Goal: Task Accomplishment & Management: Use online tool/utility

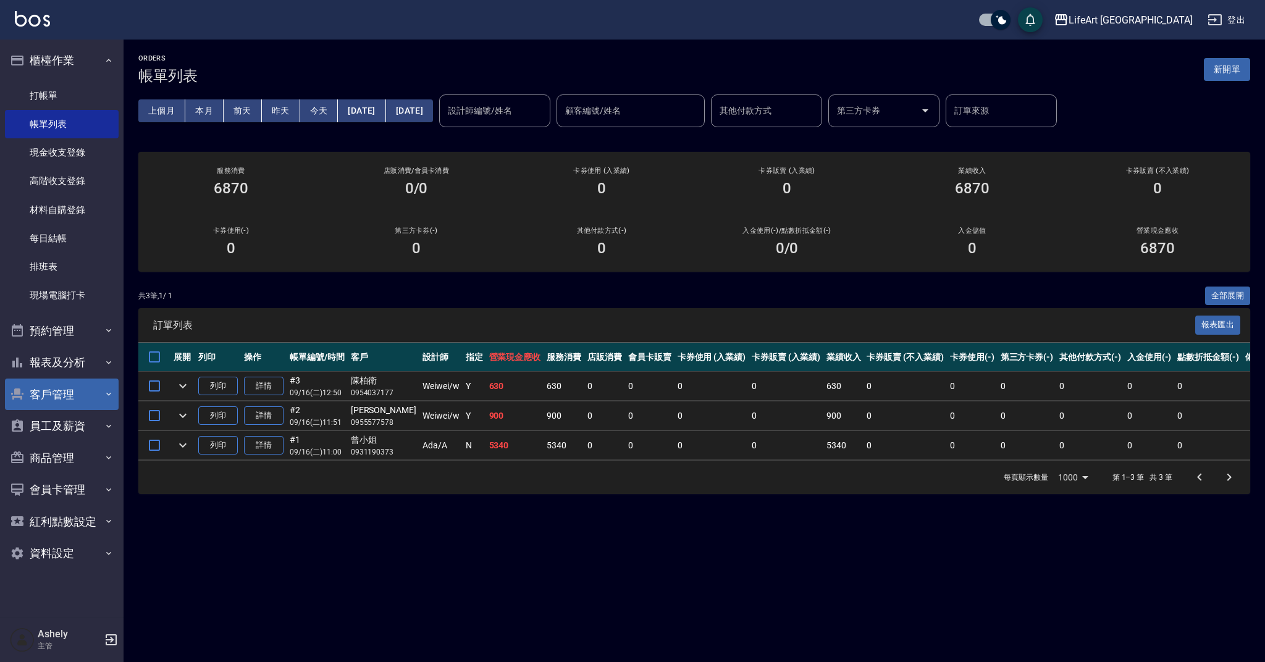
click at [60, 392] on button "客戶管理" at bounding box center [62, 395] width 114 height 32
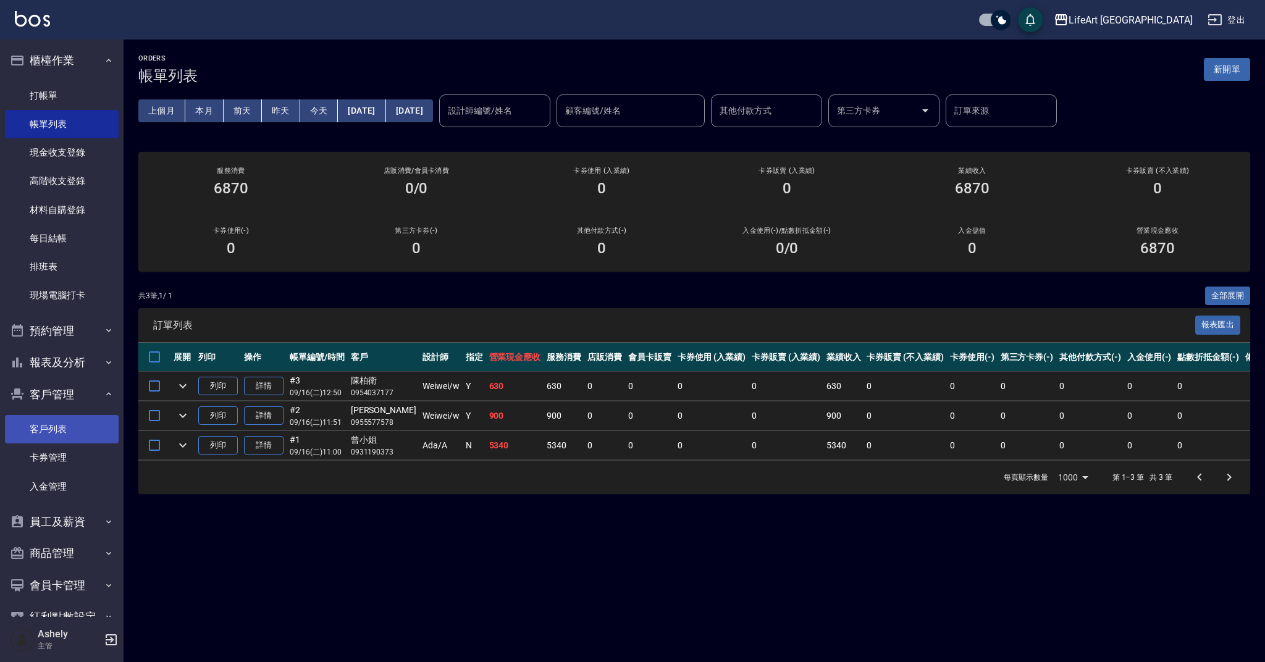
click at [69, 425] on link "客戶列表" at bounding box center [62, 429] width 114 height 28
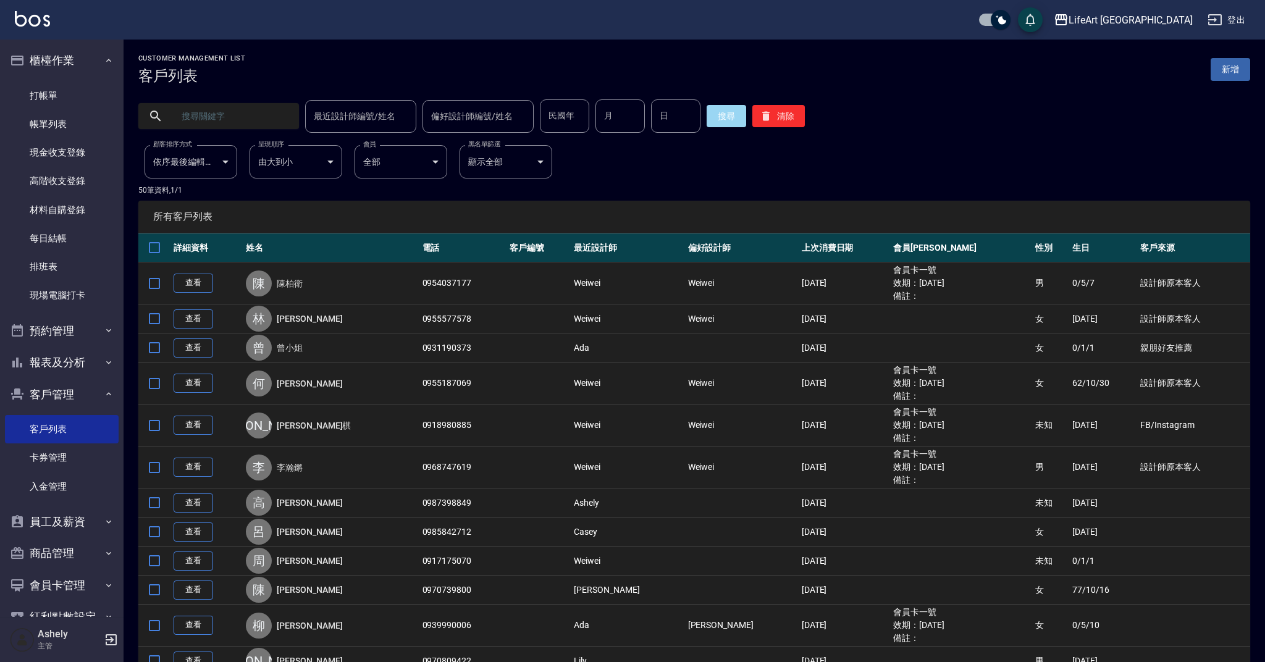
click at [242, 116] on input "text" at bounding box center [231, 115] width 116 height 33
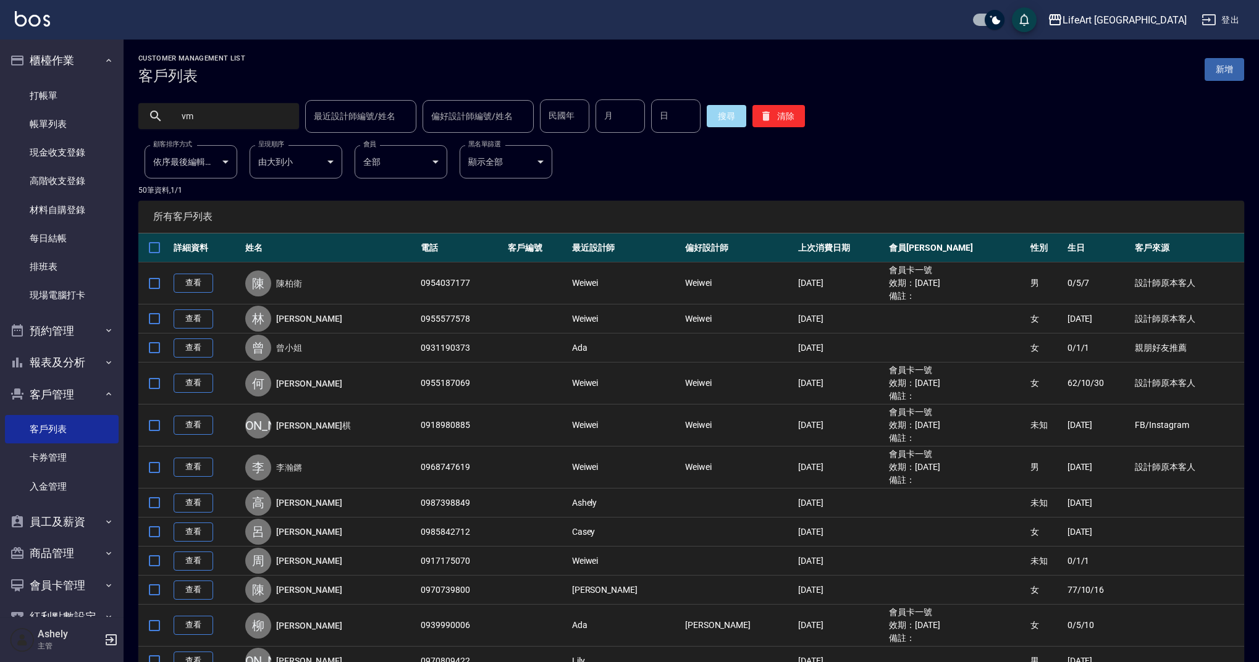
type input "v"
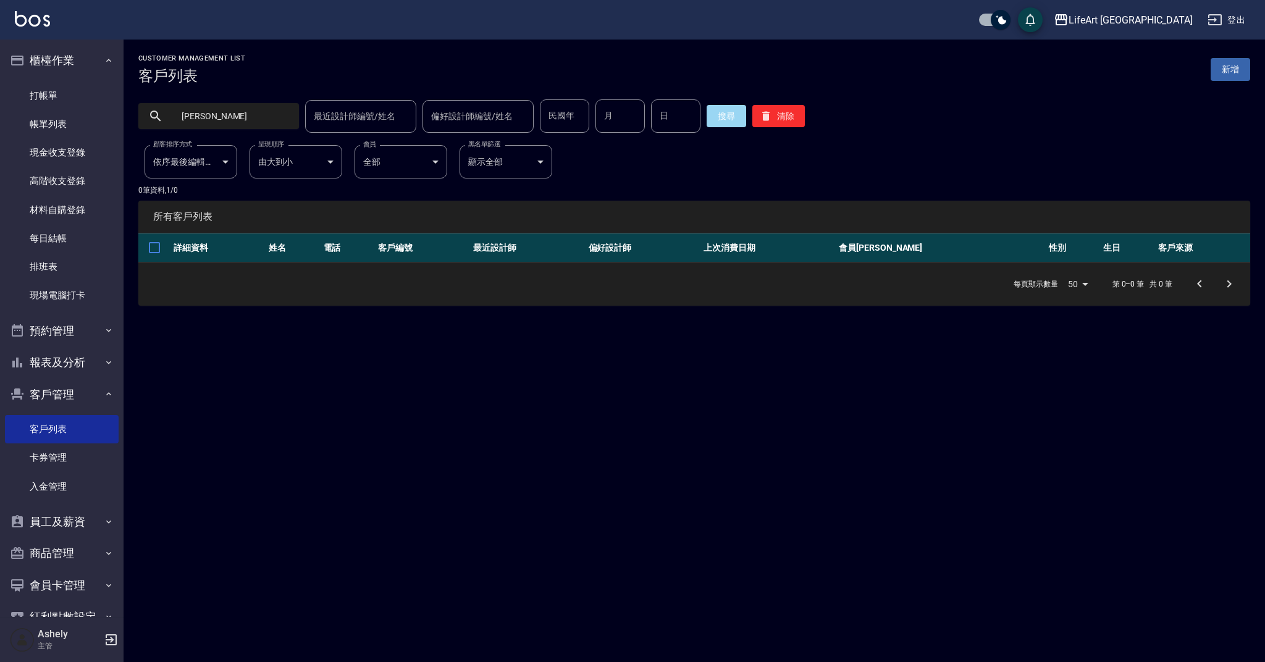
click at [277, 117] on input "[PERSON_NAME]" at bounding box center [231, 115] width 116 height 33
type input "徐"
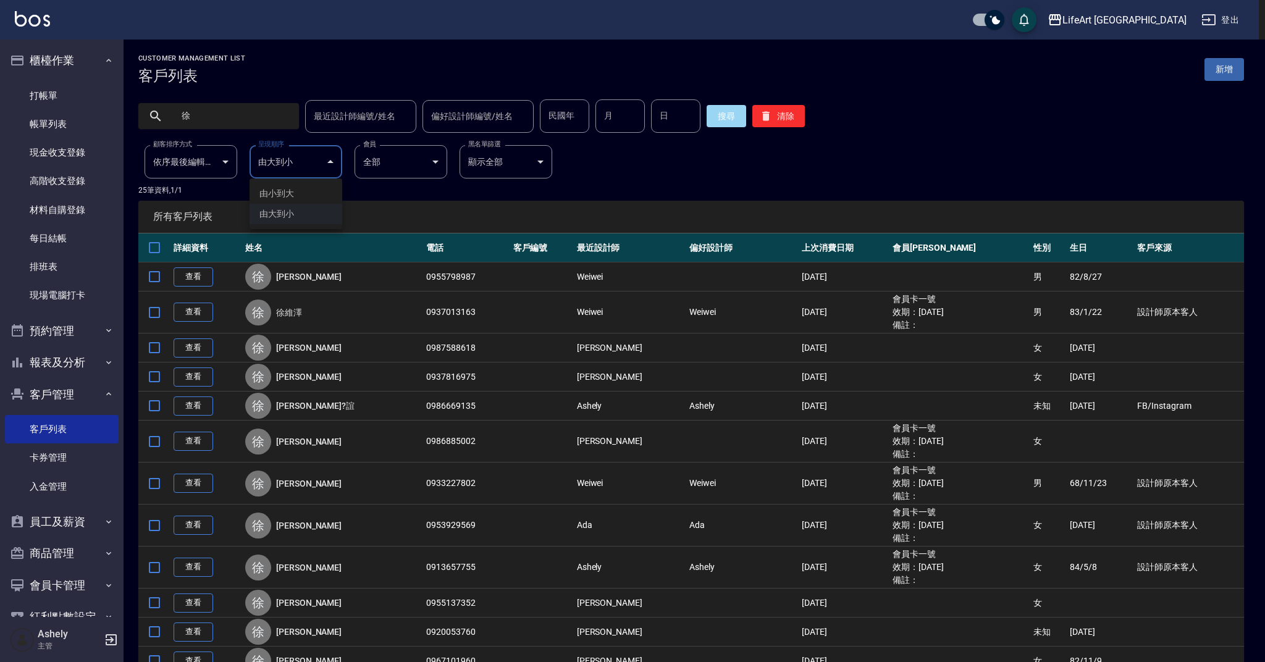
click at [327, 158] on body "LifeArt 蘆洲 登出 櫃檯作業 打帳單 帳單列表 現金收支登錄 高階收支登錄 材料自購登錄 每日結帳 排班表 現場電腦打卡 預約管理 預約管理 單日預約…" at bounding box center [632, 575] width 1265 height 1150
click at [327, 158] on div at bounding box center [632, 331] width 1265 height 662
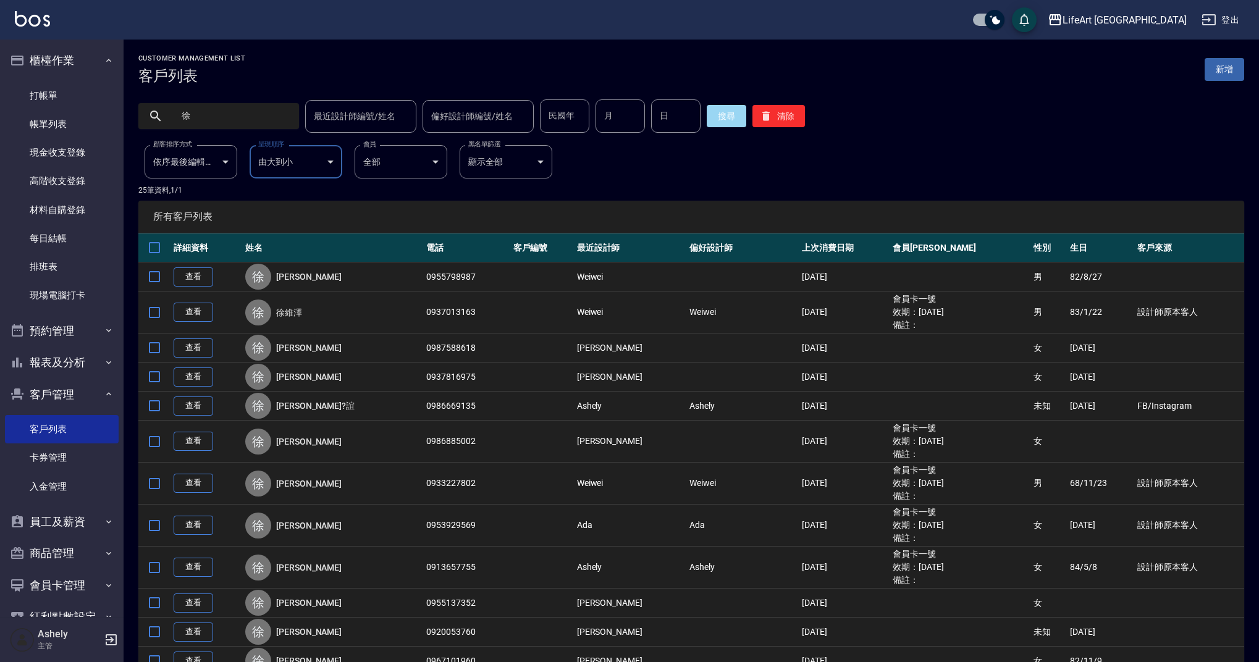
click at [600, 349] on td "[PERSON_NAME]" at bounding box center [630, 348] width 112 height 29
click at [222, 348] on td "查看" at bounding box center [207, 348] width 72 height 29
click at [192, 348] on link "查看" at bounding box center [194, 348] width 40 height 19
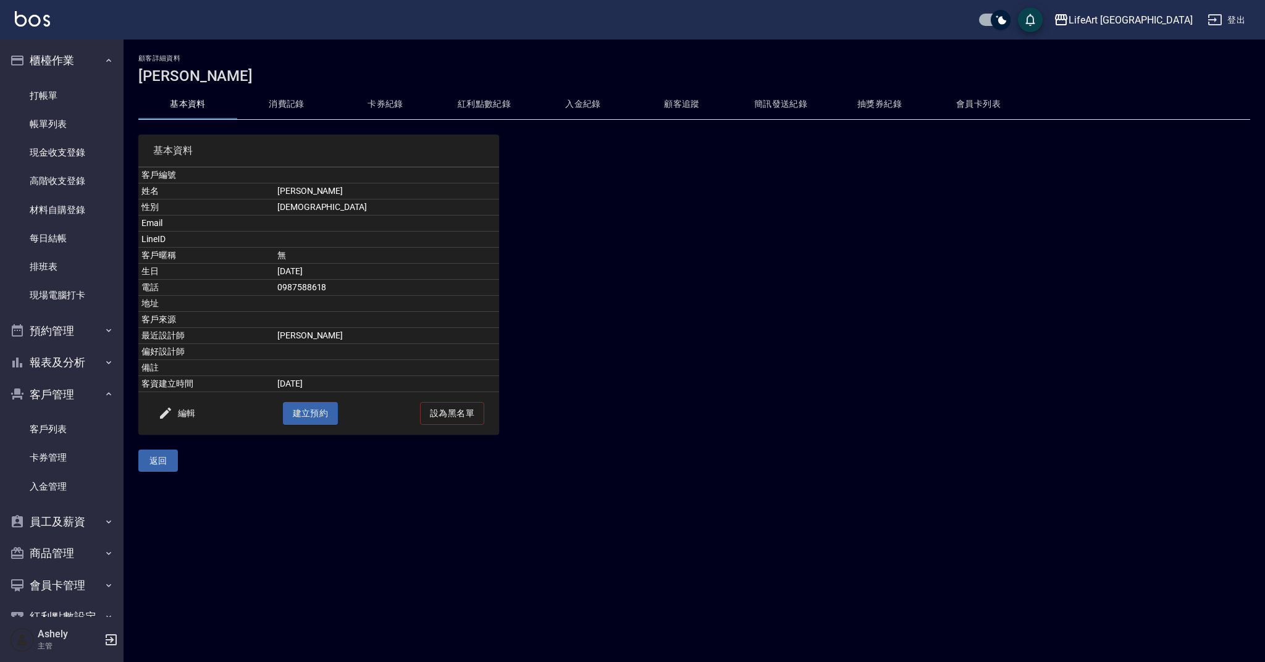
click at [284, 106] on button "消費記錄" at bounding box center [286, 105] width 99 height 30
click at [100, 434] on link "客戶列表" at bounding box center [62, 429] width 114 height 28
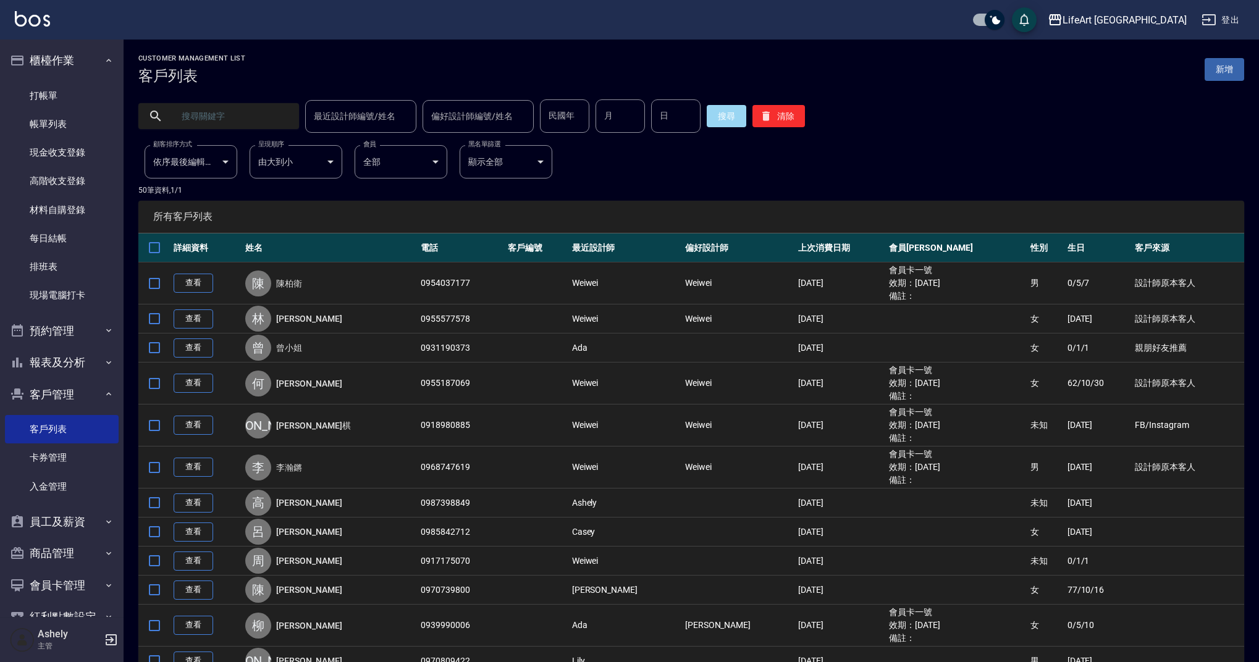
click at [267, 128] on input "text" at bounding box center [231, 115] width 116 height 33
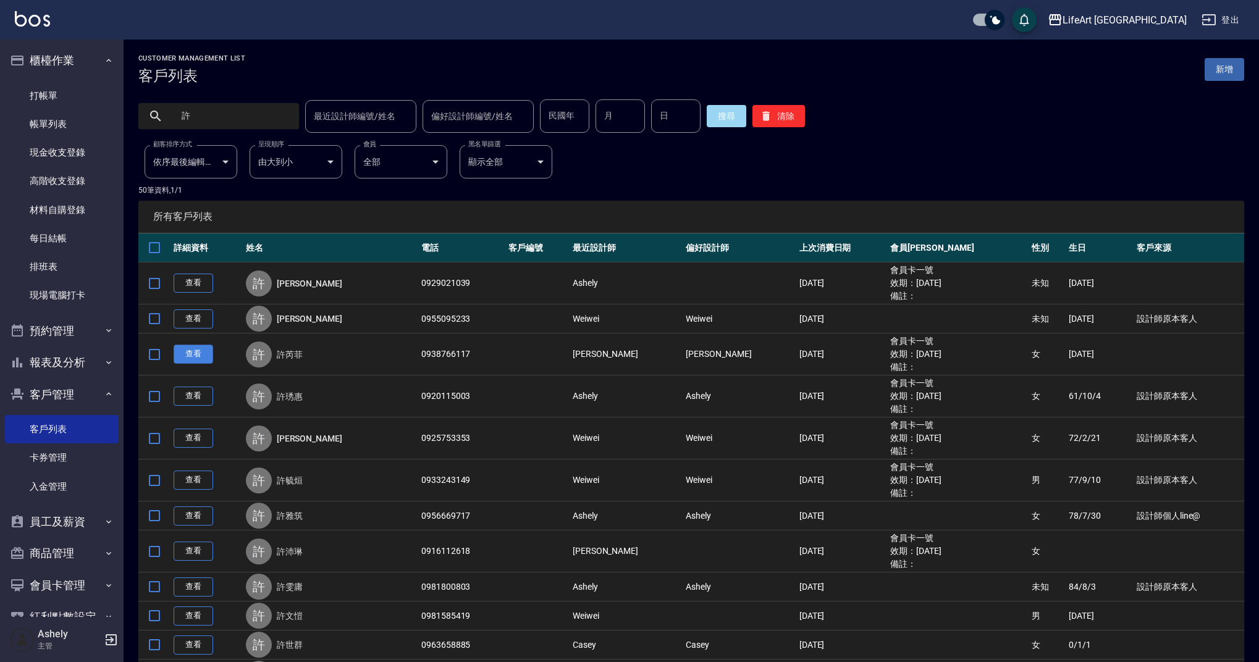
type input "許"
click at [199, 356] on link "查看" at bounding box center [194, 354] width 40 height 19
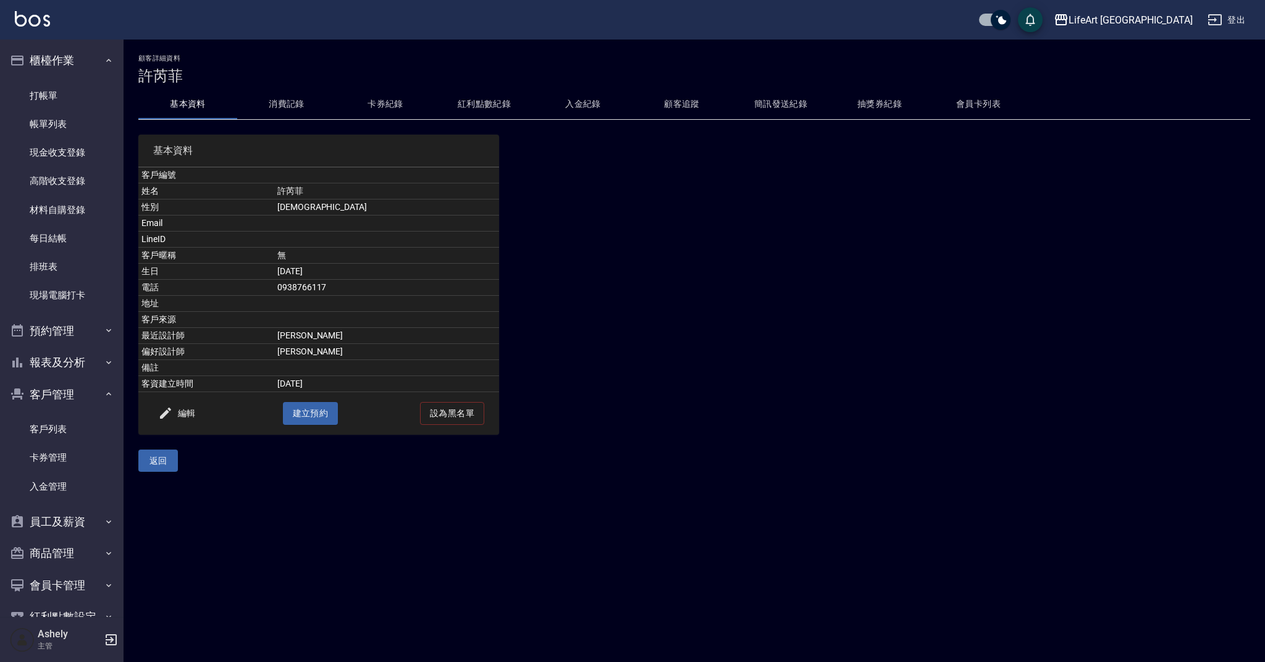
click at [275, 100] on button "消費記錄" at bounding box center [286, 105] width 99 height 30
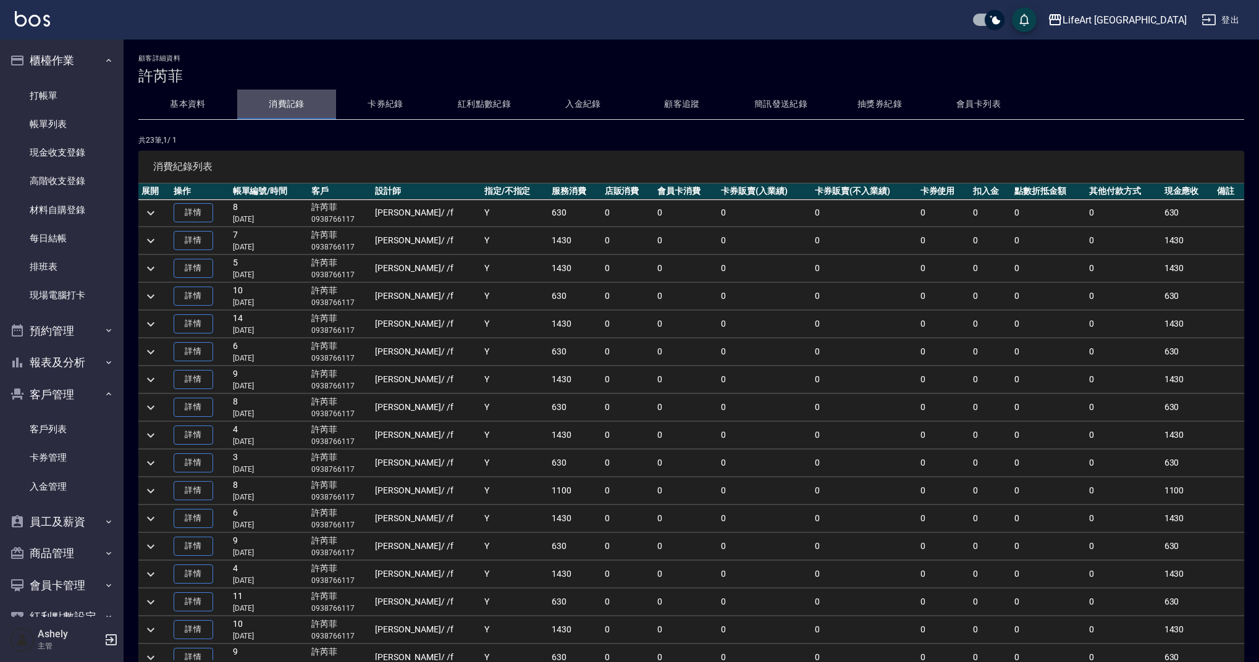
click at [282, 105] on button "消費記錄" at bounding box center [286, 105] width 99 height 30
click at [195, 95] on button "基本資料" at bounding box center [187, 105] width 99 height 30
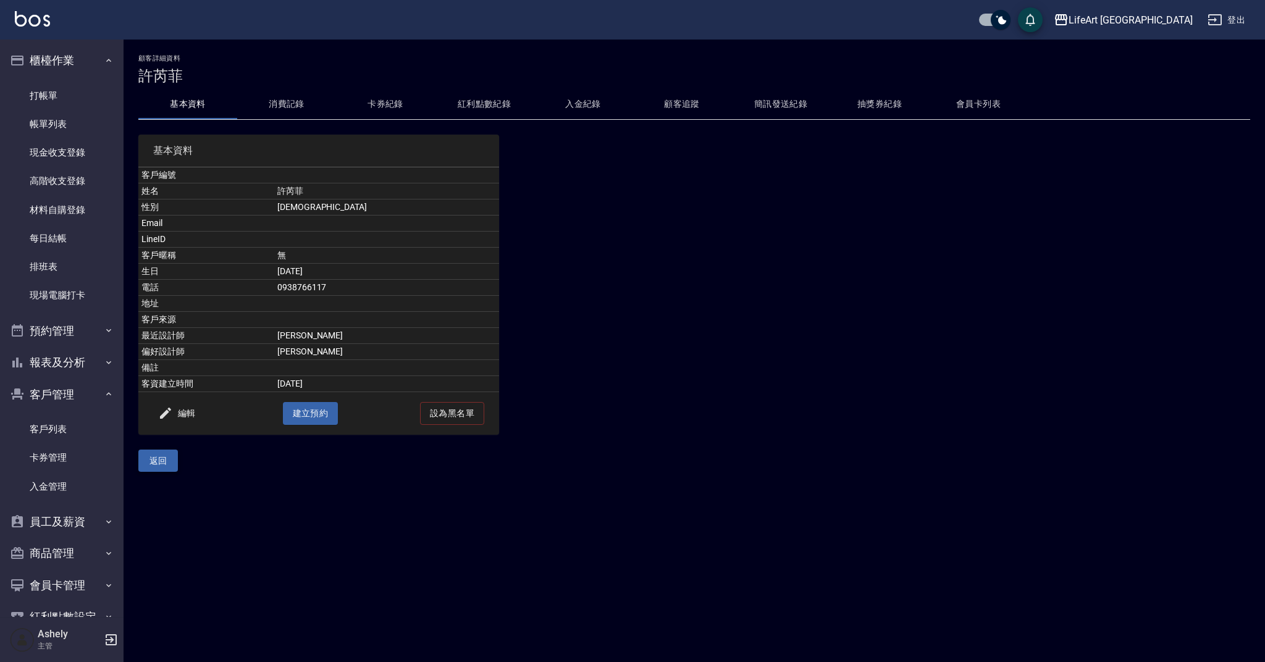
click at [154, 459] on button "返回" at bounding box center [158, 461] width 40 height 23
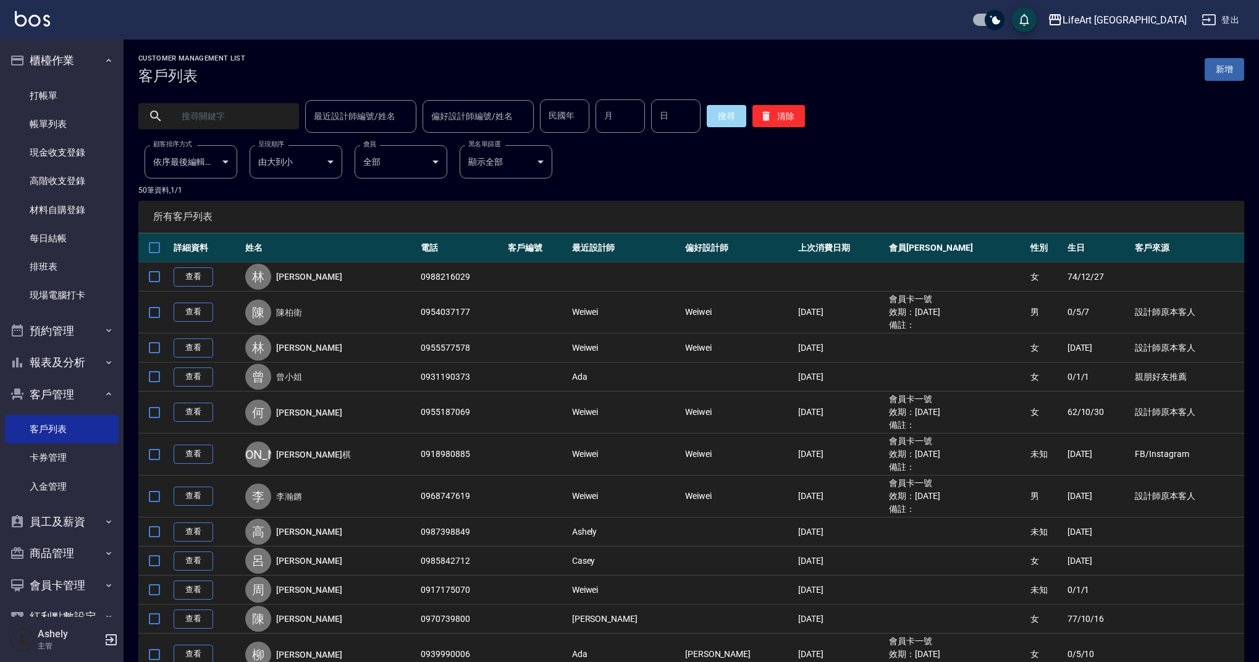
click at [229, 119] on input "text" at bounding box center [231, 115] width 116 height 33
type input "徐"
click at [728, 116] on button "搜尋" at bounding box center [727, 116] width 40 height 22
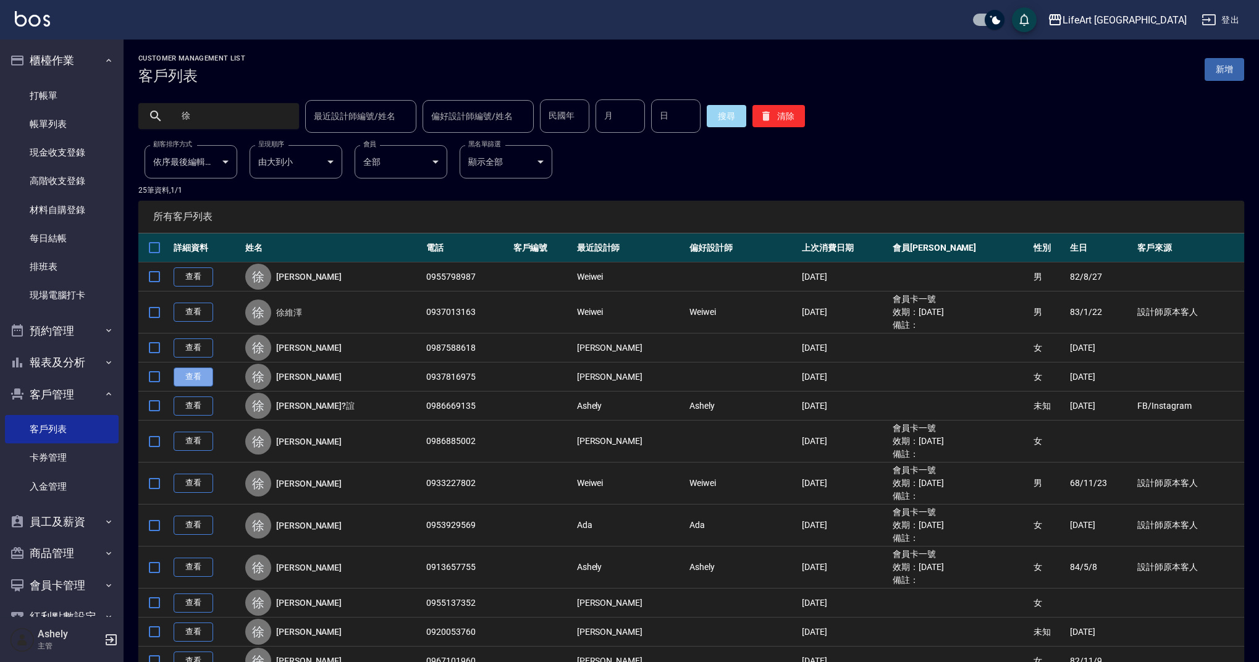
click at [190, 376] on link "查看" at bounding box center [194, 377] width 40 height 19
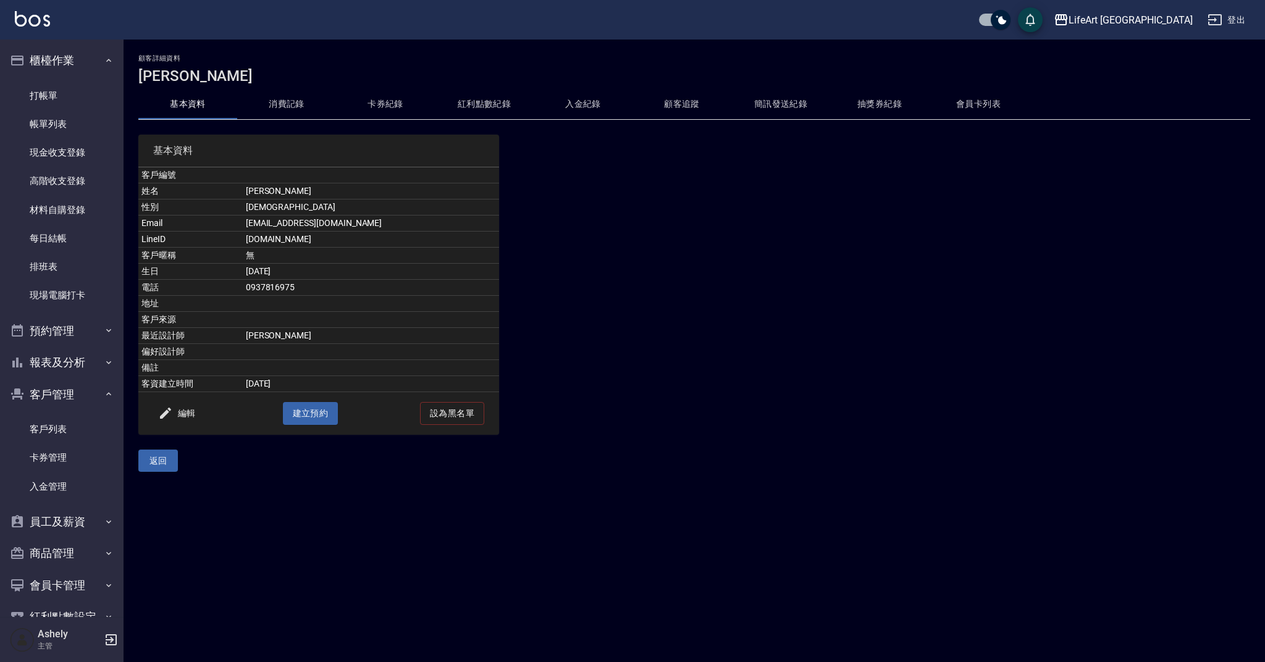
click at [282, 83] on h3 "[PERSON_NAME]" at bounding box center [694, 75] width 1112 height 17
click at [280, 100] on button "消費記錄" at bounding box center [286, 105] width 99 height 30
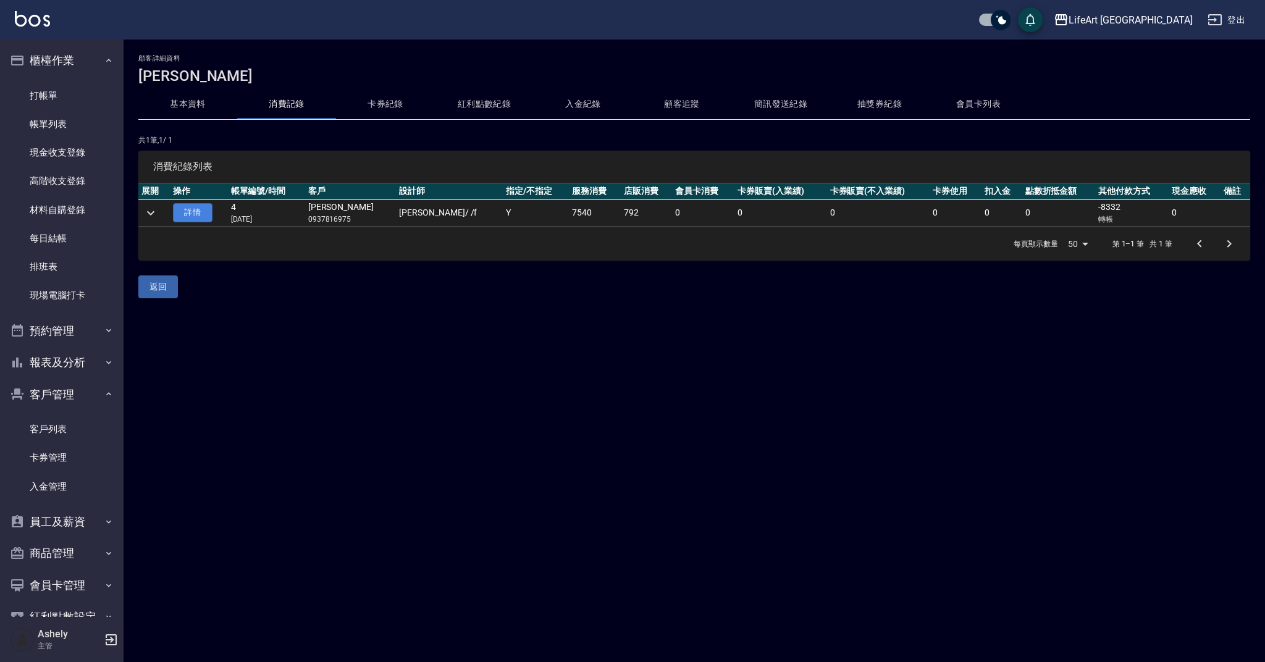
click at [204, 216] on link "詳情" at bounding box center [193, 212] width 40 height 19
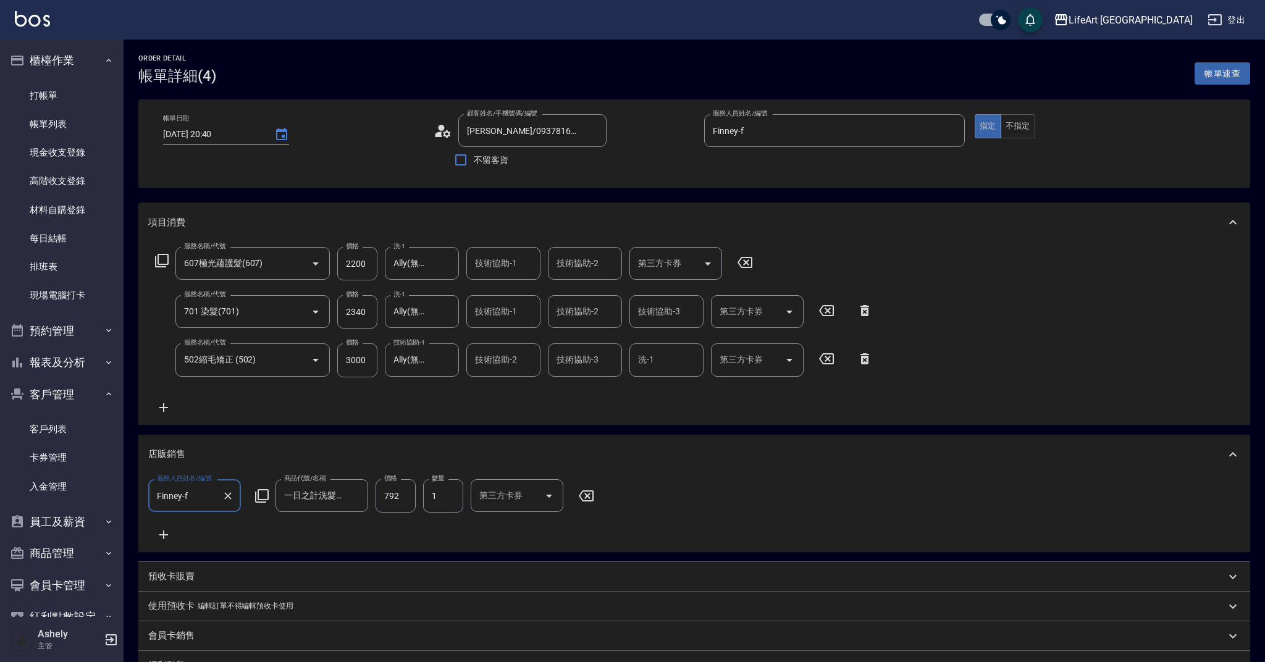
type input "[DATE] 20:40"
type input "[PERSON_NAME]/0937816975/null"
type input "Finney-f"
type input "607極光蘊護髮(607)"
type input "701 染髮(701)"
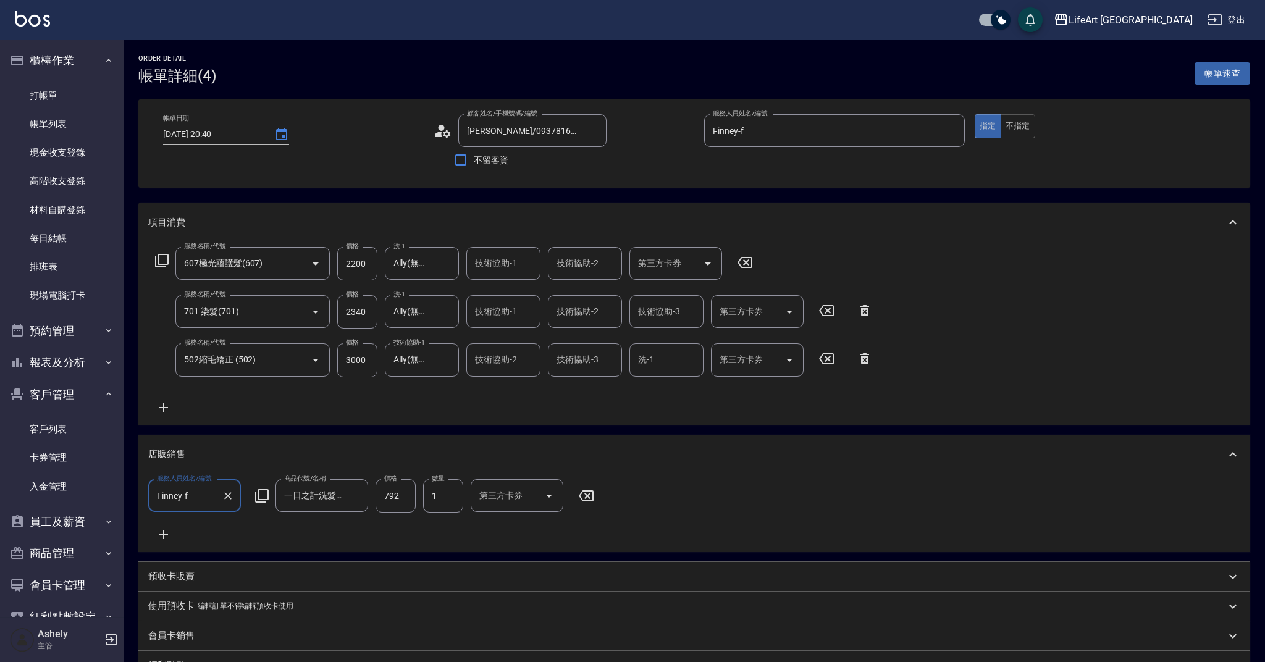
type input "502縮毛矯正 (502)"
type input "FB/Instagram"
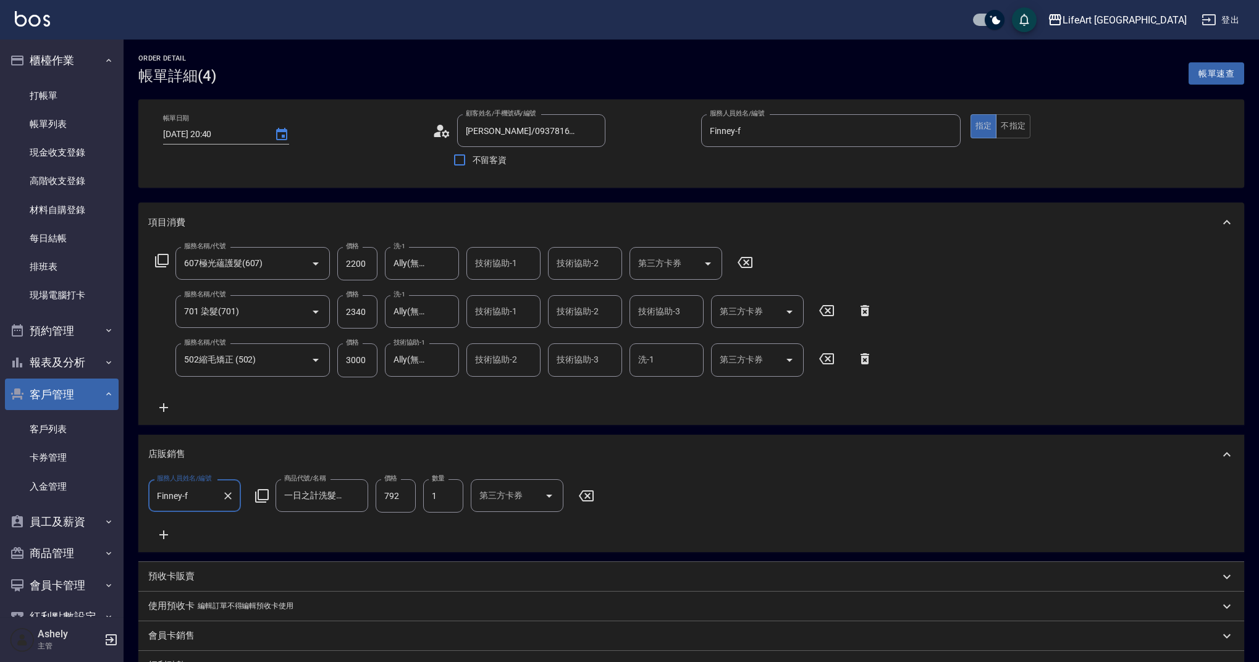
click at [62, 389] on button "客戶管理" at bounding box center [62, 395] width 114 height 32
click at [64, 412] on ul "客戶列表 卡券管理 入金管理" at bounding box center [62, 458] width 114 height 96
click at [63, 421] on link "客戶列表" at bounding box center [62, 429] width 114 height 28
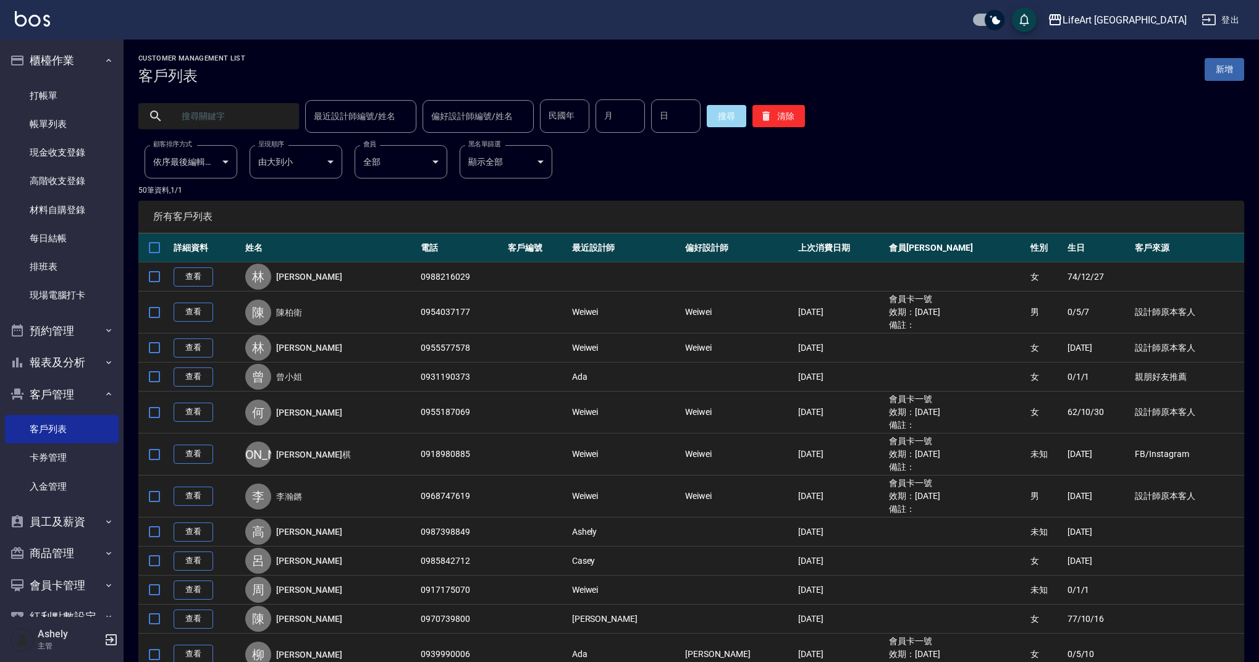
click at [228, 121] on input "text" at bounding box center [231, 115] width 116 height 33
type input "徐"
click at [728, 109] on button "搜尋" at bounding box center [727, 116] width 40 height 22
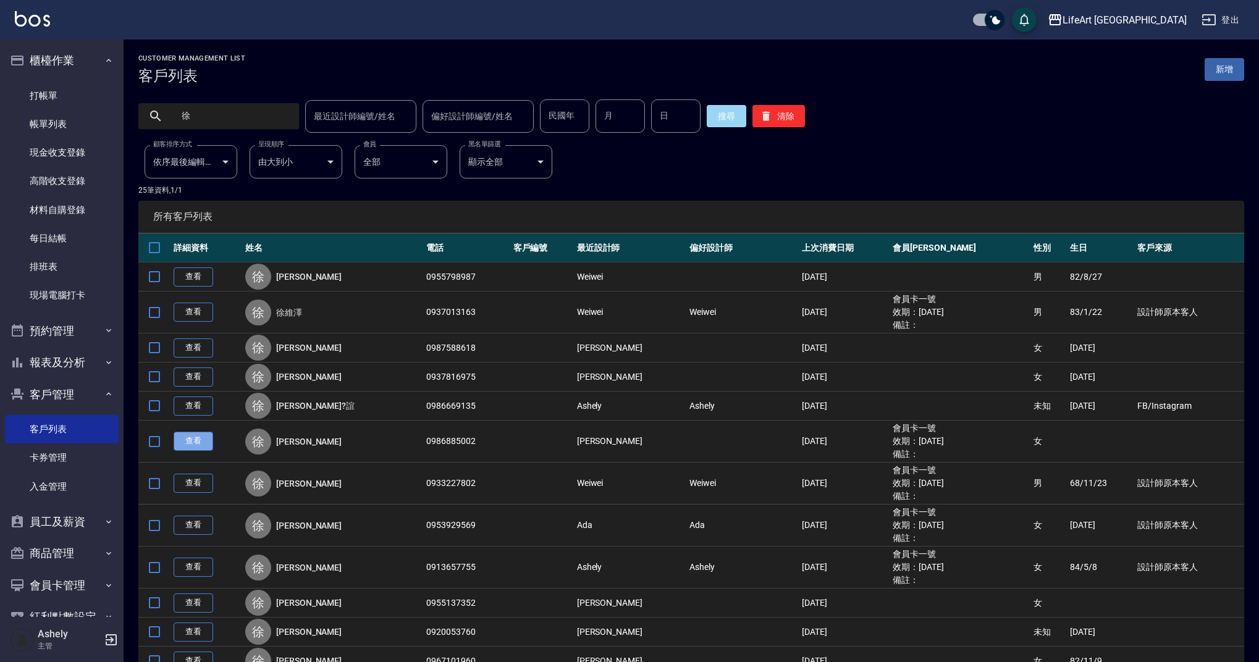
click at [208, 444] on link "查看" at bounding box center [194, 441] width 40 height 19
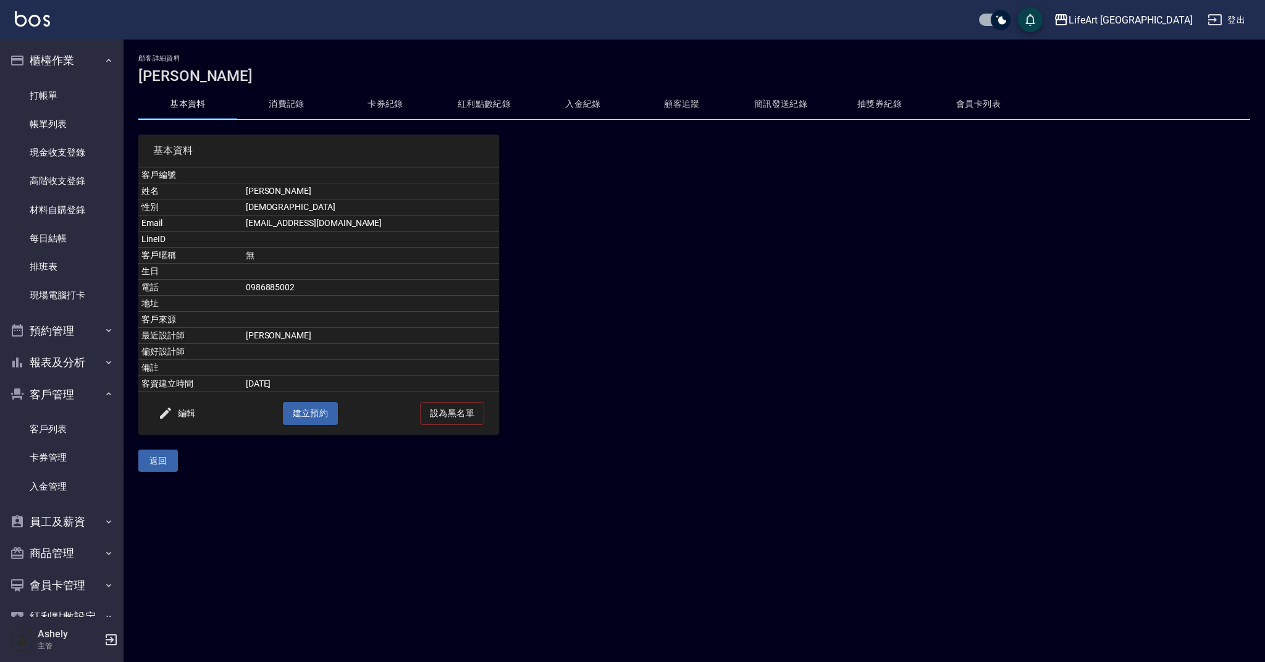
click at [308, 114] on button "消費記錄" at bounding box center [286, 105] width 99 height 30
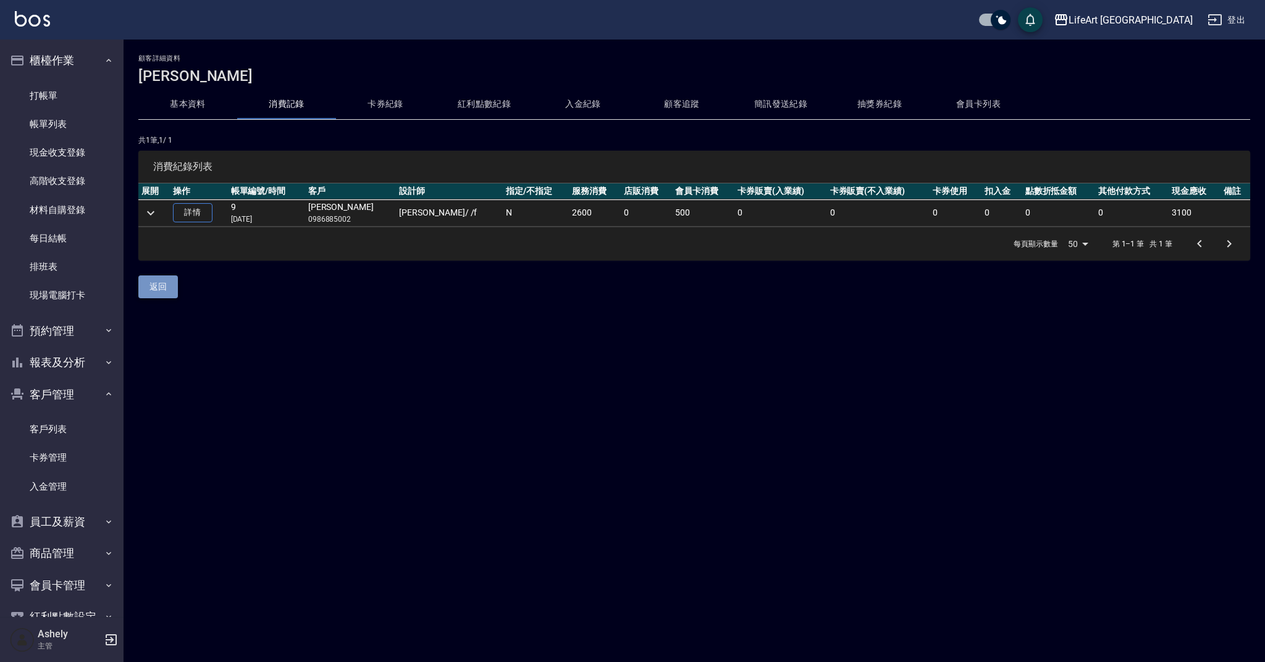
click at [154, 291] on button "返回" at bounding box center [158, 287] width 40 height 23
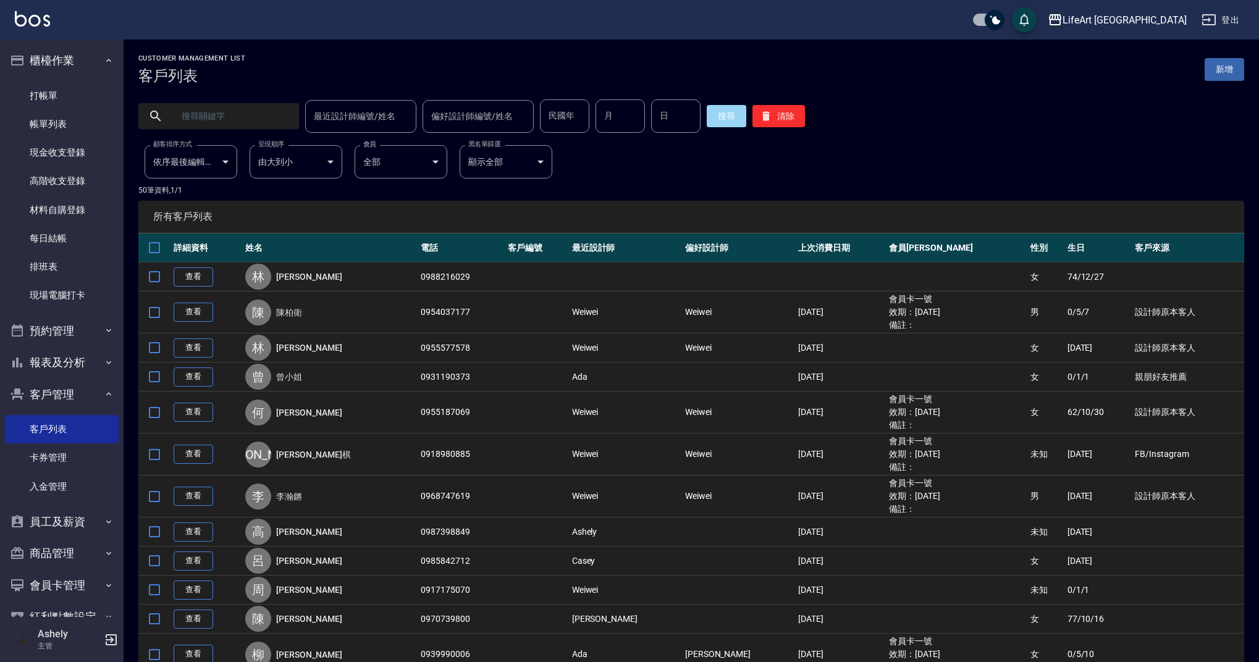
click at [214, 116] on input "text" at bounding box center [231, 115] width 116 height 33
type input "許"
click at [719, 112] on button "搜尋" at bounding box center [727, 116] width 40 height 22
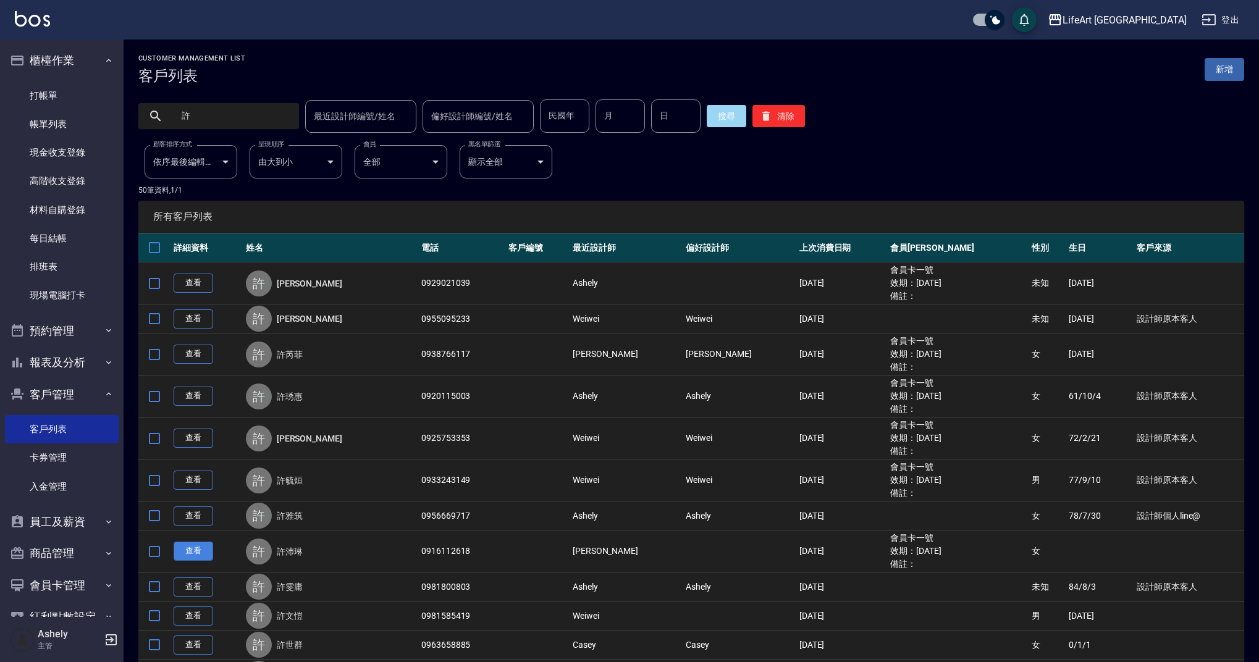
click at [200, 552] on link "查看" at bounding box center [194, 551] width 40 height 19
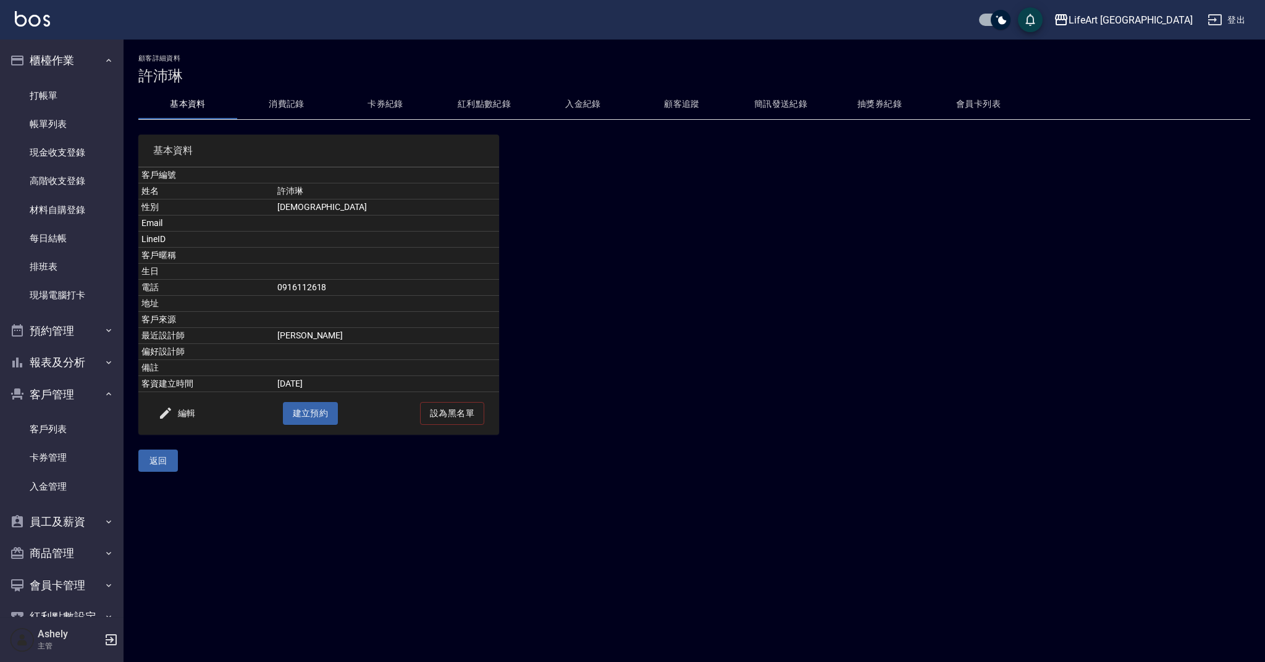
click at [291, 115] on button "消費記錄" at bounding box center [286, 105] width 99 height 30
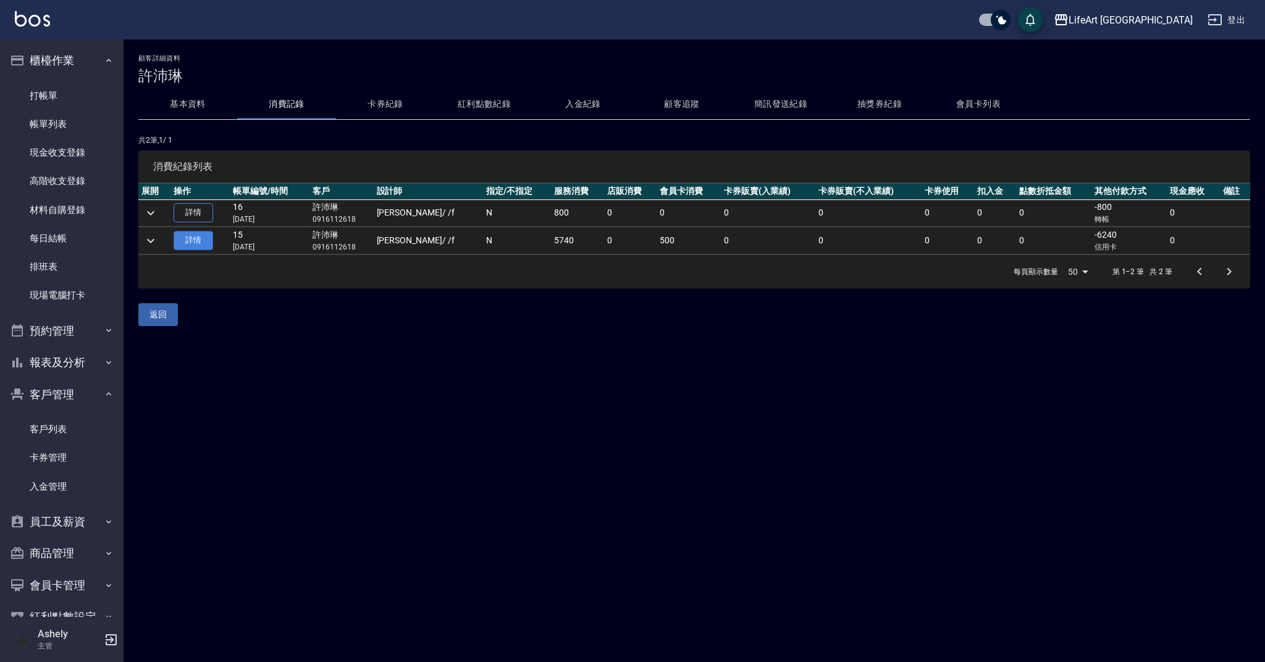
click at [183, 245] on link "詳情" at bounding box center [194, 240] width 40 height 19
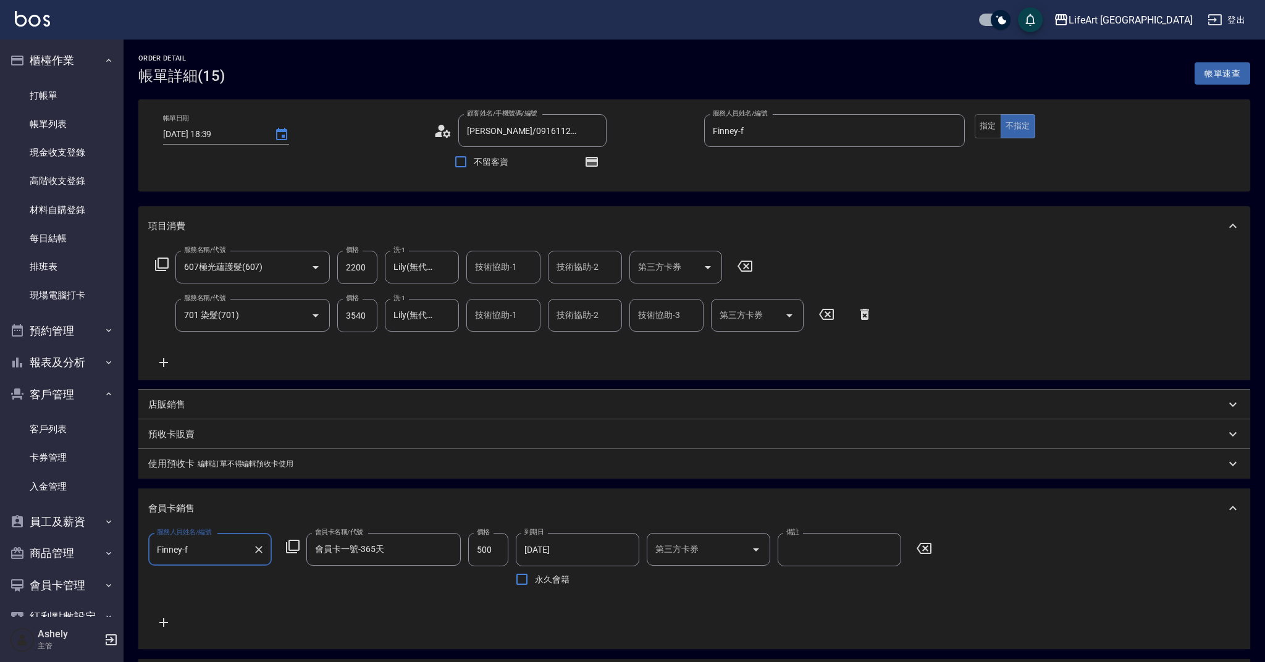
type input "[DATE] 18:39"
type input "[PERSON_NAME]/0916112618/"
type input "Finney-f"
type input "12"
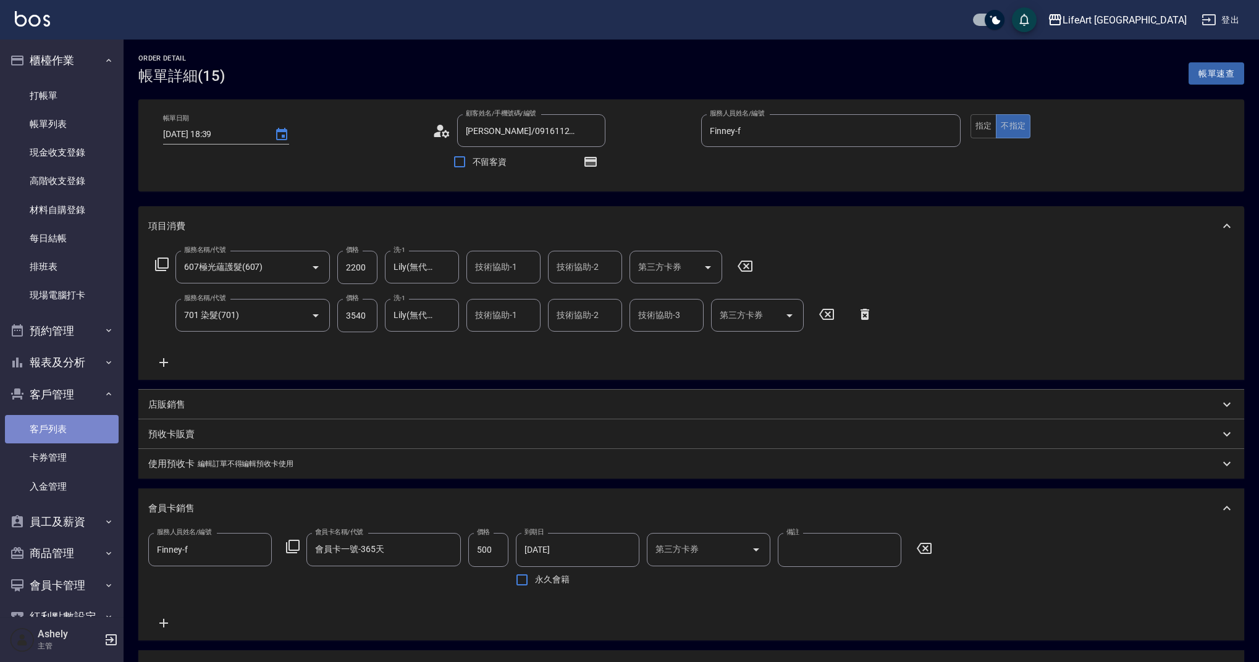
click at [85, 427] on link "客戶列表" at bounding box center [62, 429] width 114 height 28
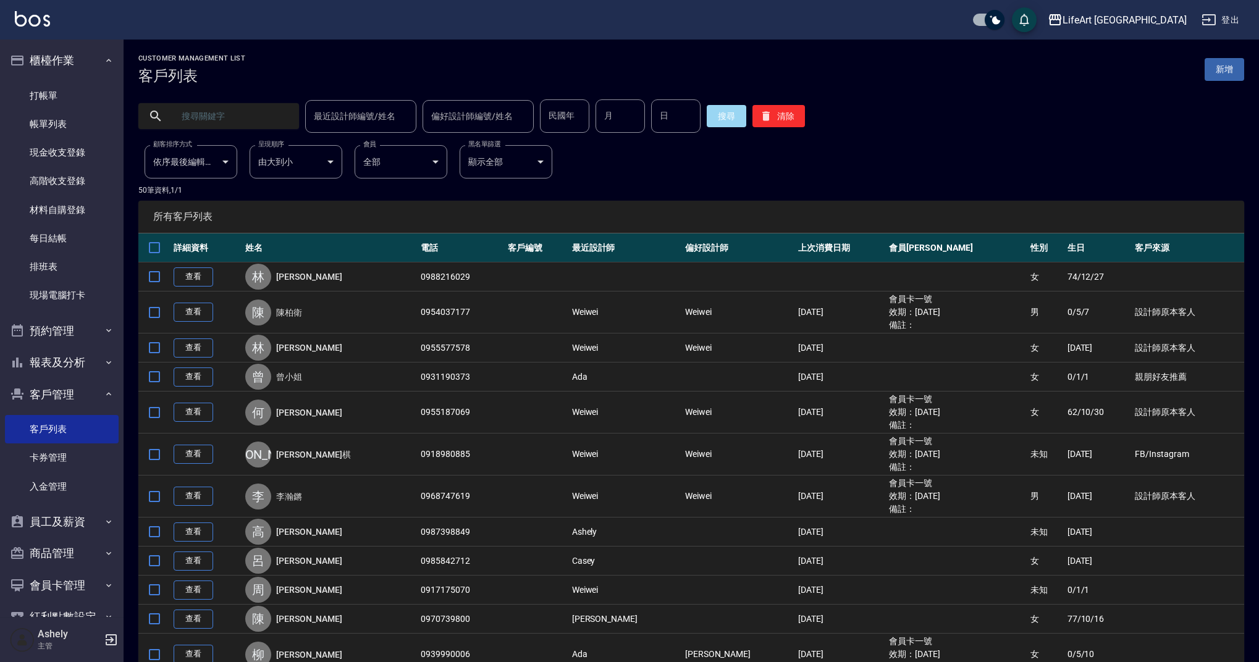
click at [207, 113] on input "text" at bounding box center [231, 115] width 116 height 33
type input "徐"
click at [718, 112] on button "搜尋" at bounding box center [727, 116] width 40 height 22
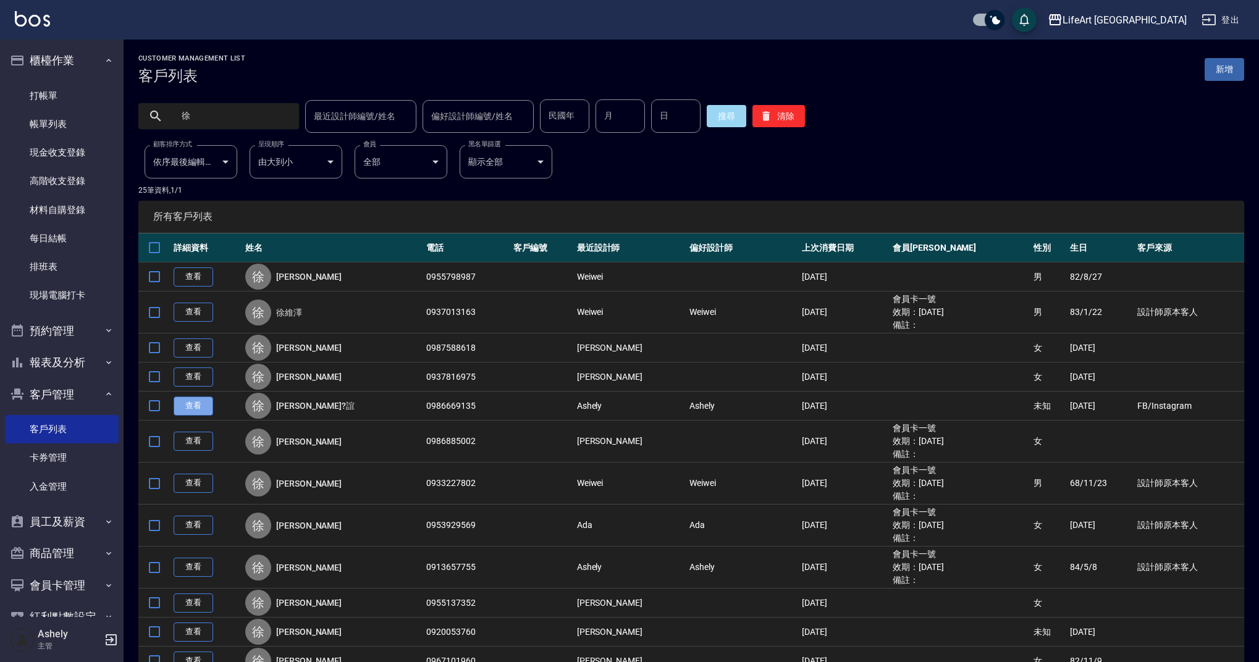
click at [203, 404] on link "查看" at bounding box center [194, 406] width 40 height 19
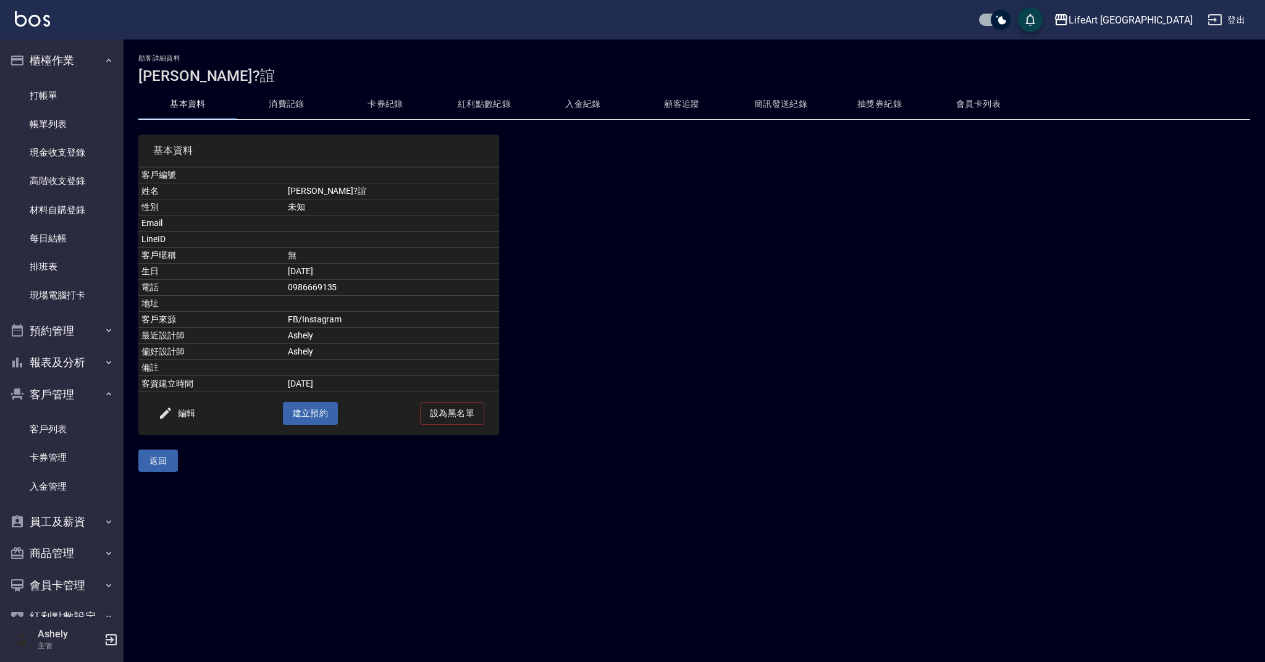
click at [285, 118] on button "消費記錄" at bounding box center [286, 105] width 99 height 30
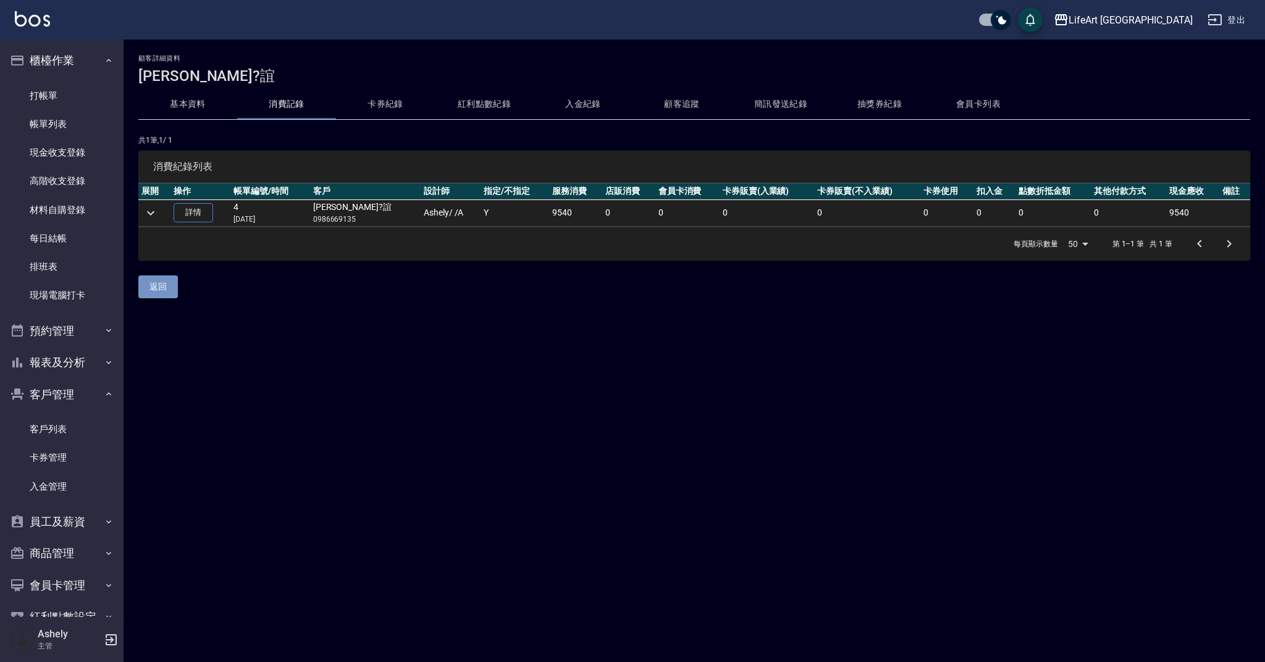
click at [169, 284] on button "返回" at bounding box center [158, 287] width 40 height 23
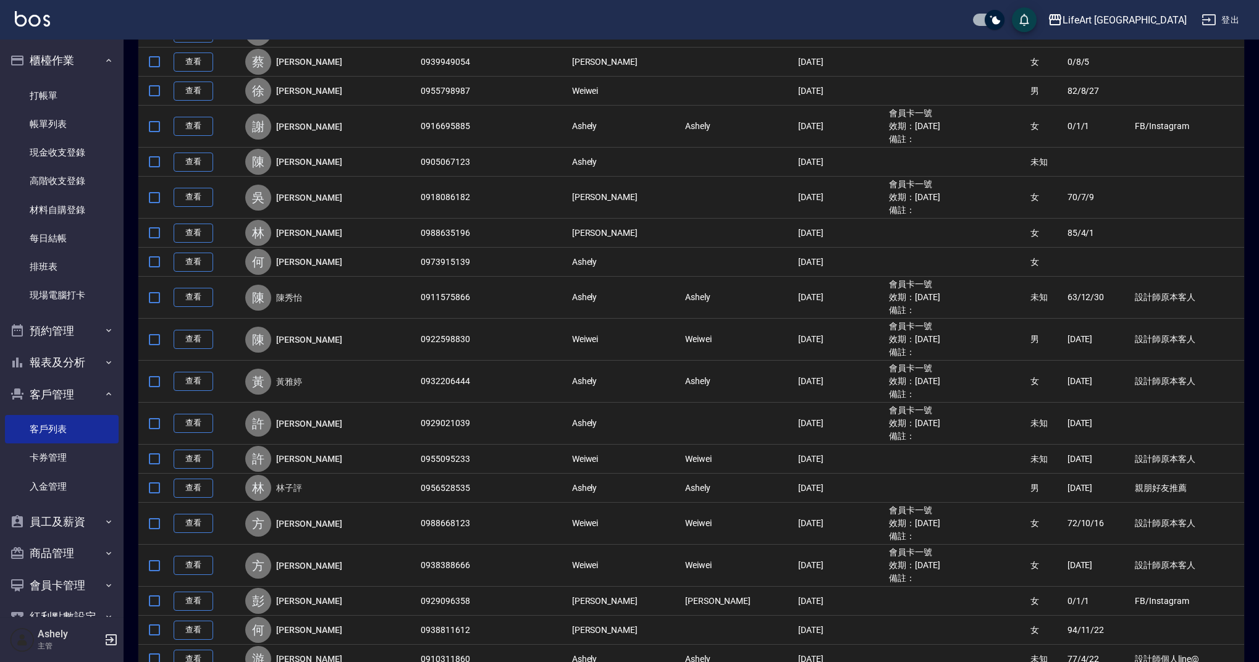
scroll to position [836, 0]
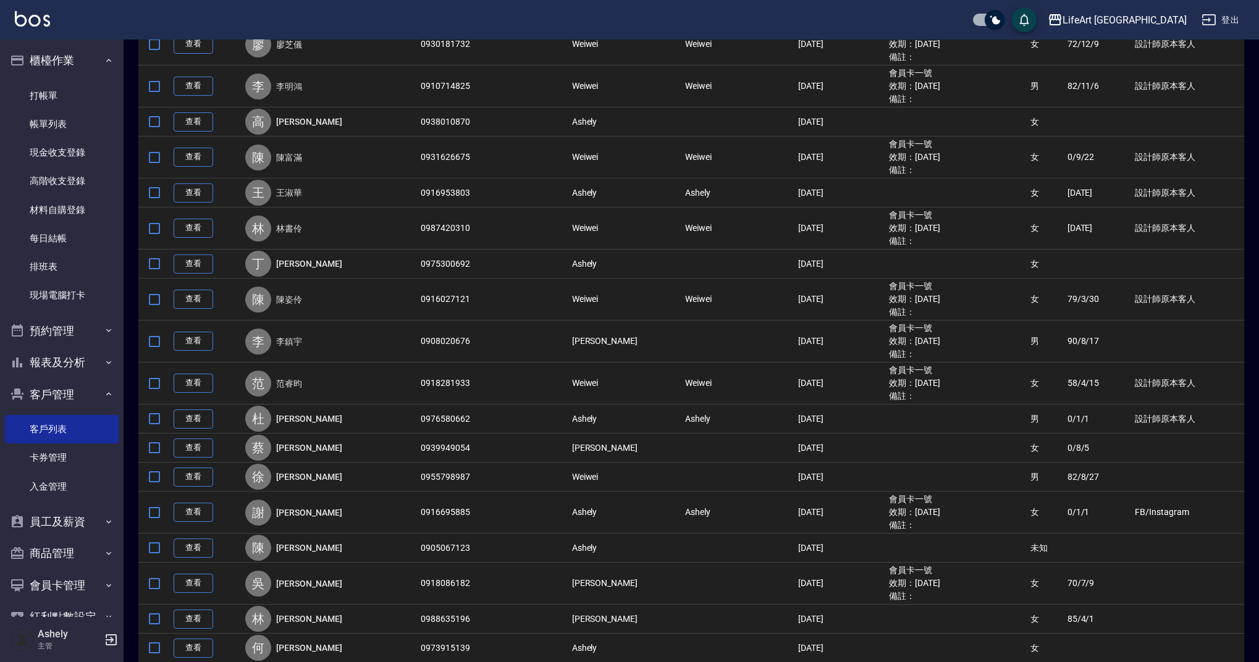
drag, startPoint x: 1250, startPoint y: 410, endPoint x: 1244, endPoint y: 443, distance: 33.9
click at [1245, 442] on div "Customer Management List 客戶列表 新增 最近設計師編號/姓名 最近設計師編號/姓名 偏好設計師編號/姓名 偏好設計師編號/姓名 民國…" at bounding box center [691, 232] width 1135 height 2028
click at [50, 104] on link "打帳單" at bounding box center [62, 96] width 114 height 28
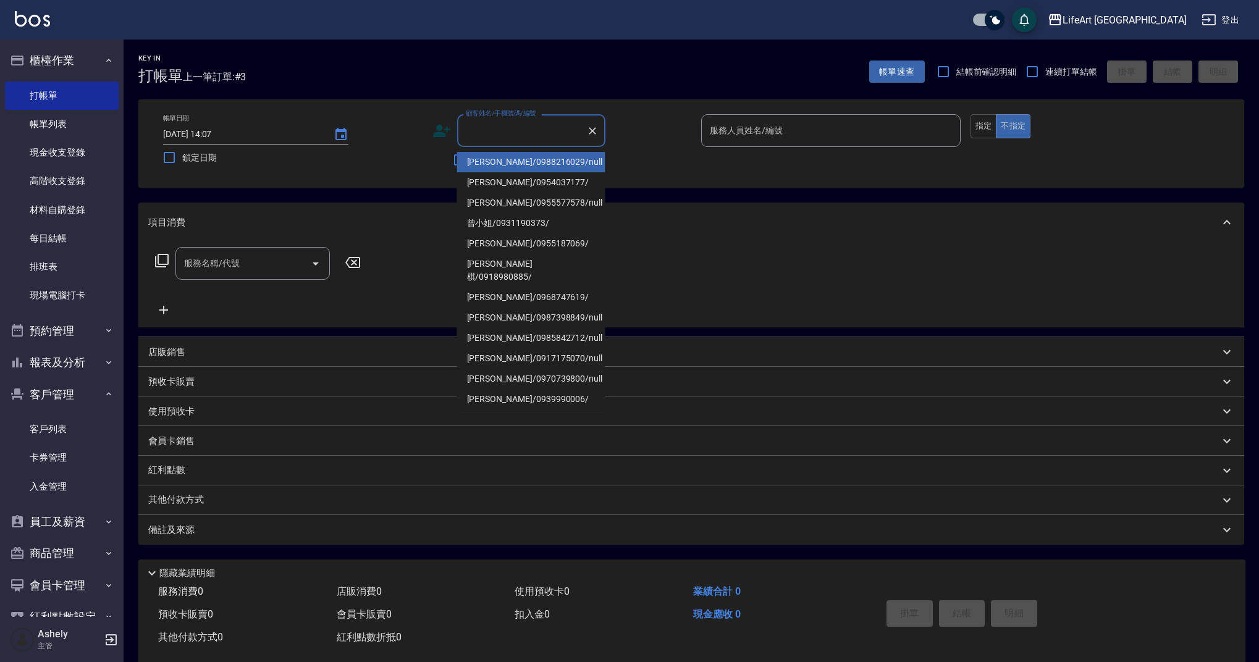
click at [510, 127] on input "顧客姓名/手機號碼/編號" at bounding box center [522, 131] width 119 height 22
click at [483, 164] on li "[PERSON_NAME]/0988216029/null" at bounding box center [531, 162] width 148 height 20
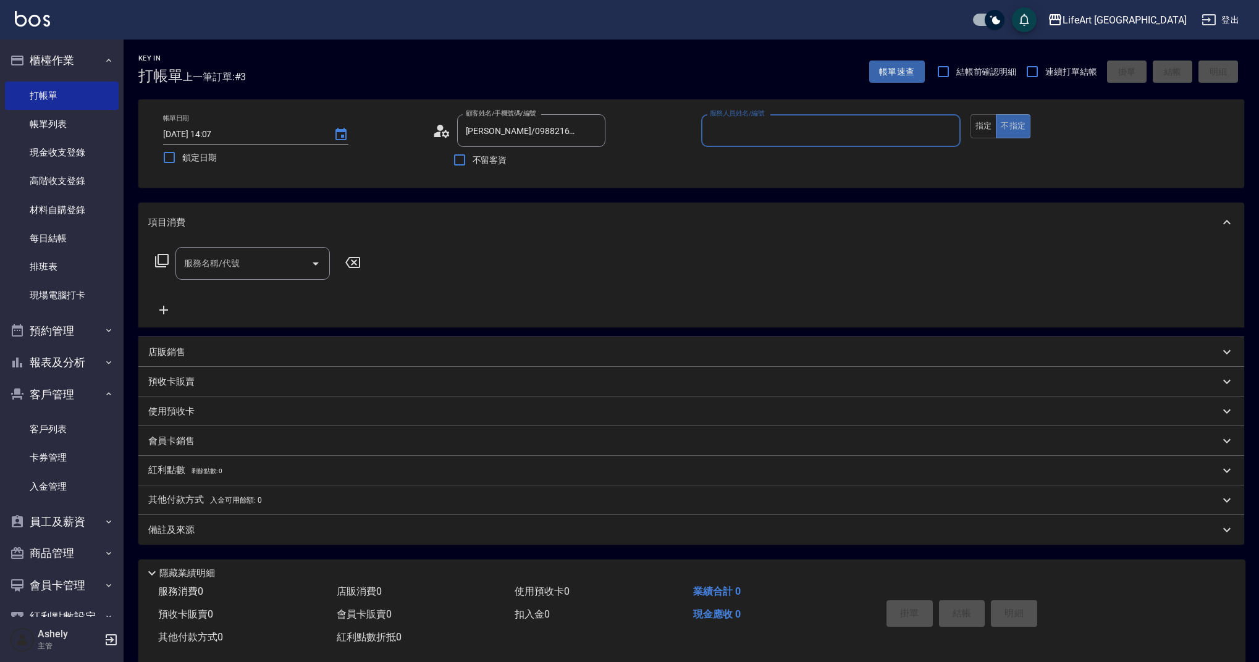
click at [443, 133] on icon at bounding box center [445, 133] width 7 height 7
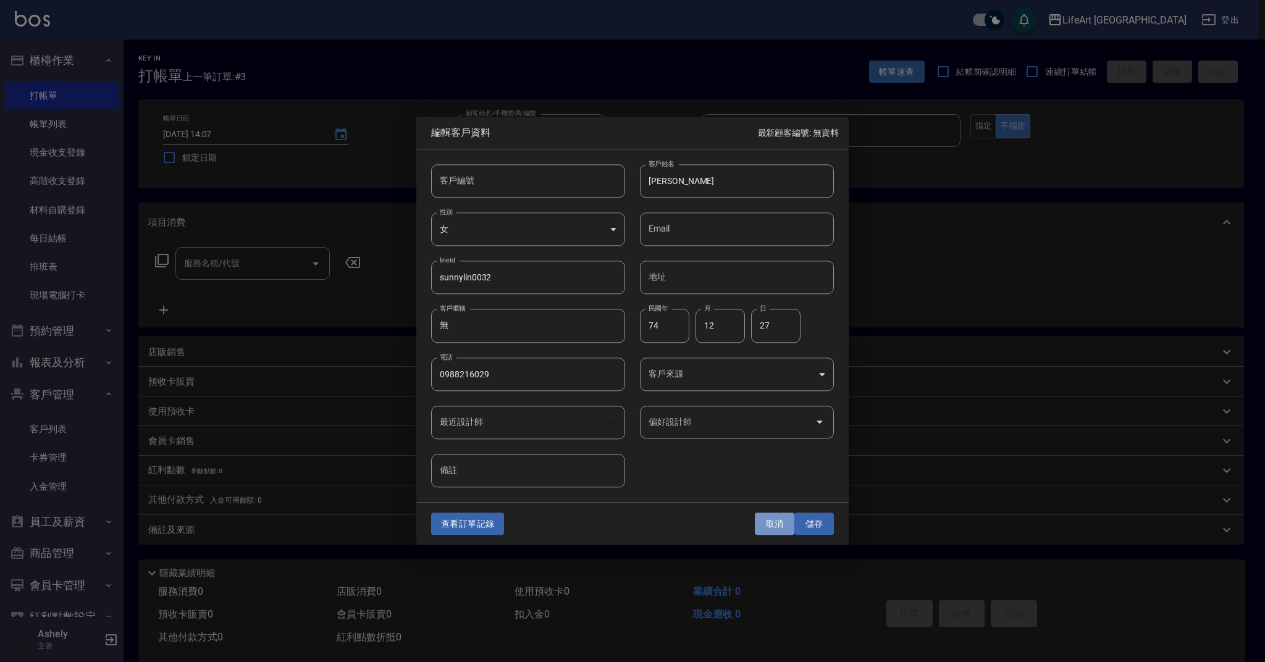
click at [764, 522] on button "取消" at bounding box center [775, 524] width 40 height 23
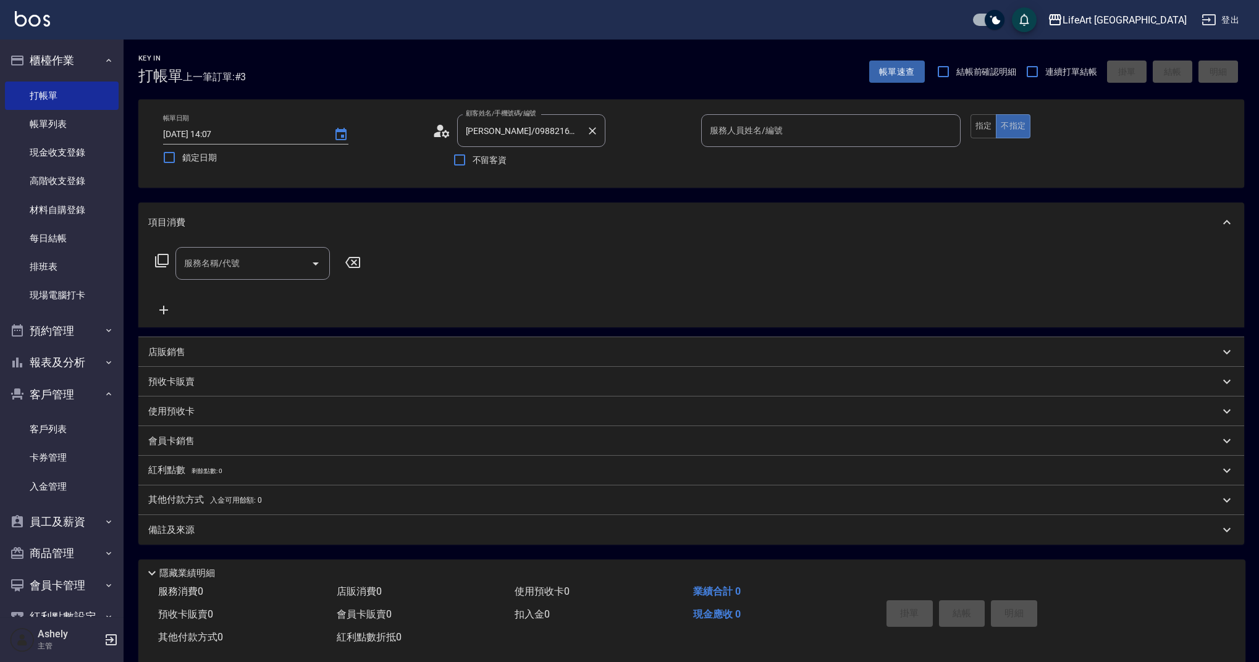
click at [542, 139] on input "[PERSON_NAME]/0988216029/null" at bounding box center [522, 131] width 119 height 22
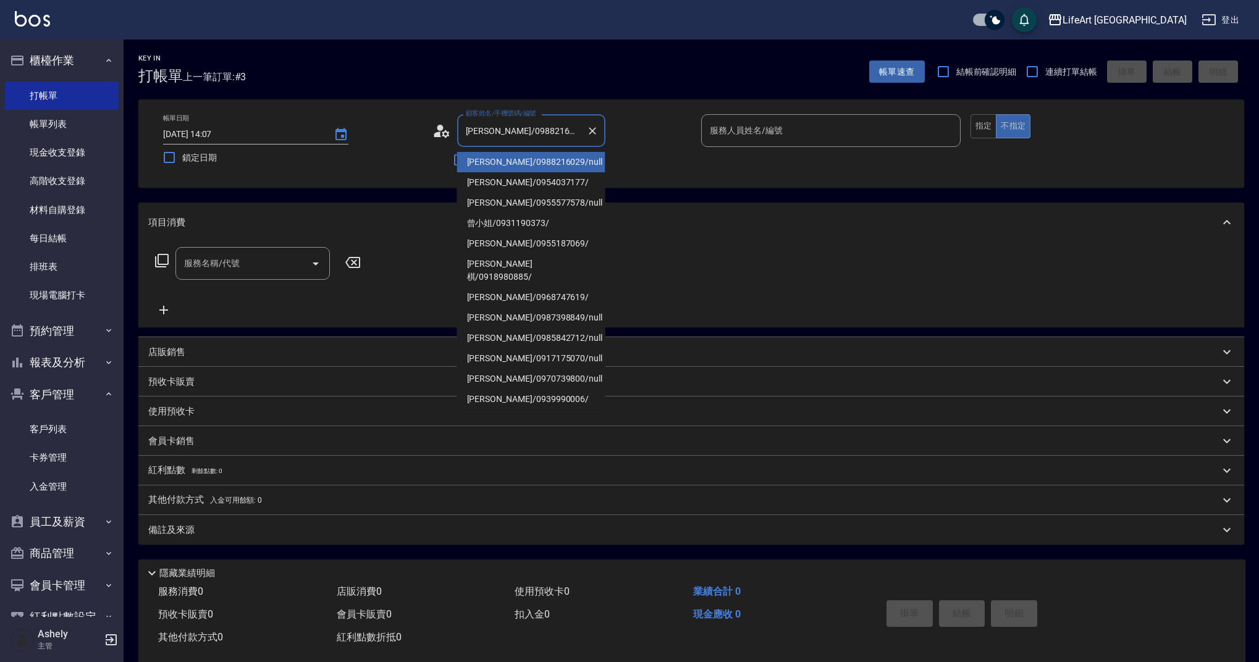
click at [542, 139] on input "[PERSON_NAME]/0988216029/null" at bounding box center [522, 131] width 119 height 22
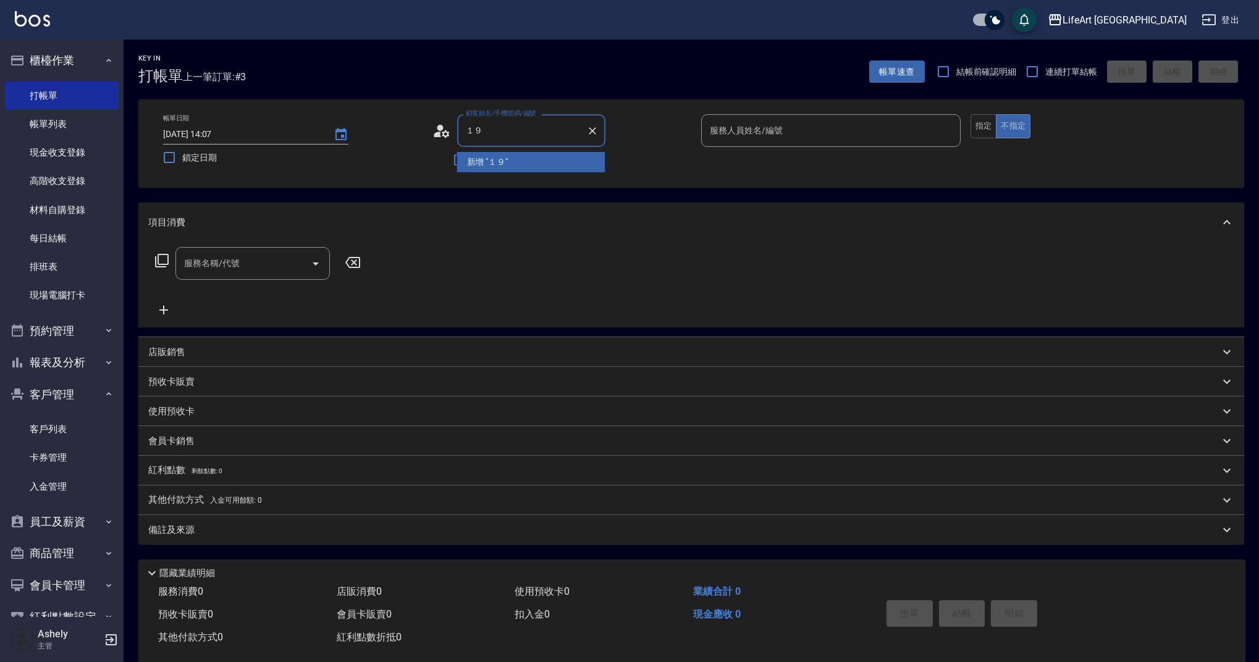
type input "１"
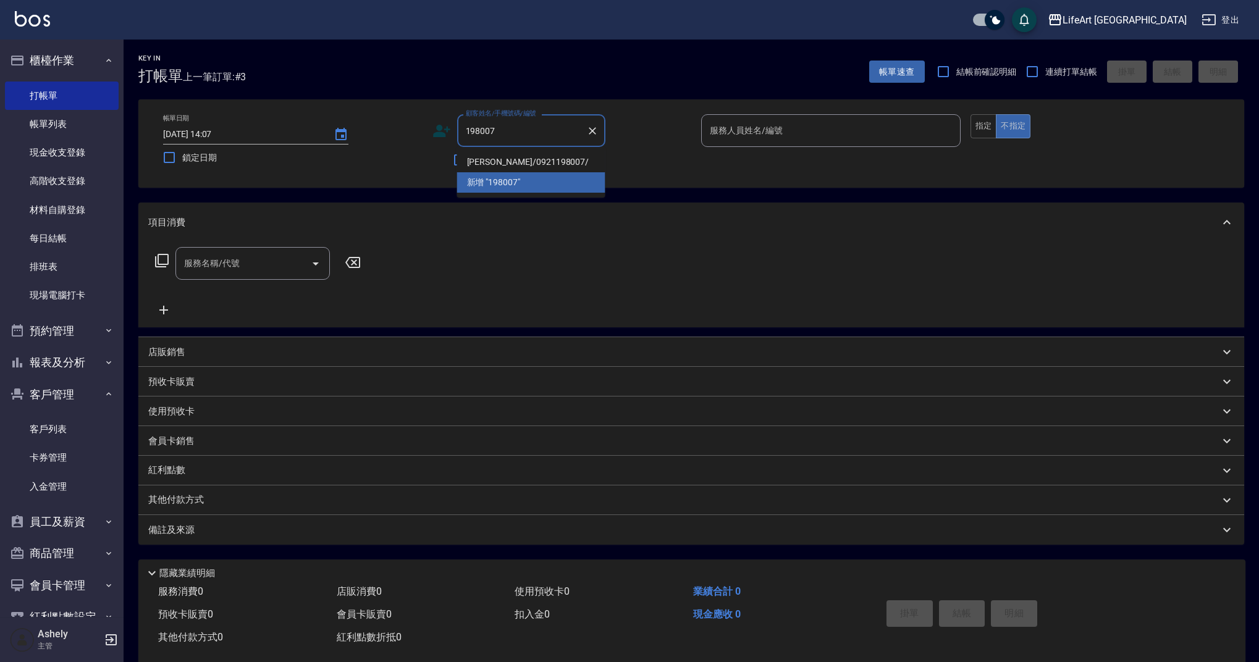
click at [573, 159] on li "[PERSON_NAME]/0921198007/" at bounding box center [531, 162] width 148 height 20
type input "[PERSON_NAME]/0921198007/"
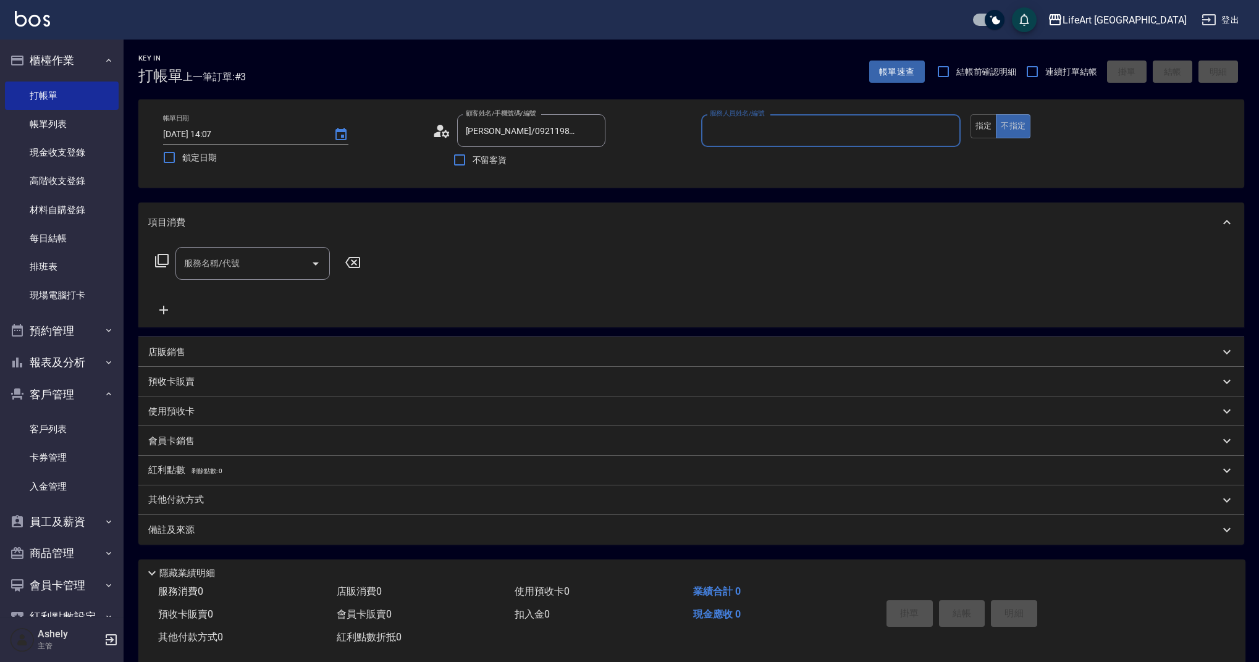
type input "Ashely-A"
click at [595, 156] on icon "button" at bounding box center [590, 161] width 15 height 15
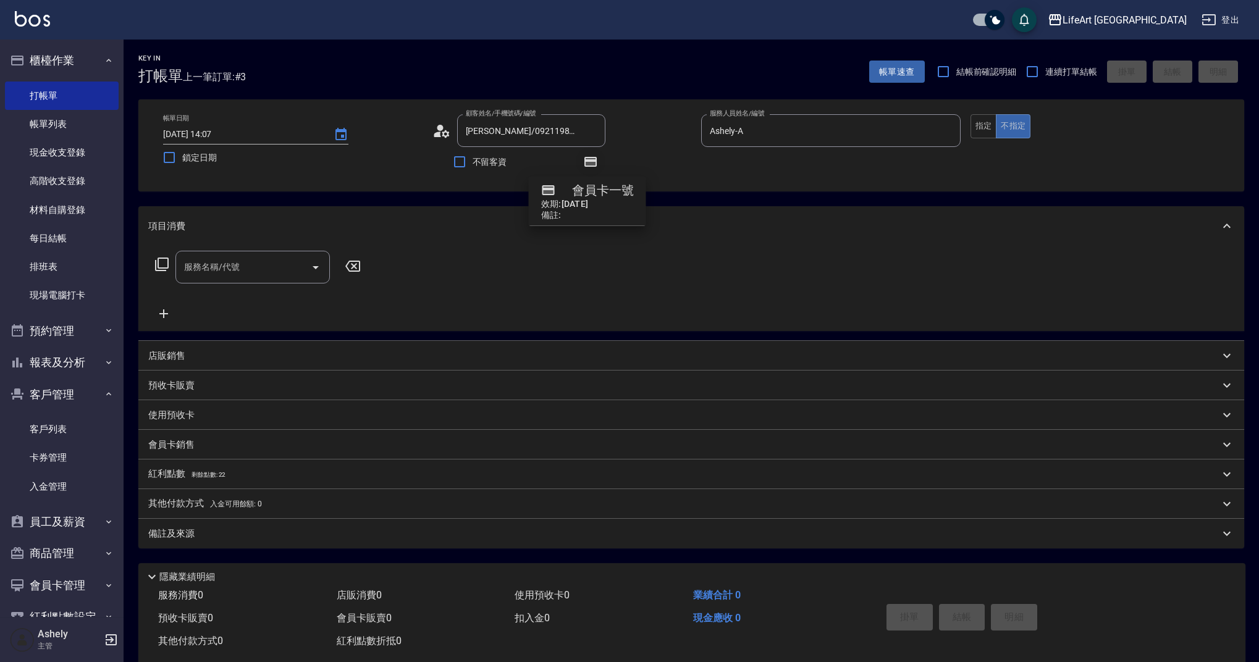
drag, startPoint x: 592, startPoint y: 162, endPoint x: 586, endPoint y: 166, distance: 6.7
click at [592, 161] on icon "button" at bounding box center [590, 162] width 12 height 10
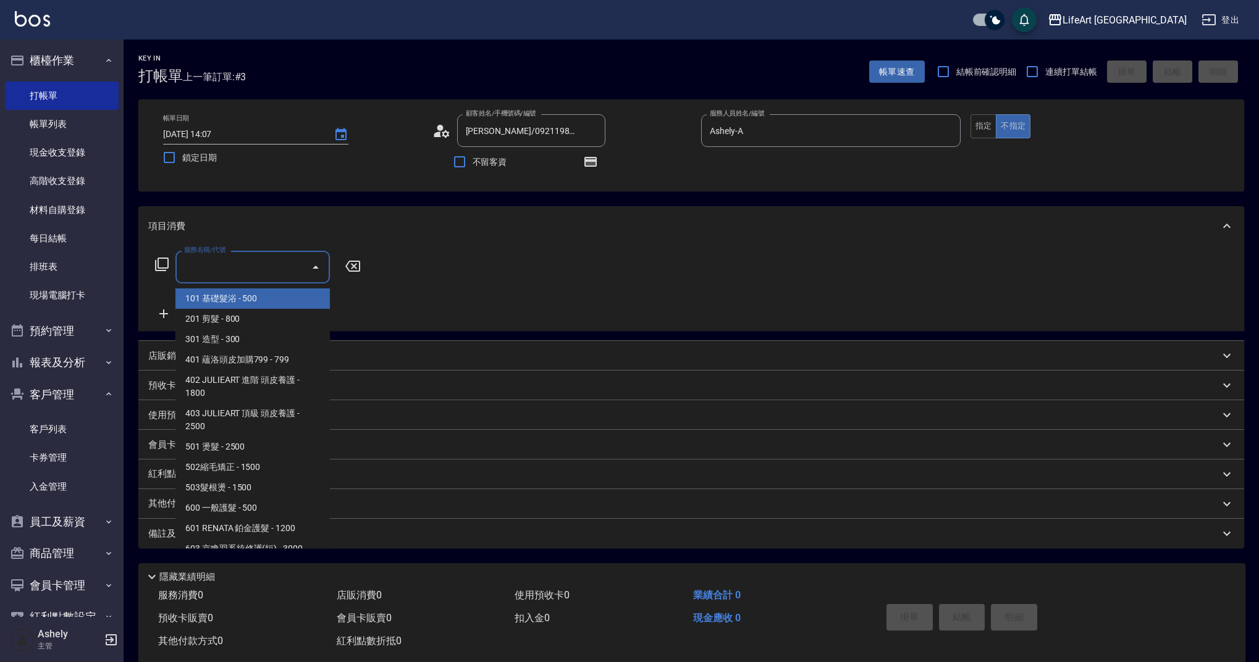
click at [259, 267] on input "服務名稱/代號" at bounding box center [243, 267] width 125 height 22
click at [243, 319] on span "201 剪髮 - 800" at bounding box center [252, 319] width 154 height 20
type input "201 剪髮(201)"
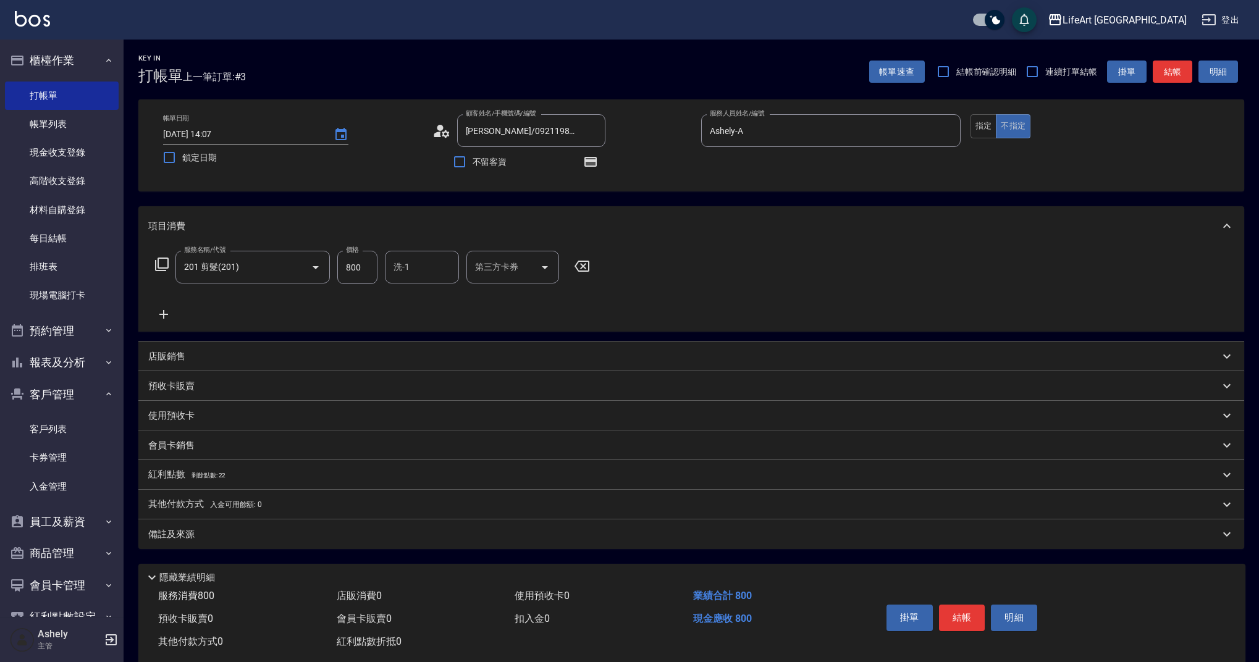
click at [167, 316] on icon at bounding box center [163, 314] width 31 height 15
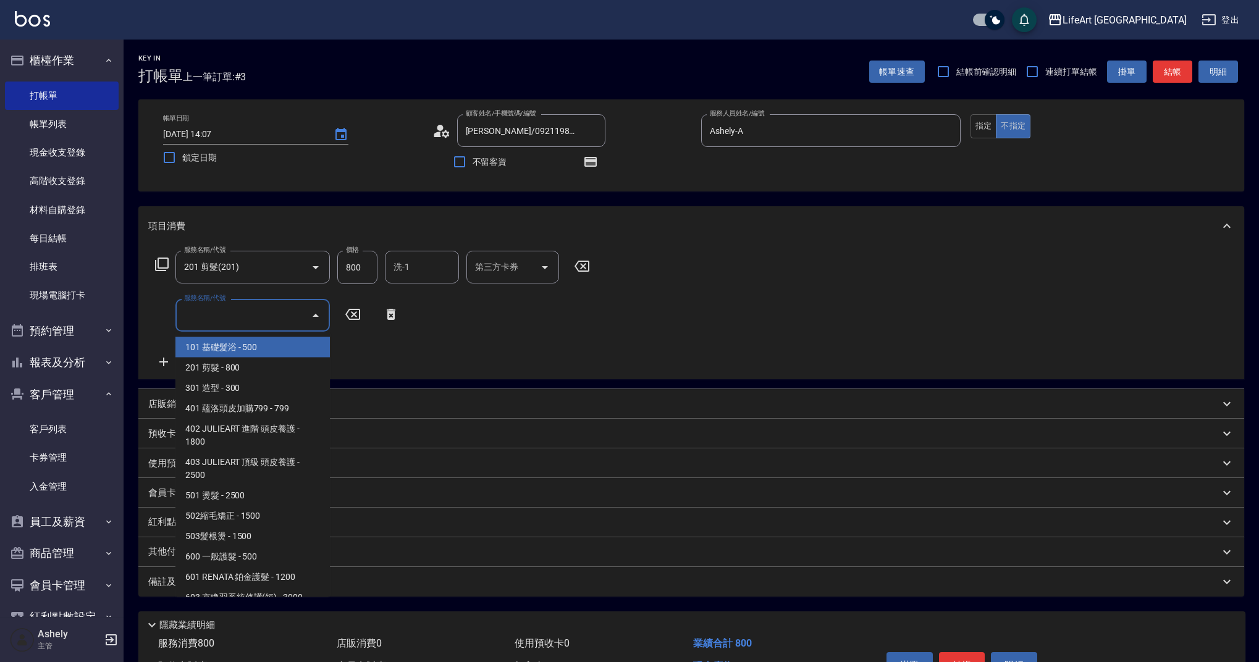
click at [219, 324] on input "服務名稱/代號" at bounding box center [243, 316] width 125 height 22
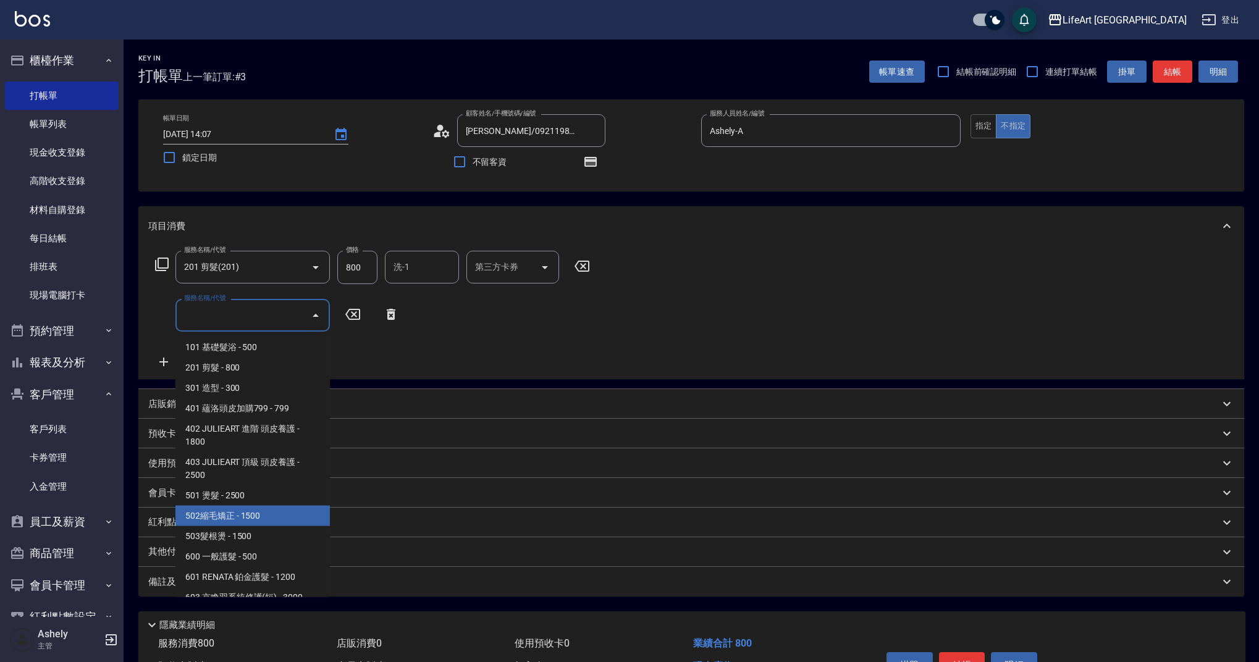
scroll to position [158, 0]
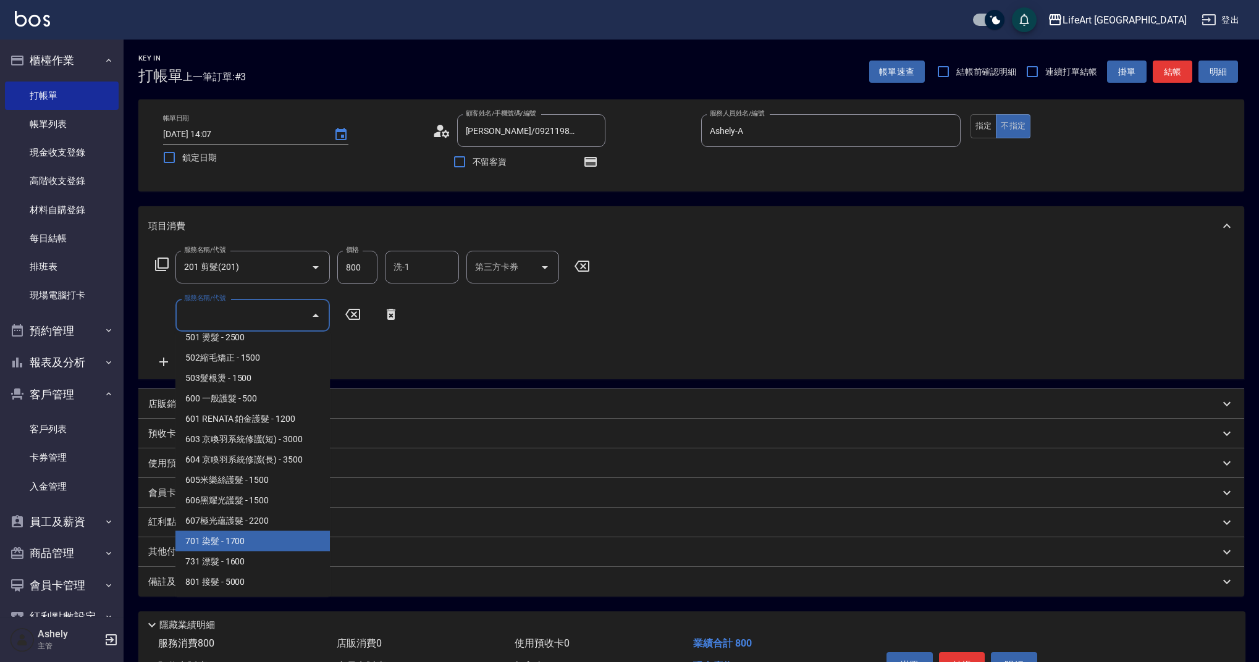
click at [289, 542] on span "701 染髮 - 1700" at bounding box center [252, 541] width 154 height 20
type input "701 染髮(701)"
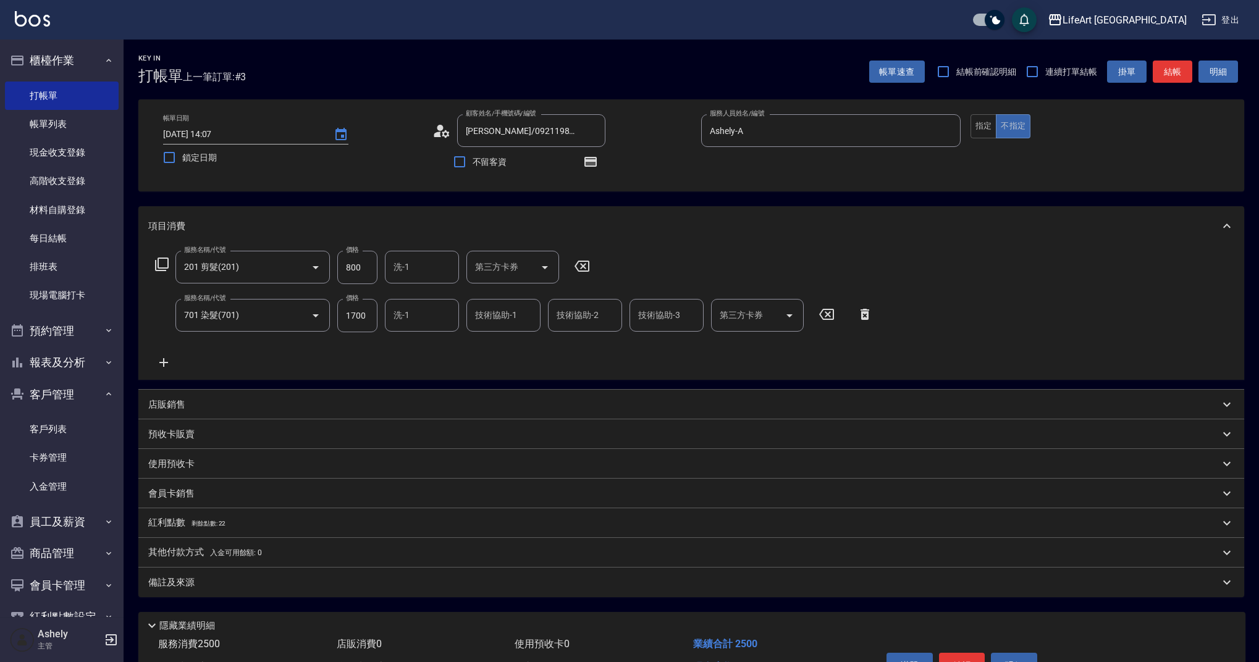
click at [166, 364] on icon at bounding box center [163, 362] width 31 height 15
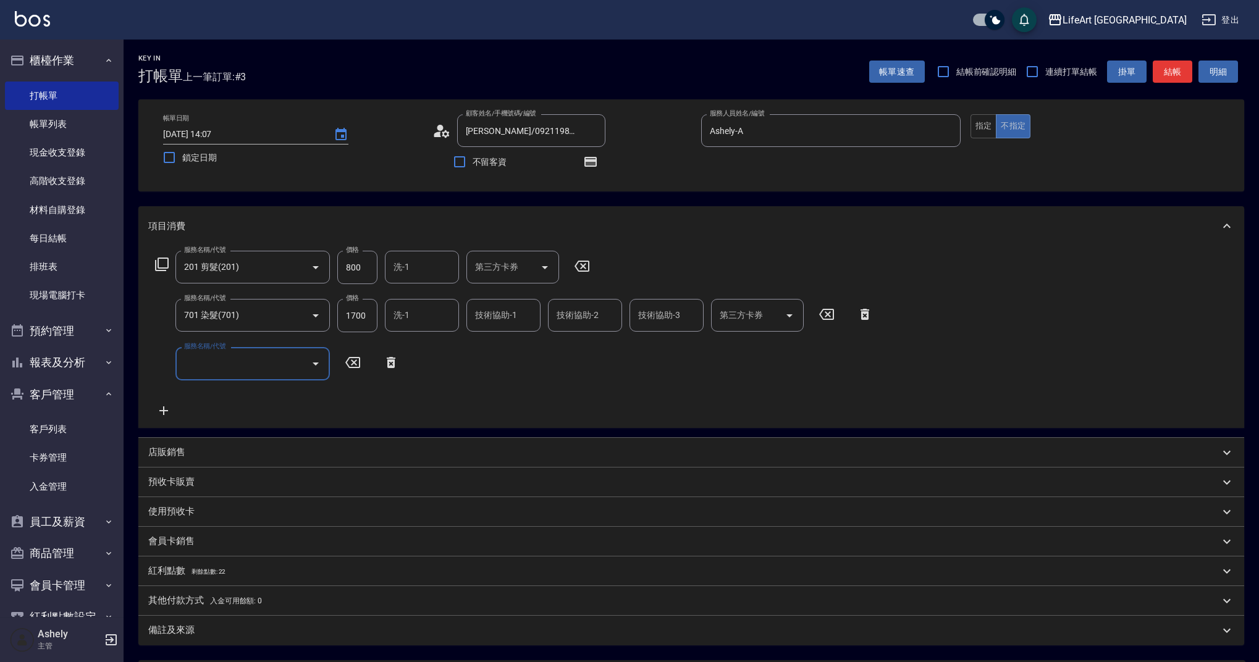
click at [204, 375] on div "服務名稱/代號" at bounding box center [252, 363] width 154 height 33
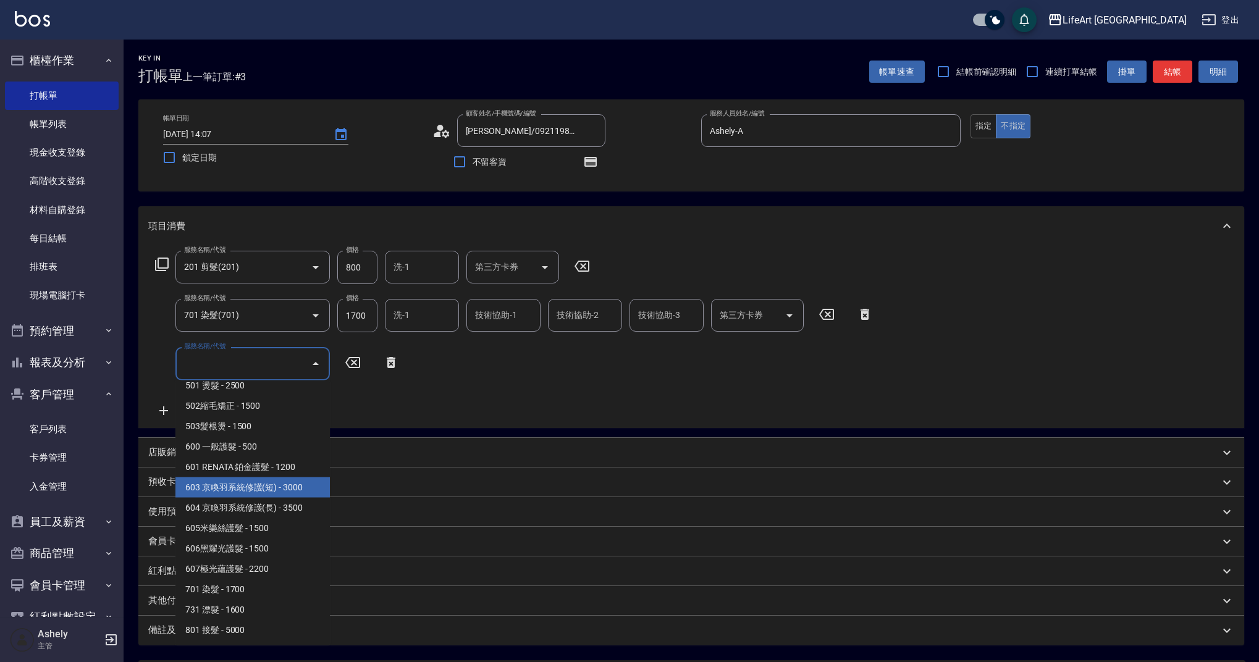
click at [310, 492] on span "603 京喚羽系統修護(短) - 3000" at bounding box center [252, 488] width 154 height 20
type input "603 京喚羽系統修護(短)(603)"
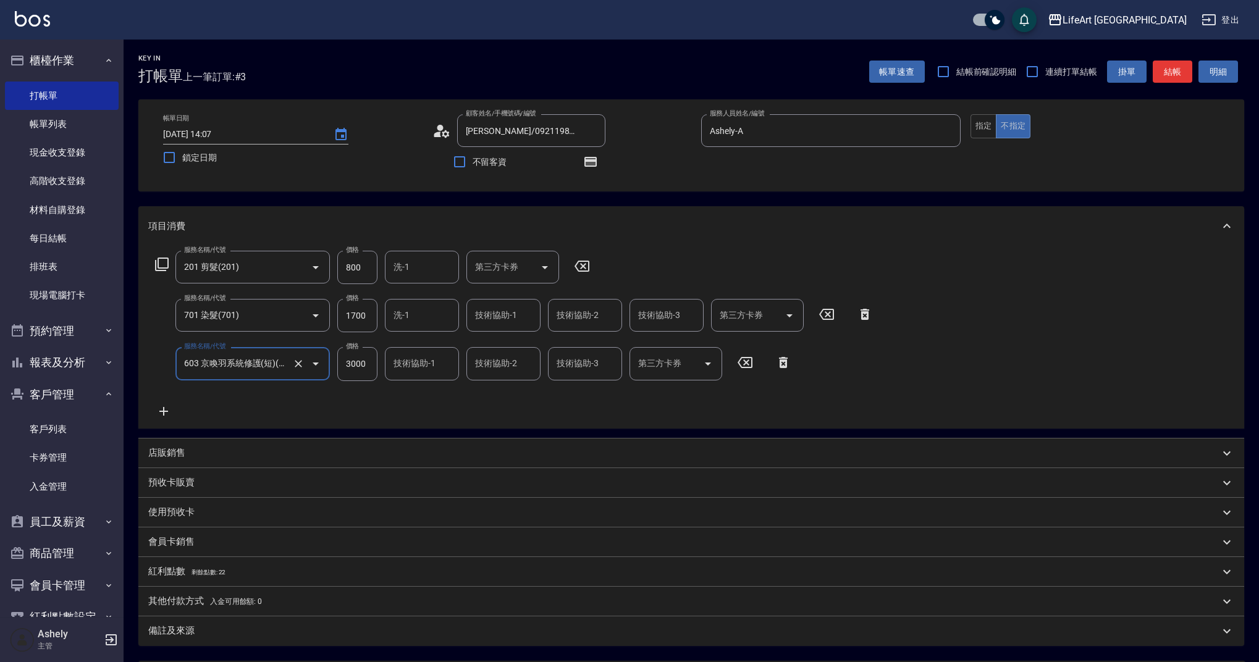
click at [356, 319] on input "1700" at bounding box center [357, 315] width 40 height 33
type input "2640"
click at [358, 372] on input "3000" at bounding box center [357, 363] width 40 height 33
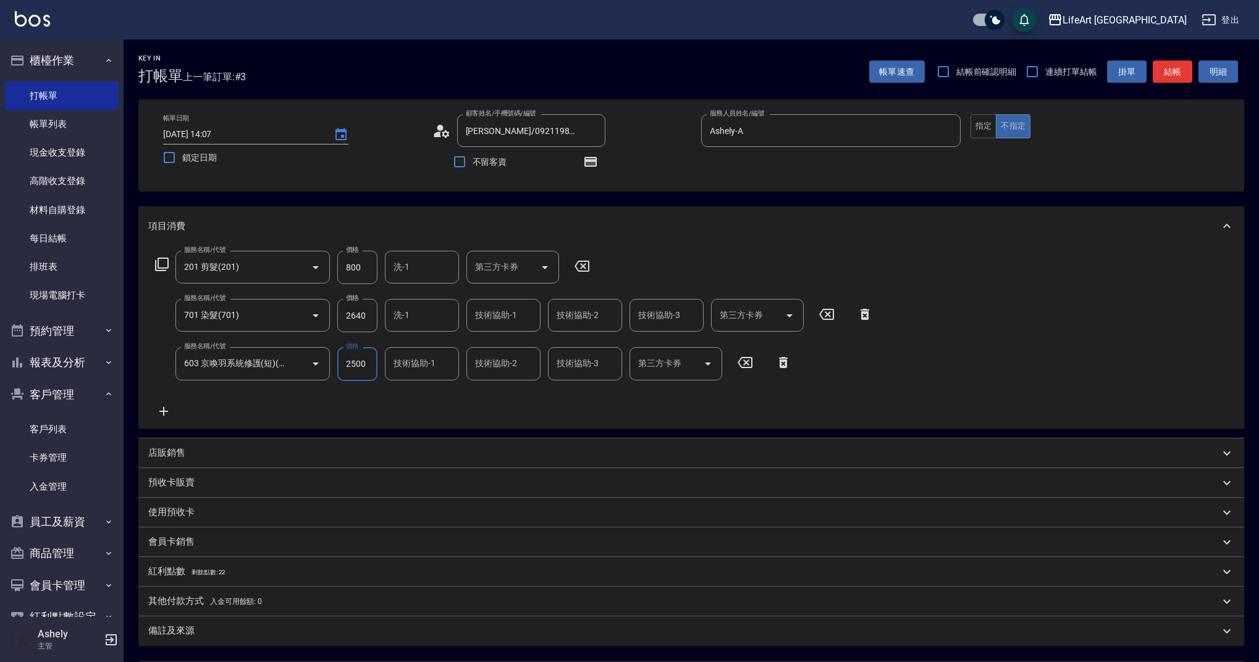
type input "2500"
click at [358, 268] on input "800" at bounding box center [357, 267] width 40 height 33
type input "1000"
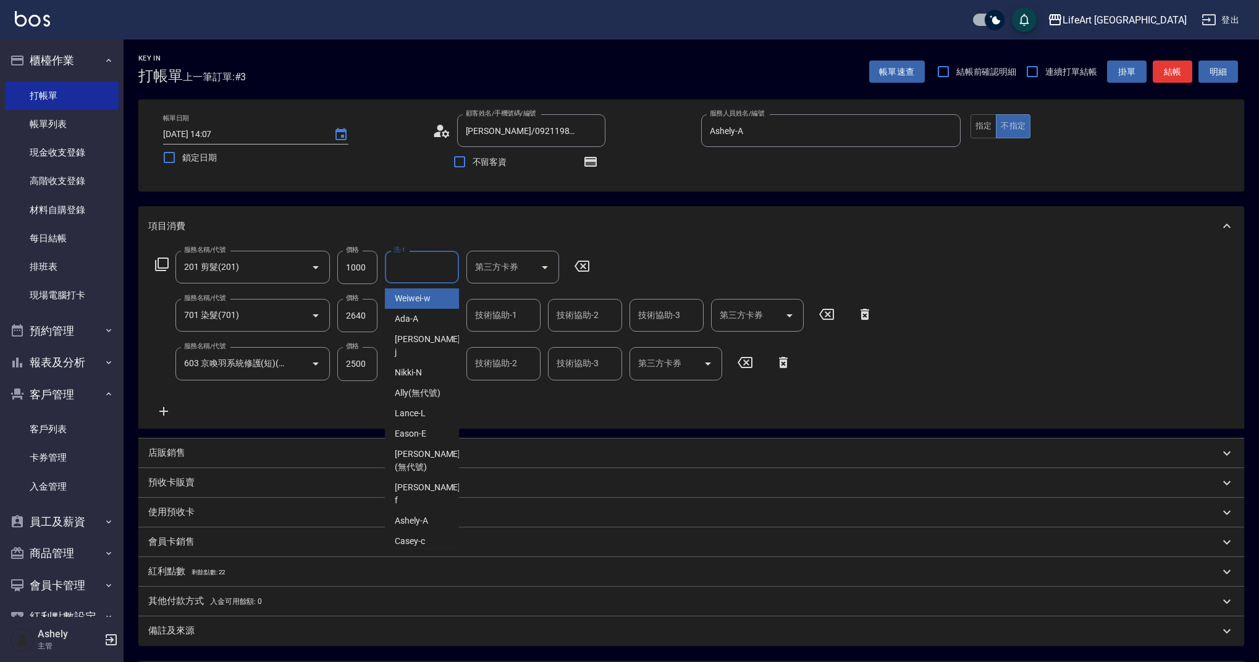
click at [413, 269] on input "洗-1" at bounding box center [421, 267] width 63 height 22
click at [497, 308] on div "技術協助-1 技術協助-1" at bounding box center [503, 315] width 74 height 33
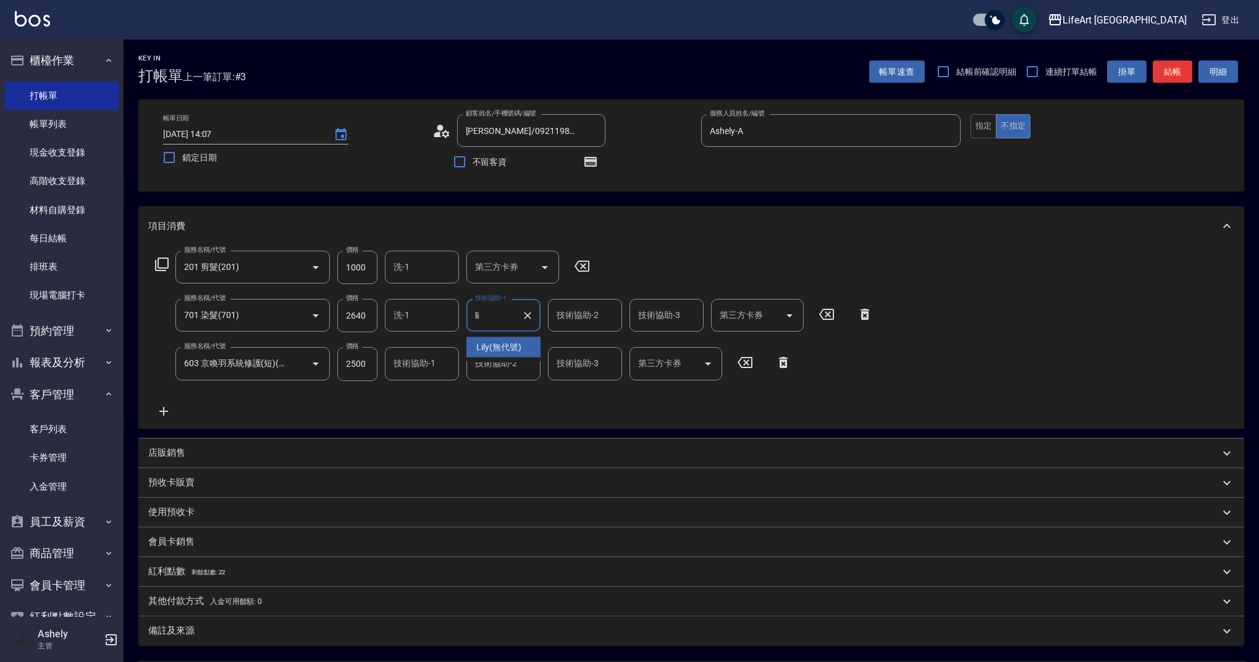
click at [497, 344] on span "Lily (無代號)" at bounding box center [498, 347] width 45 height 13
type input "Lily(無代號)"
click at [581, 314] on input "技術協助-2" at bounding box center [585, 316] width 63 height 22
click at [584, 342] on span "Lily (無代號)" at bounding box center [580, 347] width 45 height 13
type input "Lily(無代號)"
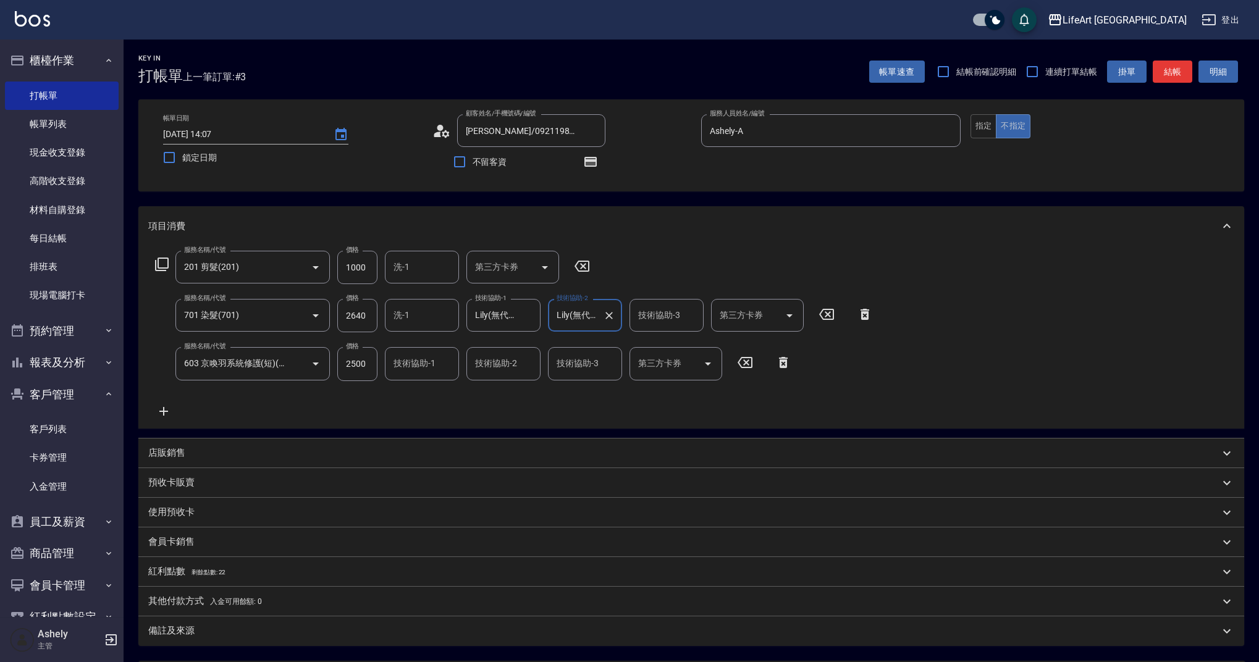
click at [651, 311] on div "技術協助-3 技術協助-3" at bounding box center [667, 315] width 74 height 33
click at [664, 343] on span "Lily (無代號)" at bounding box center [661, 347] width 45 height 13
type input "Lily(無代號)"
click at [413, 370] on input "l" at bounding box center [412, 364] width 44 height 22
click at [421, 398] on span "Lily (無代號)" at bounding box center [417, 395] width 45 height 13
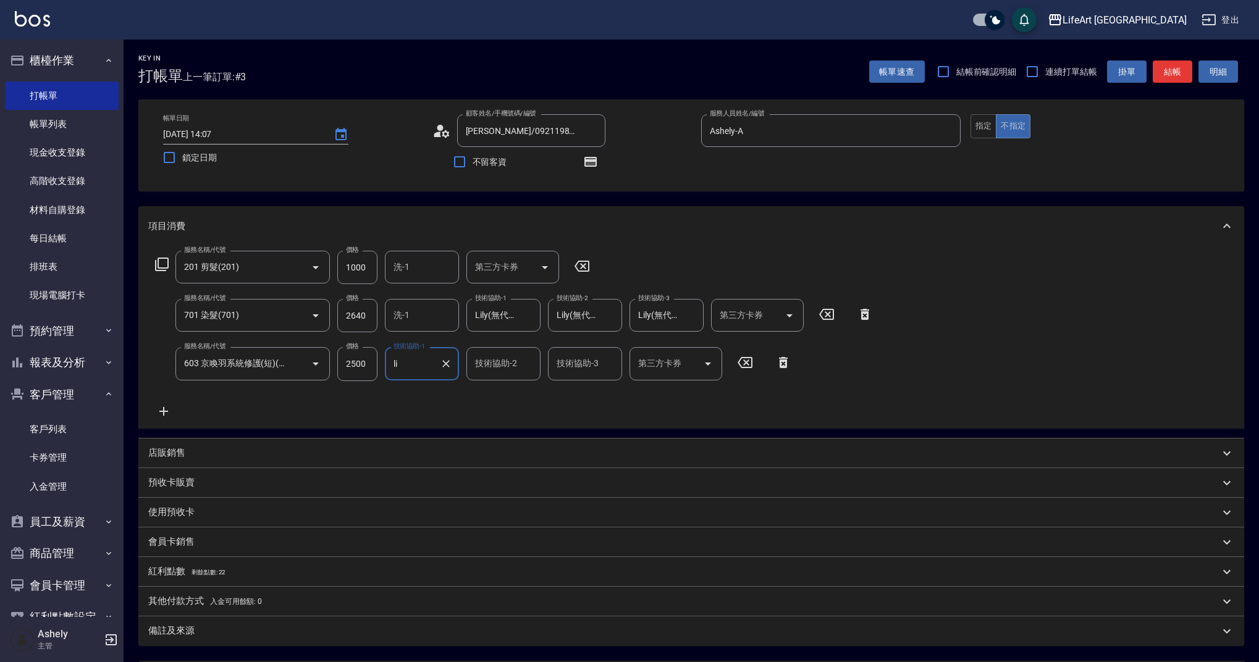
type input "Lily(無代號)"
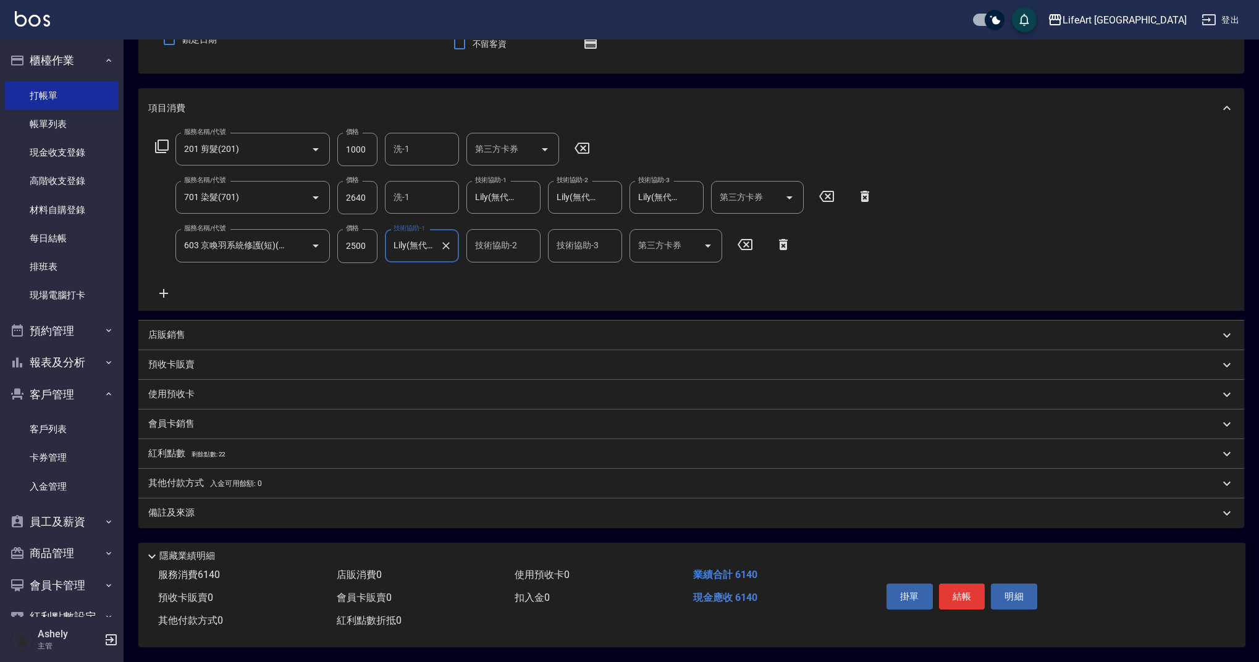
click at [272, 513] on div "備註及來源" at bounding box center [683, 513] width 1071 height 13
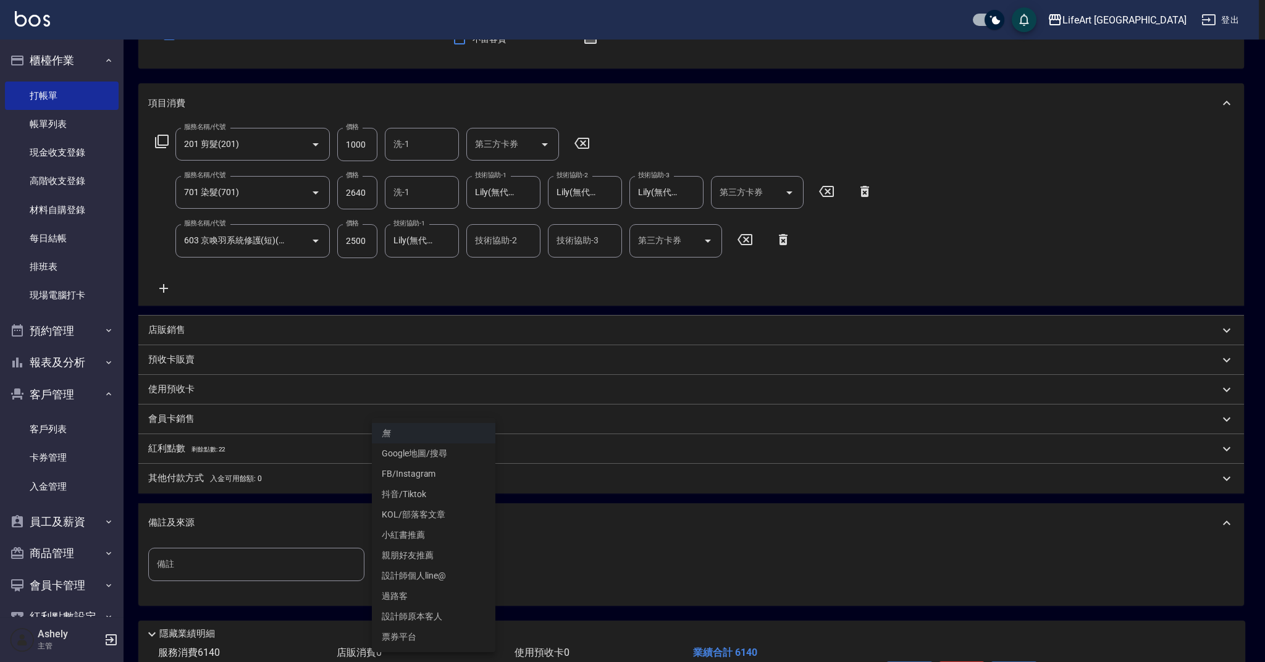
click at [446, 552] on body "LifeArt 蘆洲 登出 櫃檯作業 打帳單 帳單列表 現金收支登錄 高階收支登錄 材料自購登錄 每日結帳 排班表 現場電腦打卡 預約管理 預約管理 單日預約…" at bounding box center [632, 308] width 1265 height 863
drag, startPoint x: 442, startPoint y: 620, endPoint x: 408, endPoint y: 596, distance: 42.5
click at [443, 620] on li "設計師原本客人" at bounding box center [434, 617] width 124 height 20
type input "設計師原本客人"
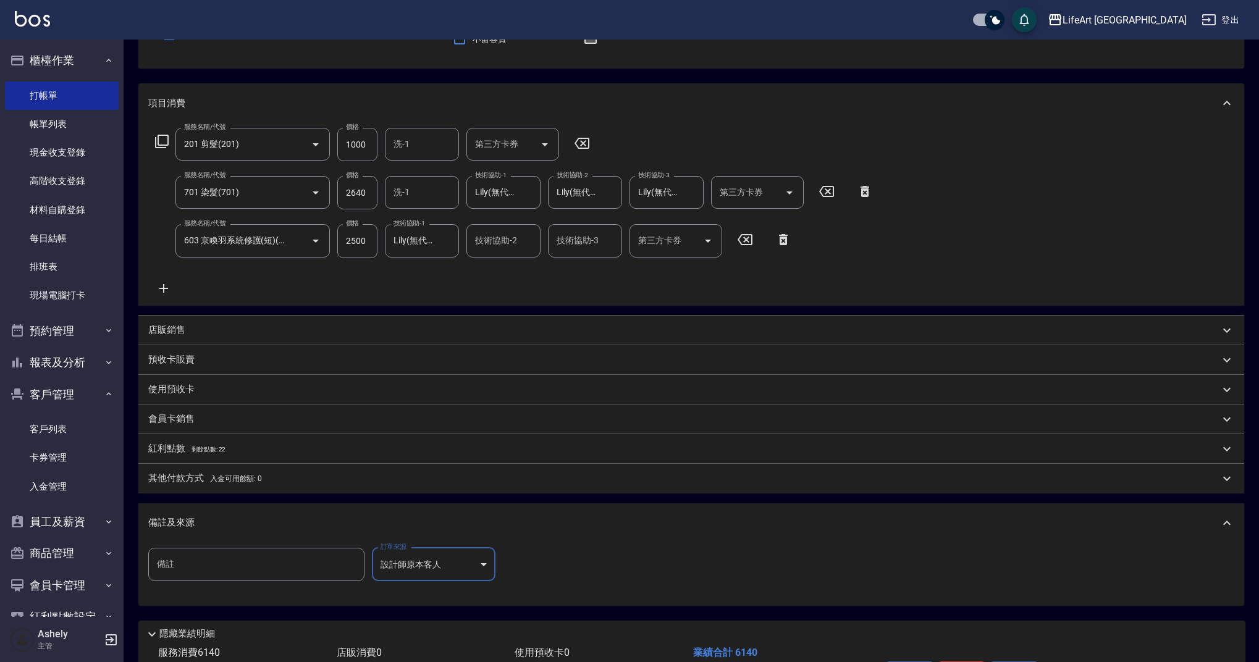
click at [224, 444] on p "紅利點數 剩餘點數: 22" at bounding box center [186, 449] width 77 height 14
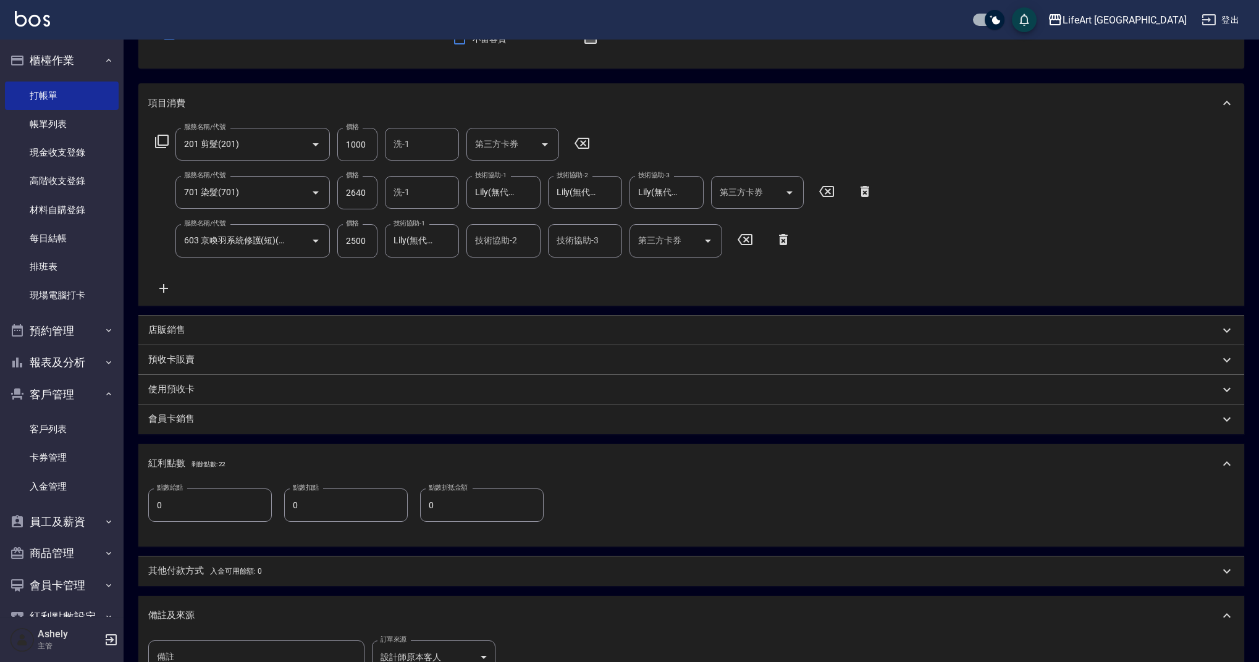
click at [177, 503] on input "0" at bounding box center [210, 505] width 124 height 33
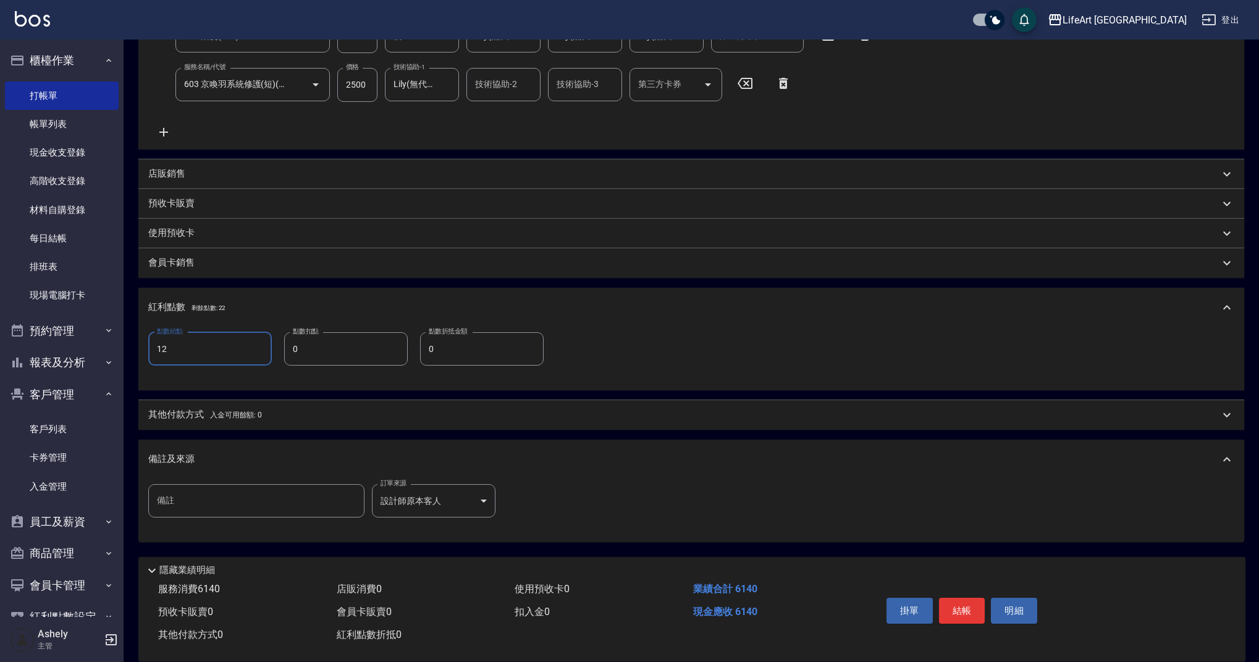
scroll to position [299, 0]
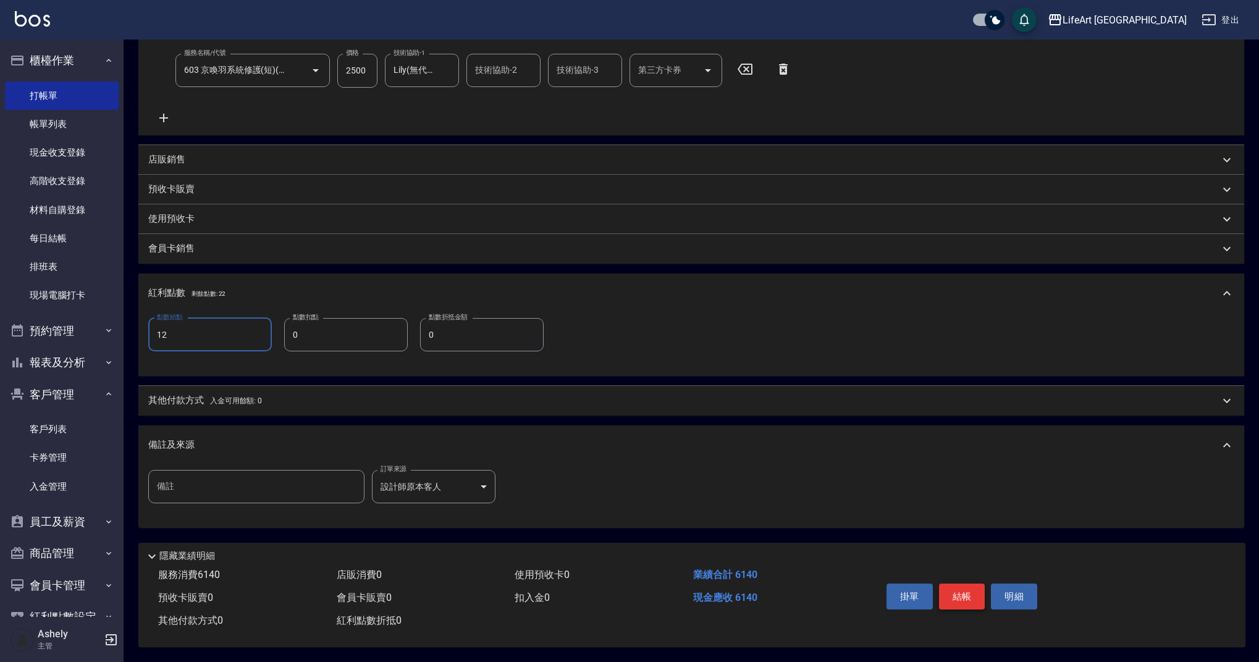
type input "12"
click at [956, 593] on button "結帳" at bounding box center [962, 597] width 46 height 26
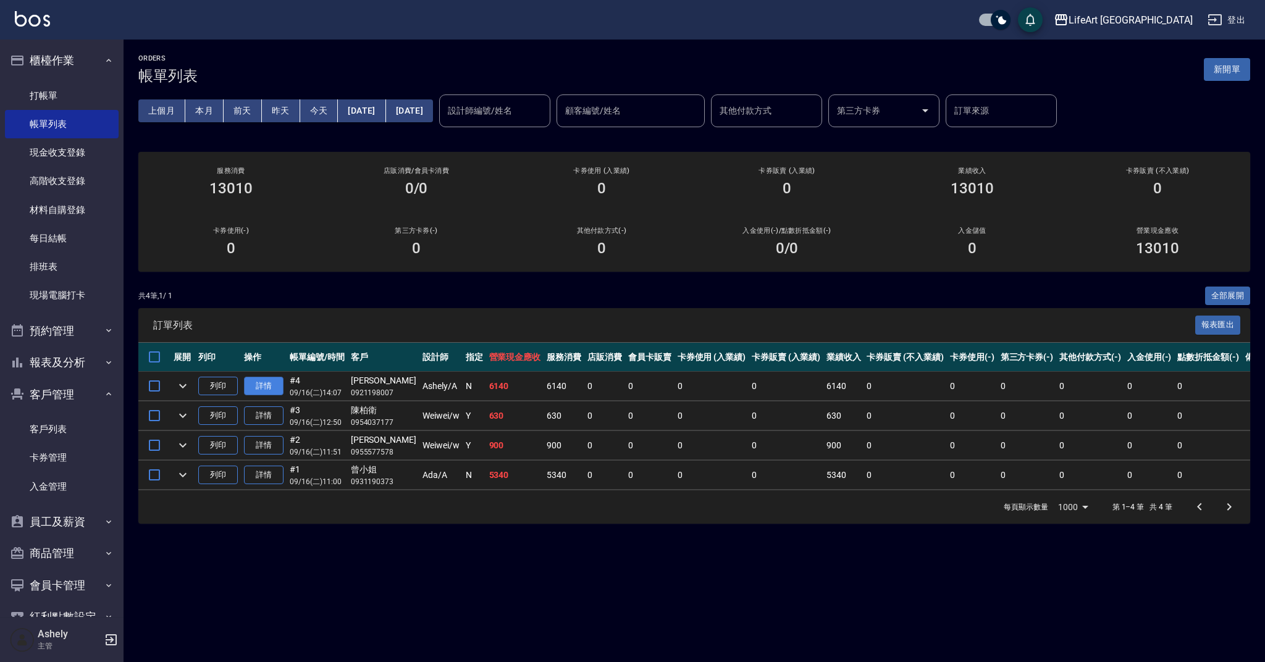
click at [266, 386] on link "詳情" at bounding box center [264, 386] width 40 height 19
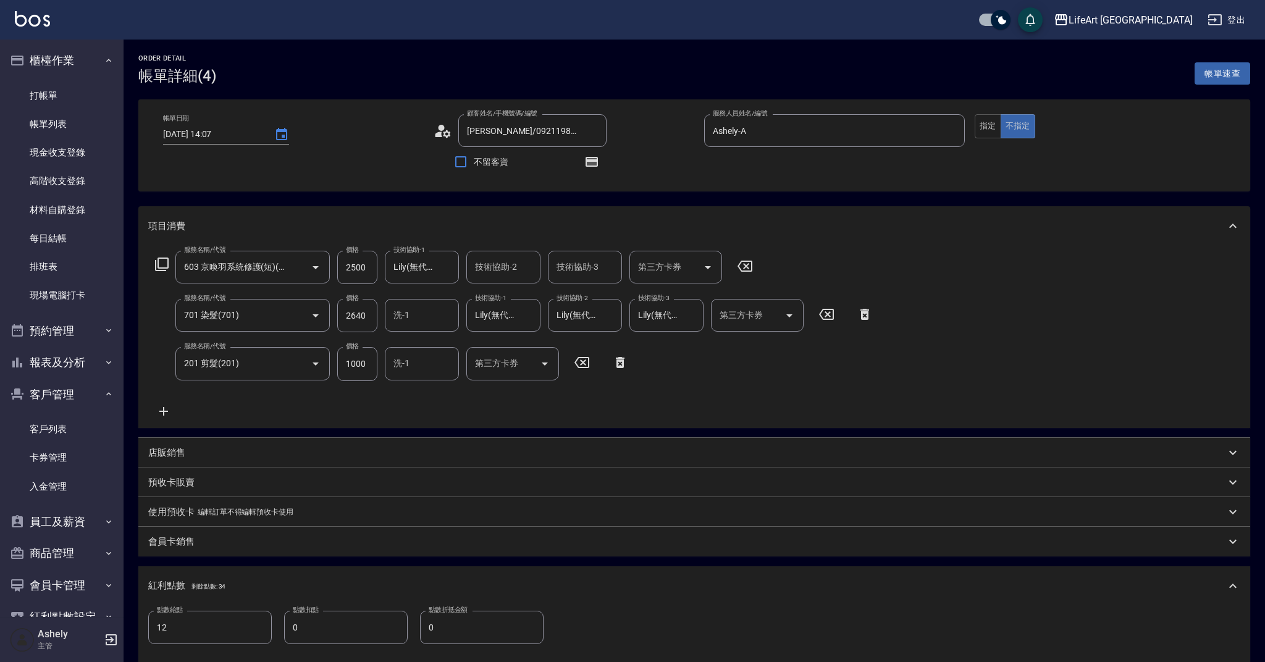
type input "[DATE] 14:07"
type input "[PERSON_NAME]/0921198007/"
type input "Ashely-A"
type input "12"
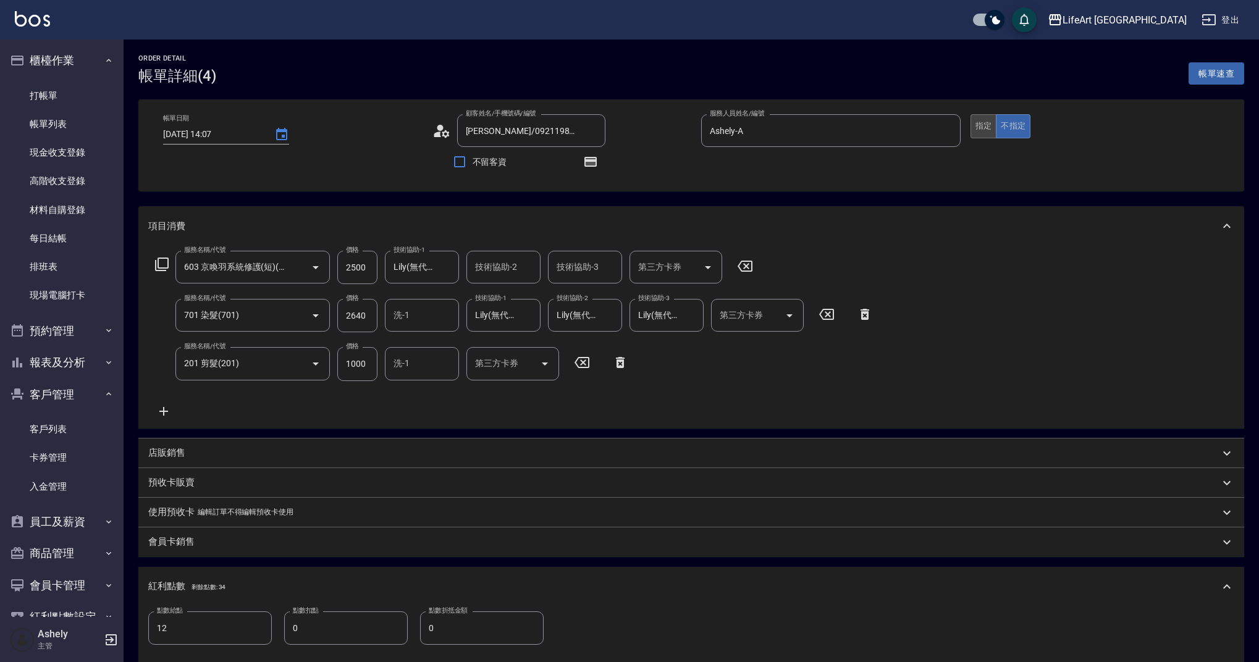
click at [984, 129] on button "指定" at bounding box center [984, 126] width 27 height 24
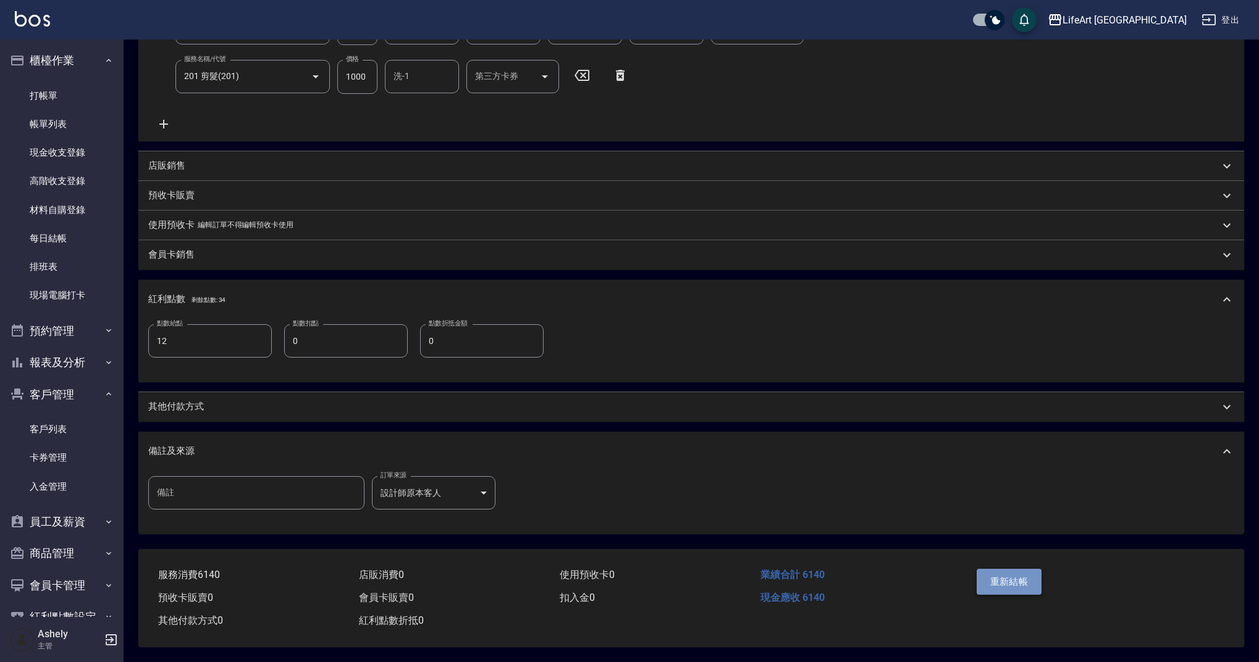
click at [1013, 569] on button "重新結帳" at bounding box center [1009, 582] width 65 height 26
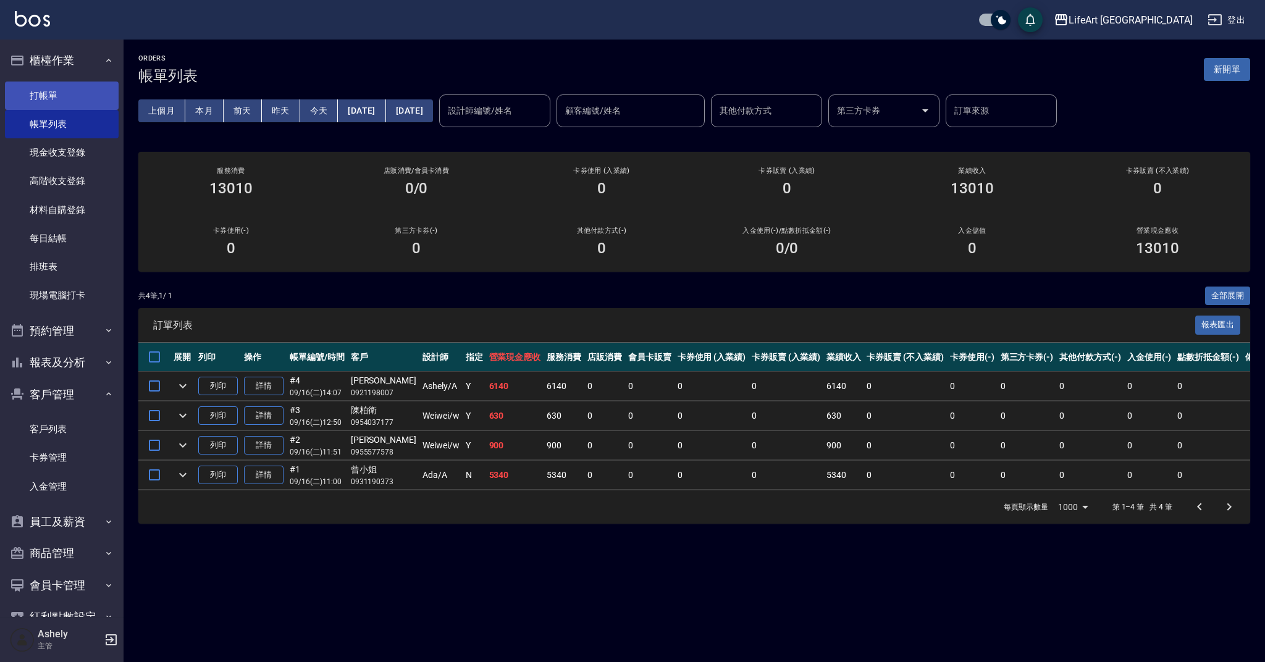
click at [61, 97] on link "打帳單" at bounding box center [62, 96] width 114 height 28
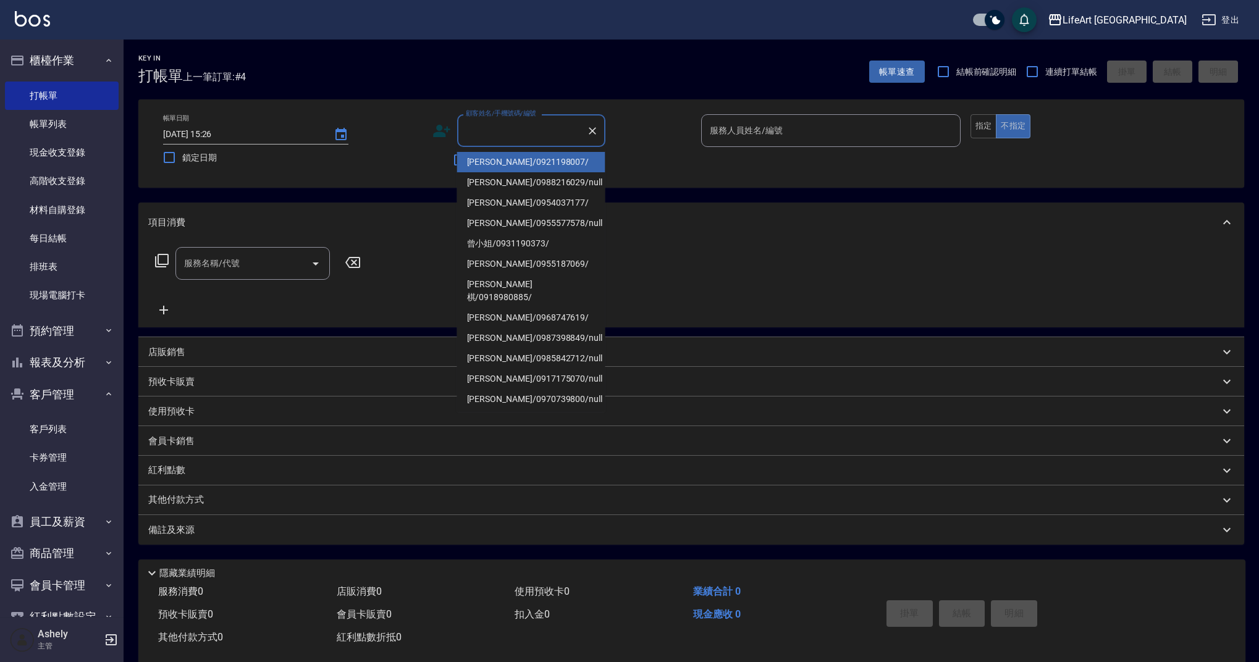
click at [524, 136] on input "顧客姓名/手機號碼/編號" at bounding box center [522, 131] width 119 height 22
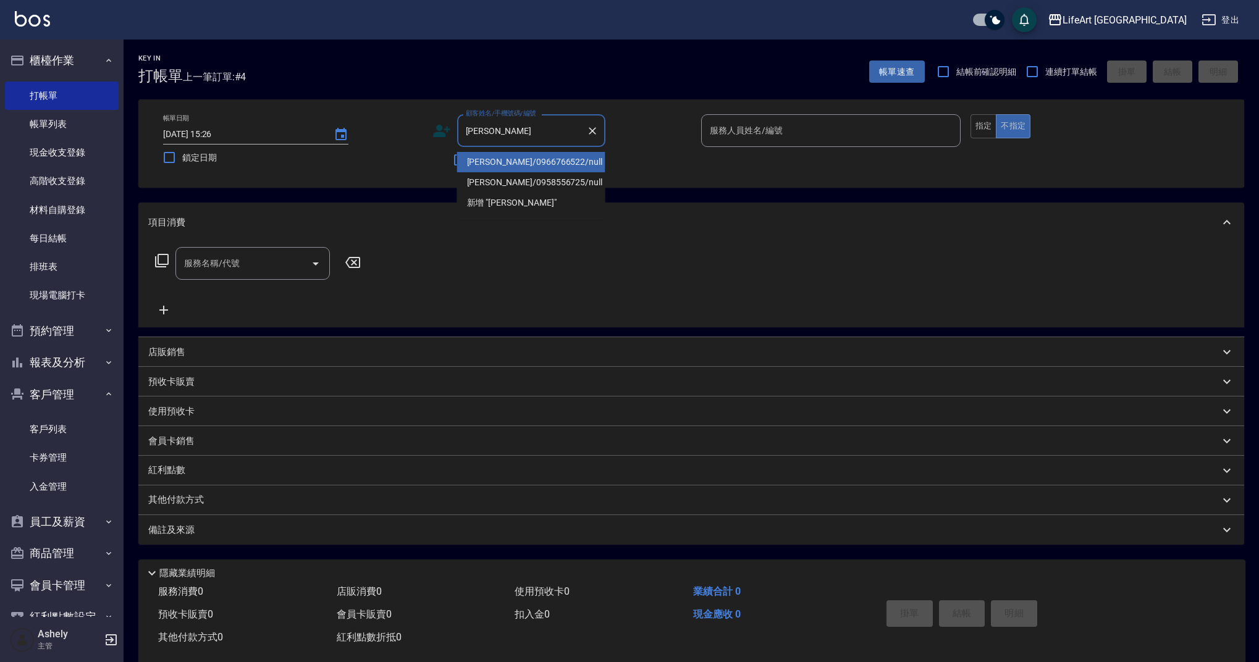
click at [495, 166] on li "[PERSON_NAME]/0966766522/null" at bounding box center [531, 162] width 148 height 20
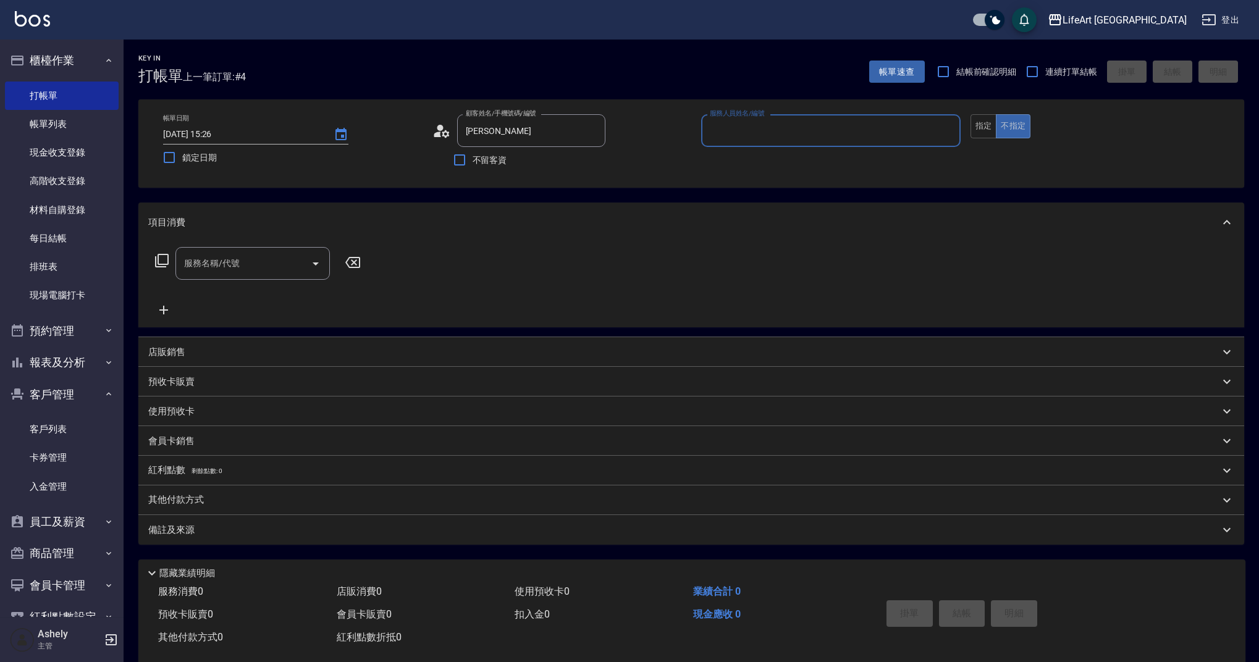
type input "[PERSON_NAME]/0966766522/null"
type input "Weiwei-w"
click at [188, 271] on input "服務名稱/代號" at bounding box center [243, 264] width 125 height 22
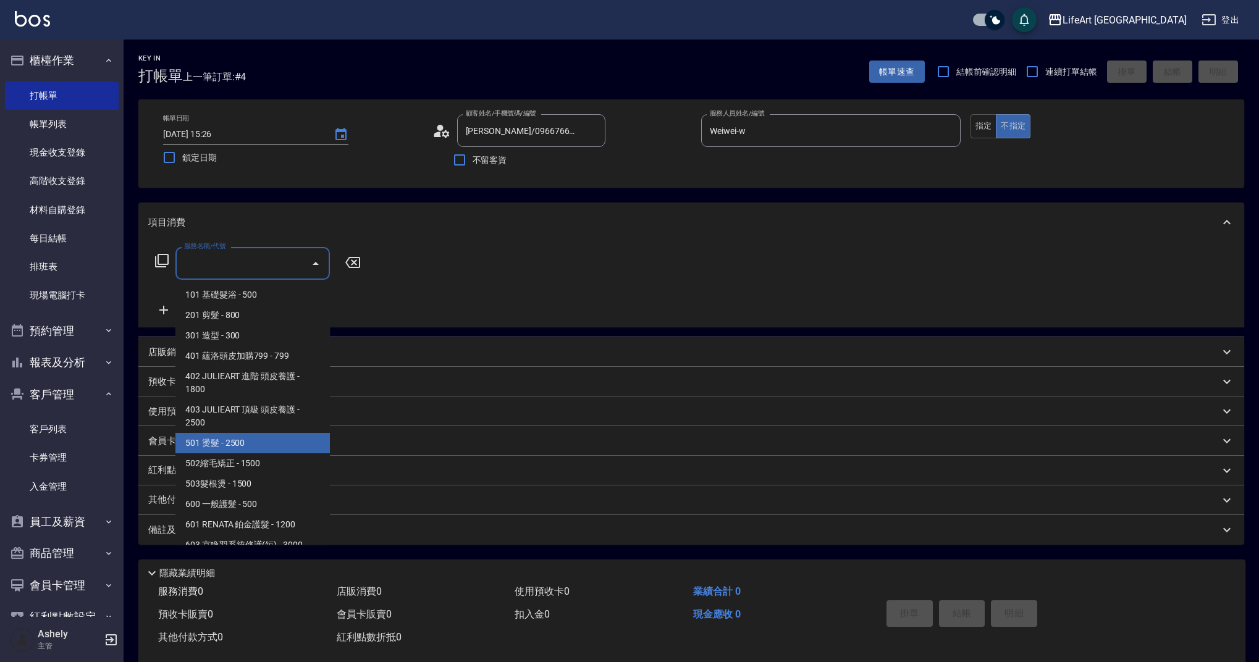
click at [223, 443] on span "501 燙髮 - 2500" at bounding box center [252, 443] width 154 height 20
type input "501 燙髮(501)"
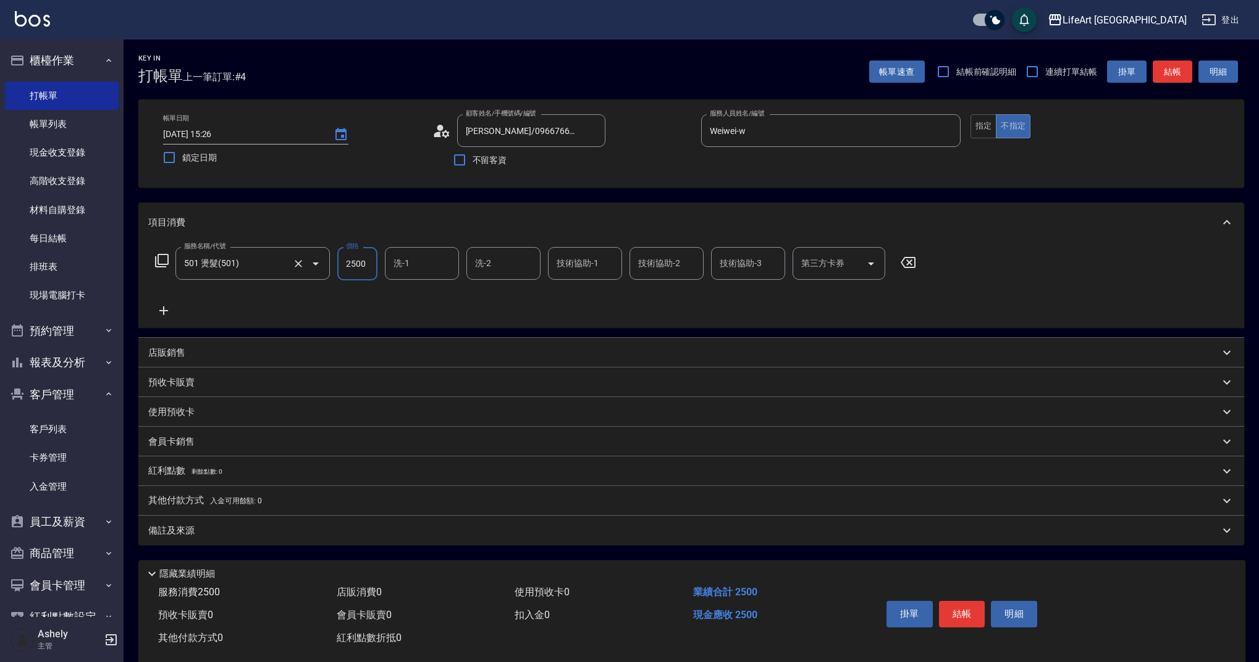
drag, startPoint x: 368, startPoint y: 263, endPoint x: 313, endPoint y: 266, distance: 55.0
click at [313, 266] on div "服務名稱/代號 501 燙髮(501) 服務名稱/代號 價格 2500 價格 洗-1 洗-1 洗-2 洗-2 技術協助-1 技術協助-1 技術協助-2 技術協…" at bounding box center [535, 263] width 775 height 33
type input "2800"
click at [421, 263] on input "洗-1" at bounding box center [421, 264] width 63 height 22
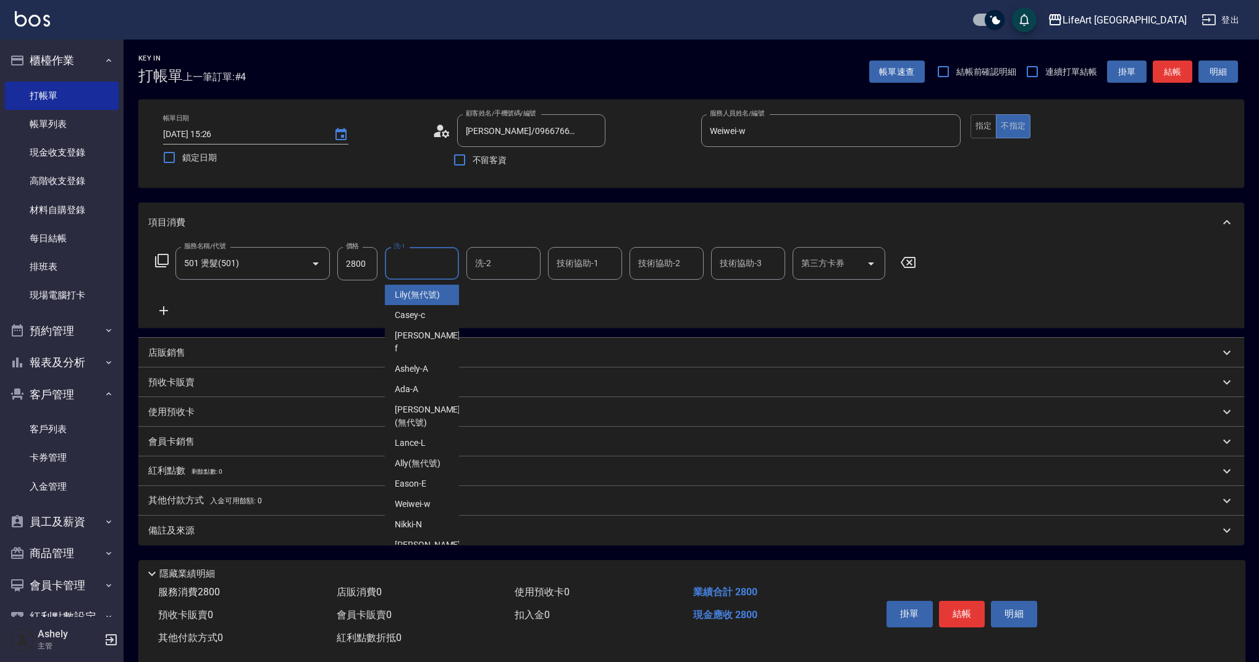
click at [421, 295] on span "Lily (無代號)" at bounding box center [417, 295] width 45 height 13
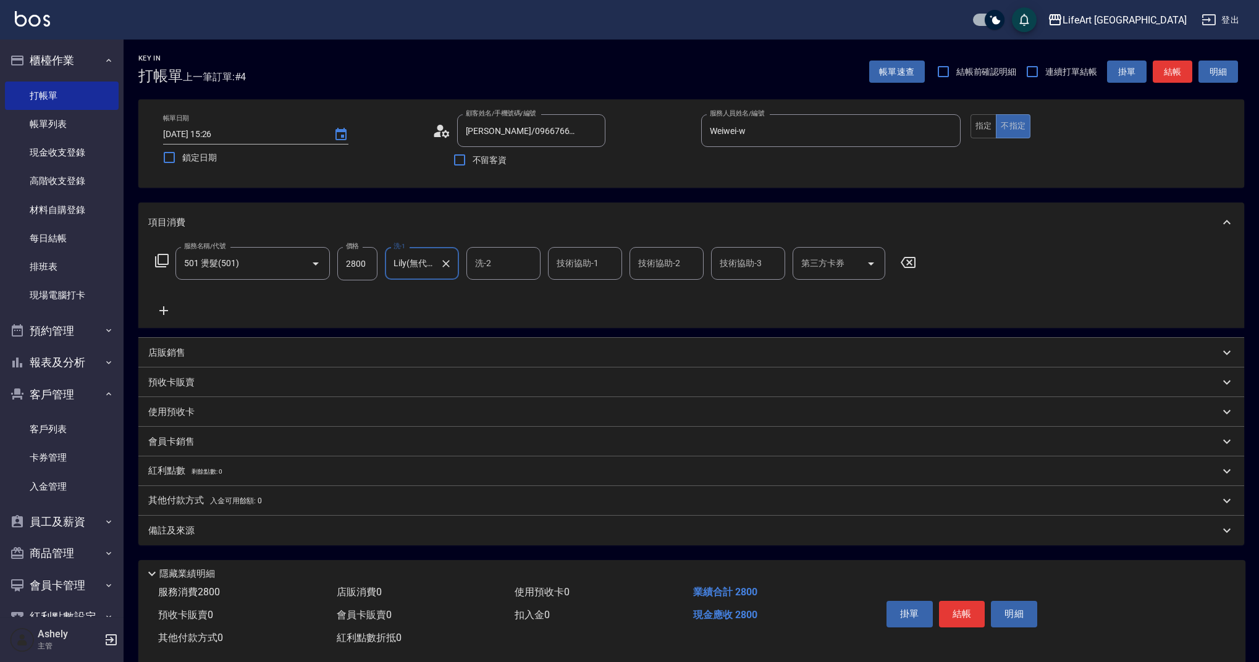
type input "Lily(無代號)"
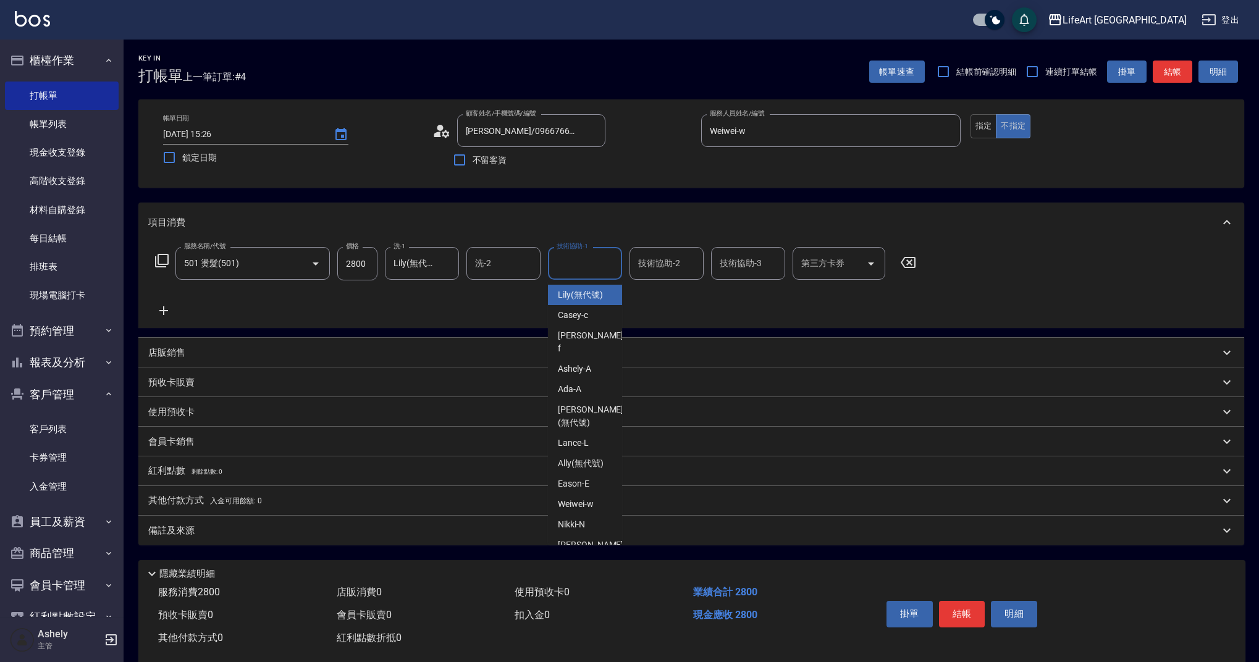
click at [573, 266] on input "技術協助-1" at bounding box center [585, 264] width 63 height 22
click at [575, 316] on span "Casey -c" at bounding box center [573, 315] width 30 height 13
type input "Casey-c"
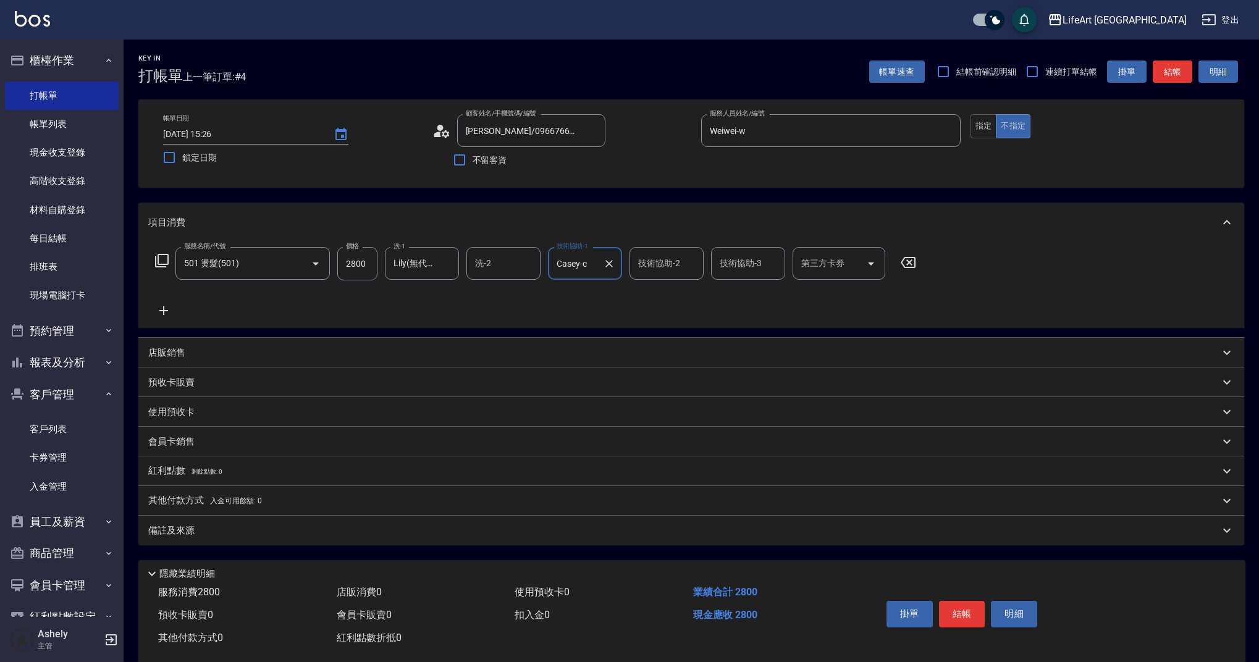
click at [184, 531] on p "備註及來源" at bounding box center [171, 531] width 46 height 13
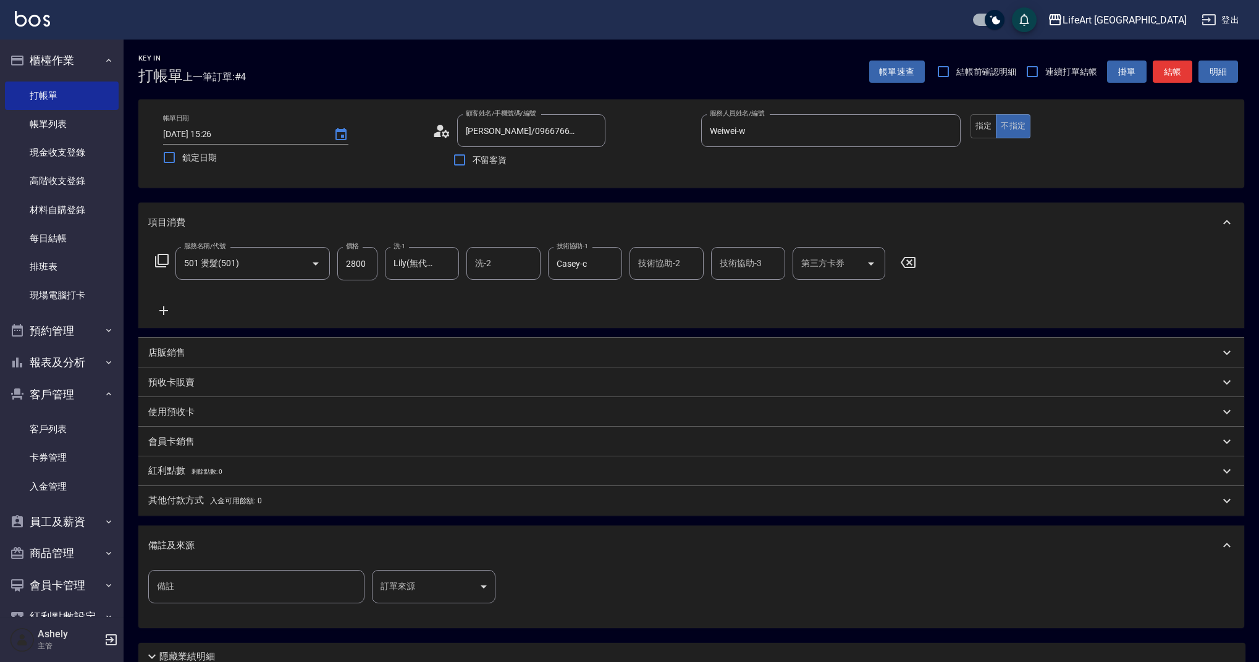
click at [279, 586] on input "備註" at bounding box center [256, 586] width 216 height 33
type input "1"
drag, startPoint x: 183, startPoint y: 588, endPoint x: 175, endPoint y: 586, distance: 8.1
click at [175, 586] on input "補法跟冷燙" at bounding box center [256, 586] width 216 height 33
click at [174, 589] on input "補法根冷燙" at bounding box center [256, 586] width 216 height 33
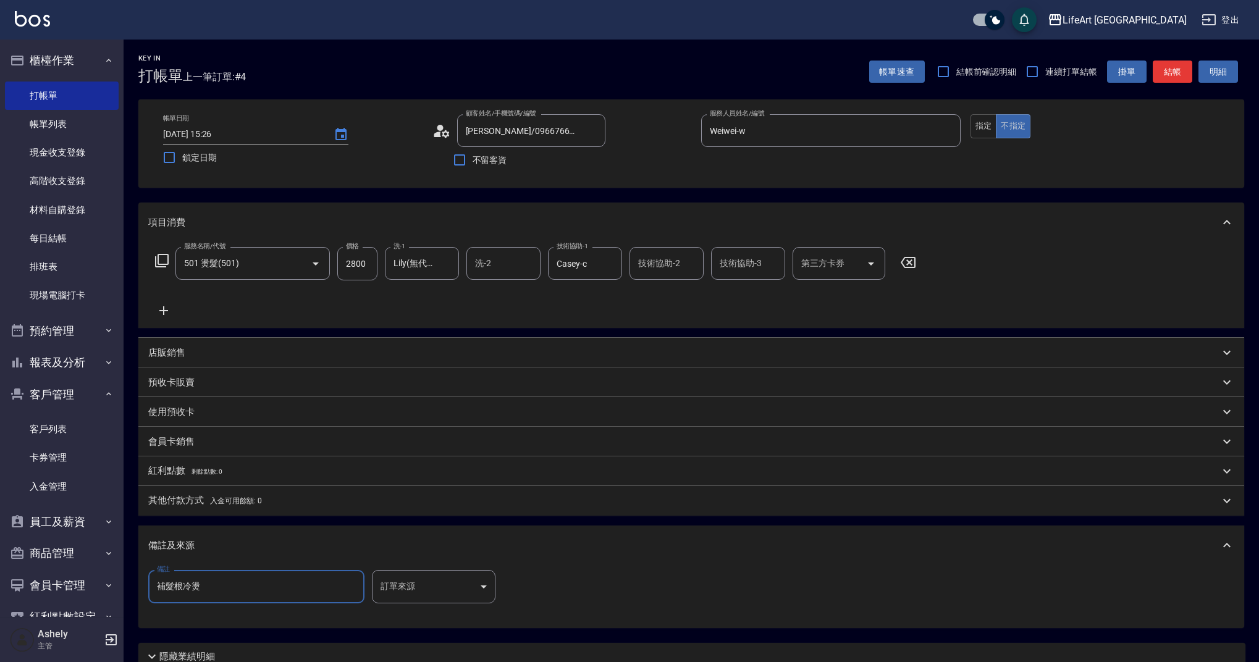
type input "補髮根冷燙"
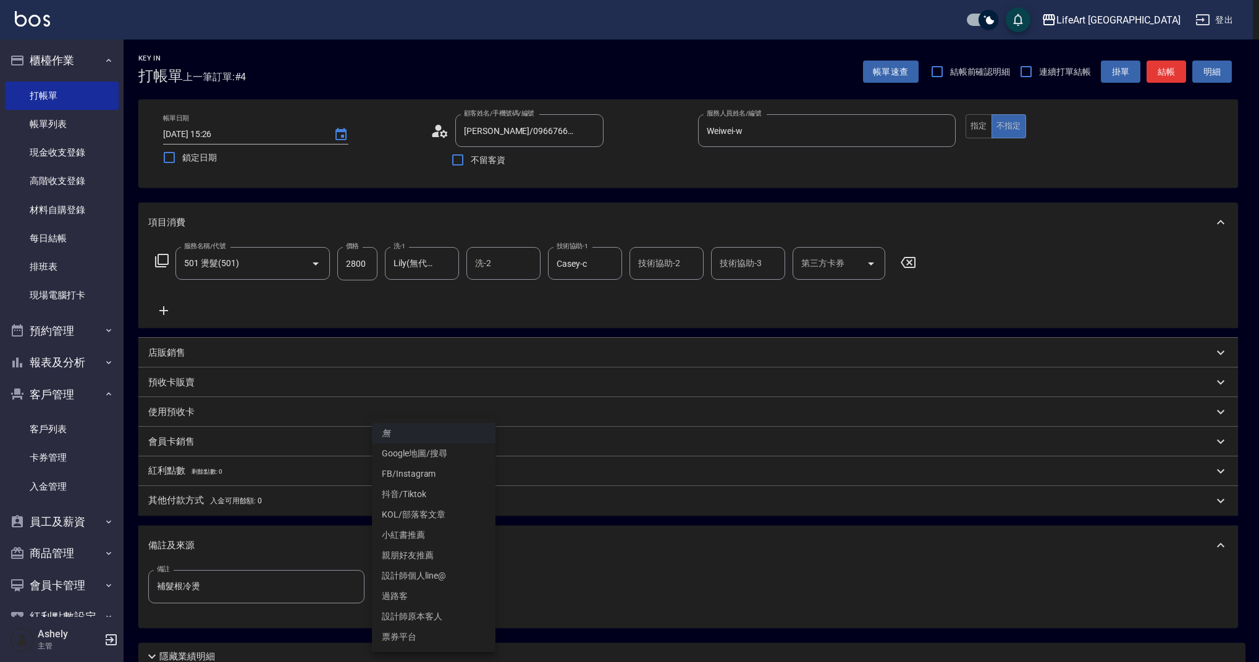
click at [434, 592] on body "LifeArt 蘆洲 登出 櫃檯作業 打帳單 帳單列表 現金收支登錄 高階收支登錄 材料自購登錄 每日結帳 排班表 現場電腦打卡 預約管理 預約管理 單日預約…" at bounding box center [629, 381] width 1259 height 762
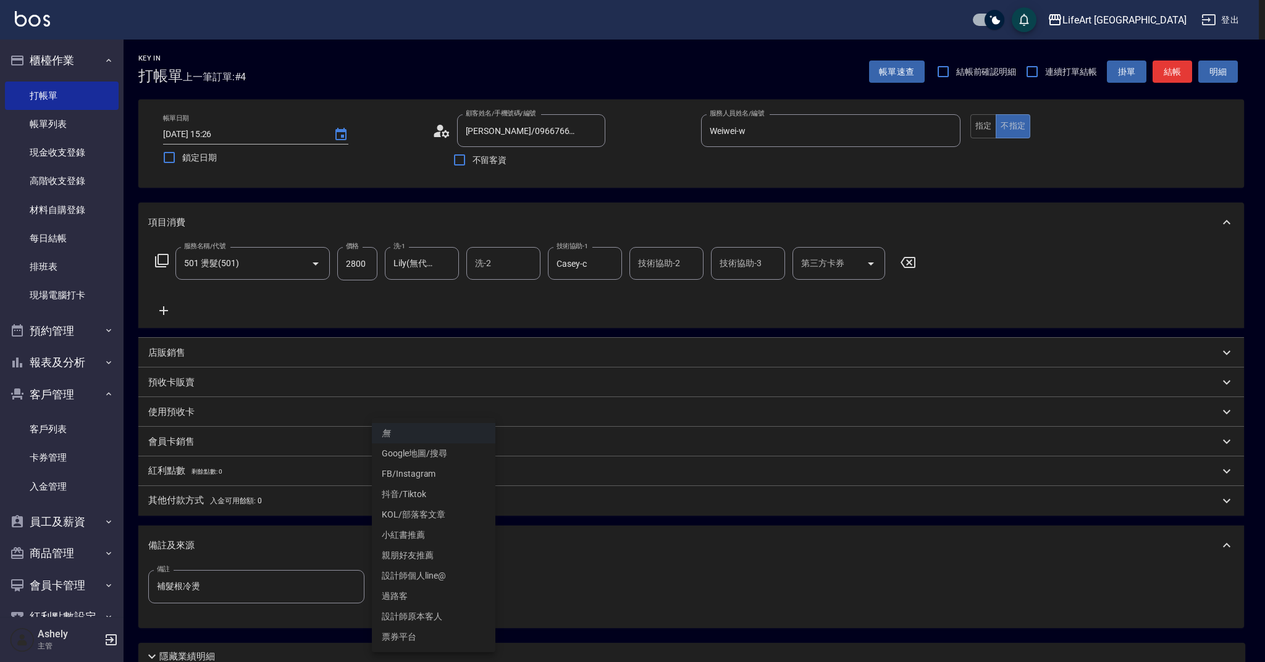
click at [434, 622] on li "設計師原本客人" at bounding box center [434, 617] width 124 height 20
type input "設計師原本客人"
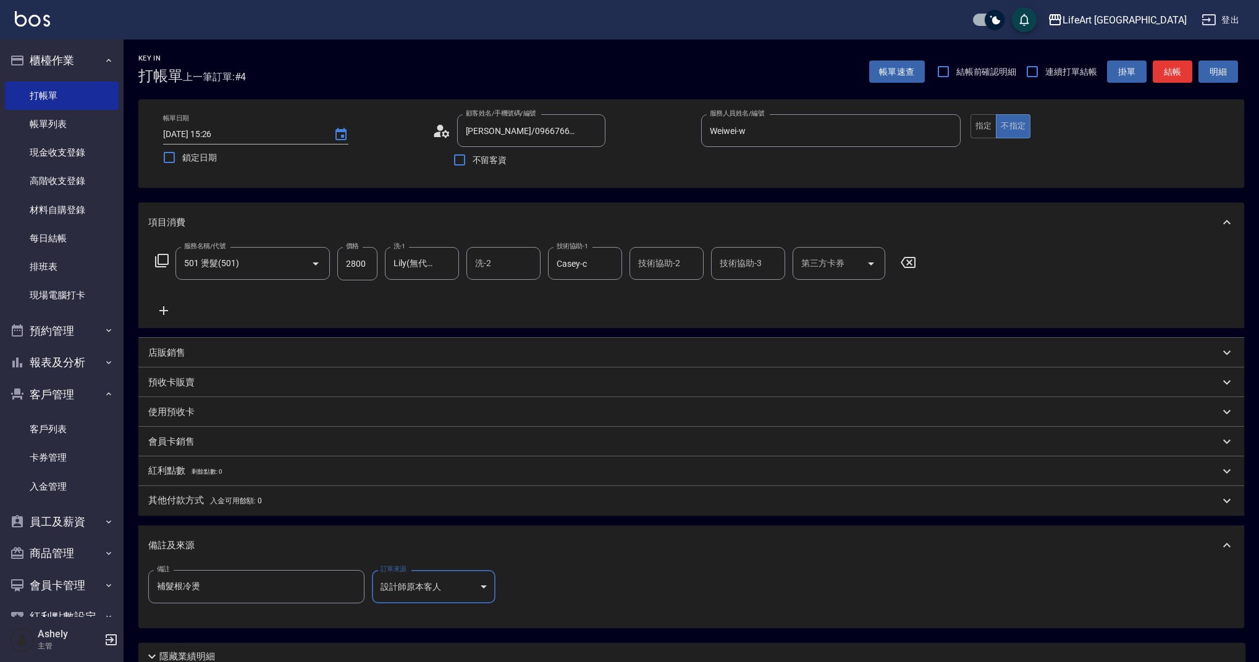
scroll to position [106, 0]
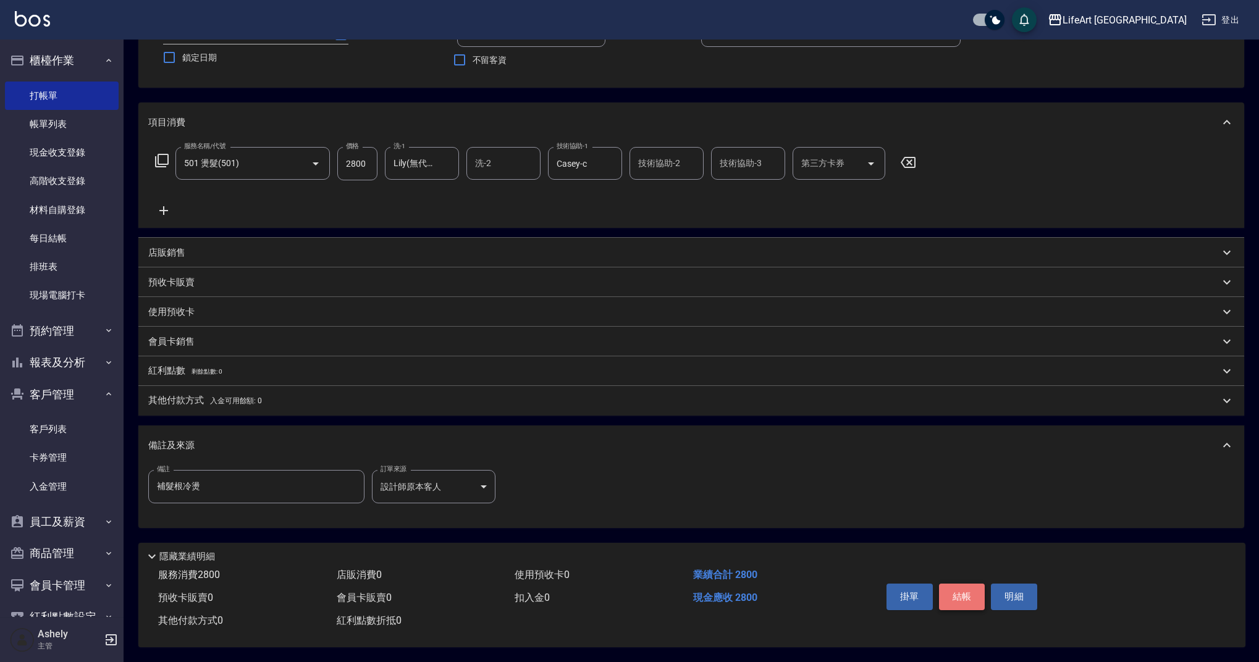
click at [958, 591] on button "結帳" at bounding box center [962, 597] width 46 height 26
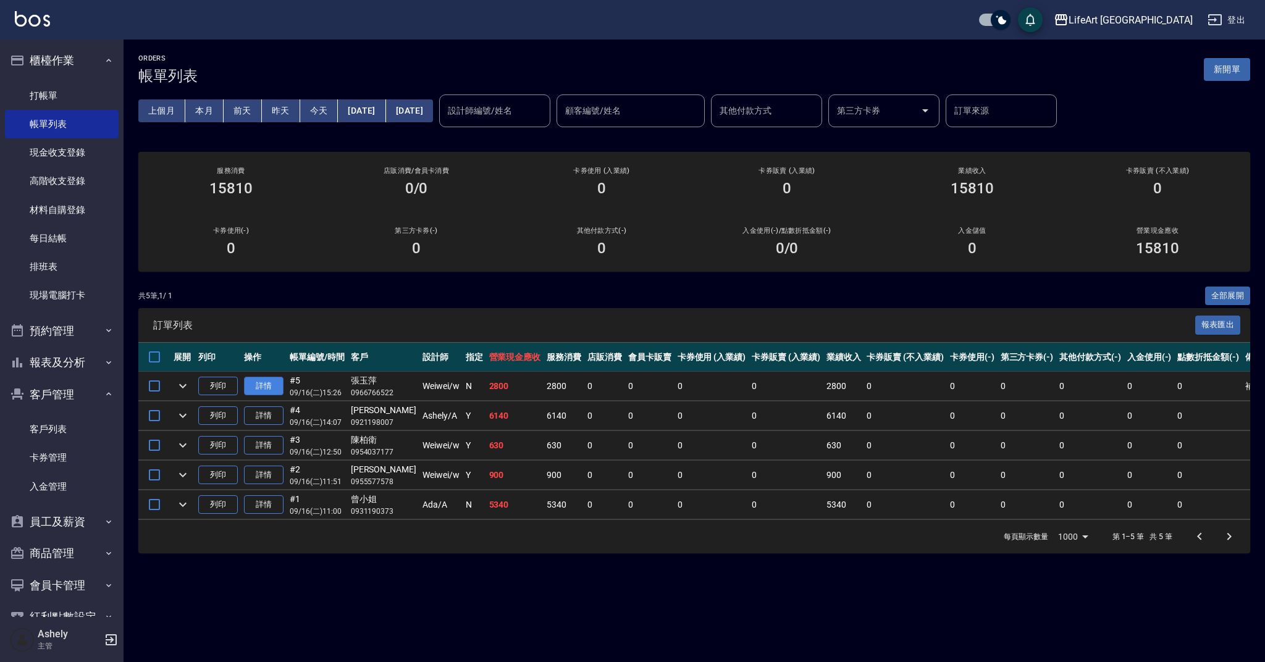
click at [271, 384] on link "詳情" at bounding box center [264, 386] width 40 height 19
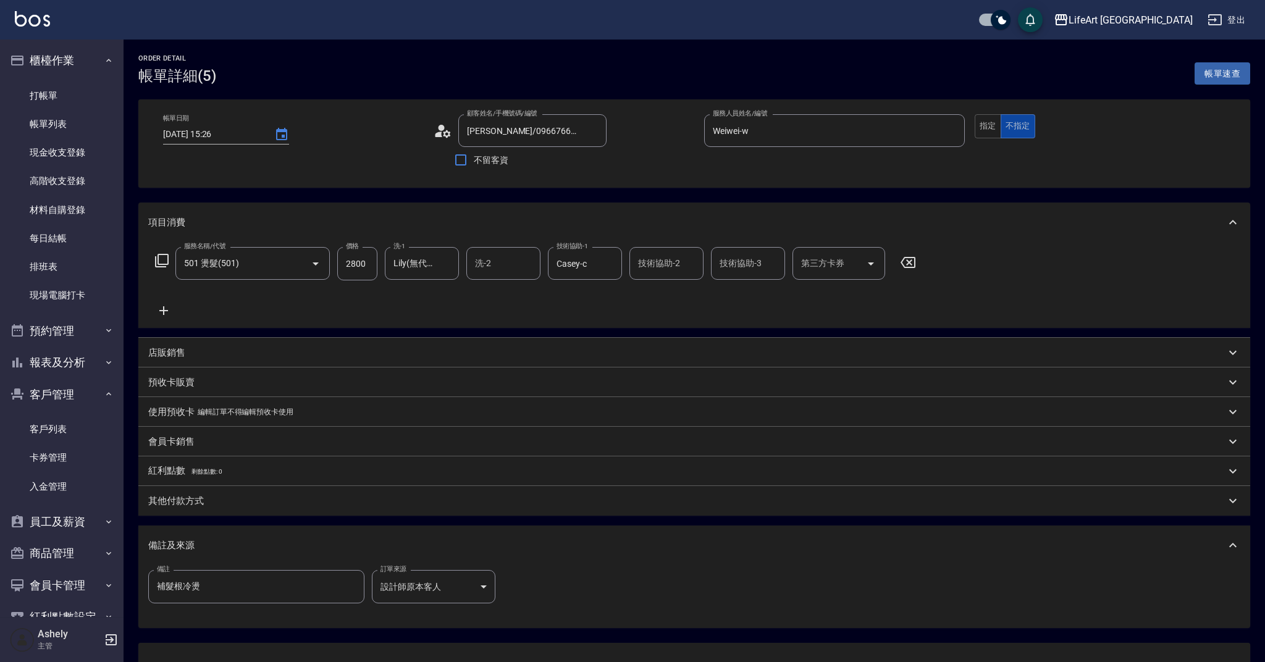
type input "[DATE] 15:26"
type input "[PERSON_NAME]/0966766522/null"
type input "Weiwei-w"
type input "補髮根冷燙"
type input "501 燙髮(501)"
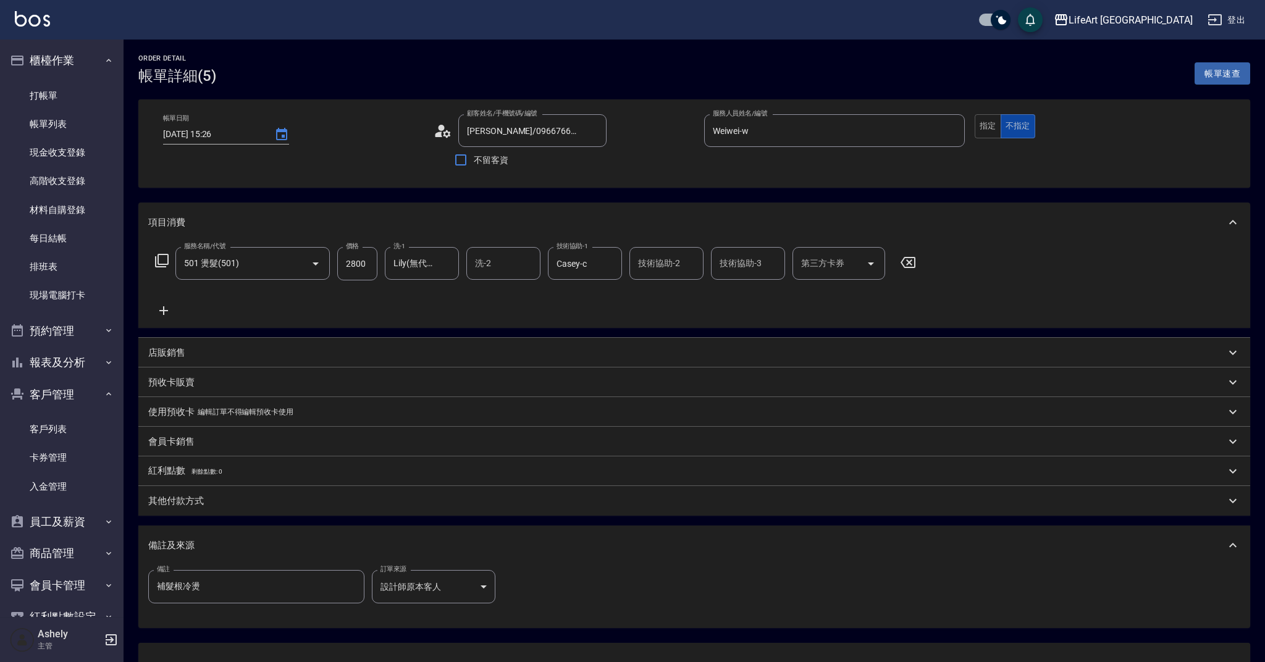
type input "設計師原本客人"
click at [1001, 120] on button "不指定" at bounding box center [1018, 126] width 35 height 24
drag, startPoint x: 985, startPoint y: 125, endPoint x: 993, endPoint y: 134, distance: 12.7
click at [985, 125] on button "指定" at bounding box center [988, 126] width 27 height 24
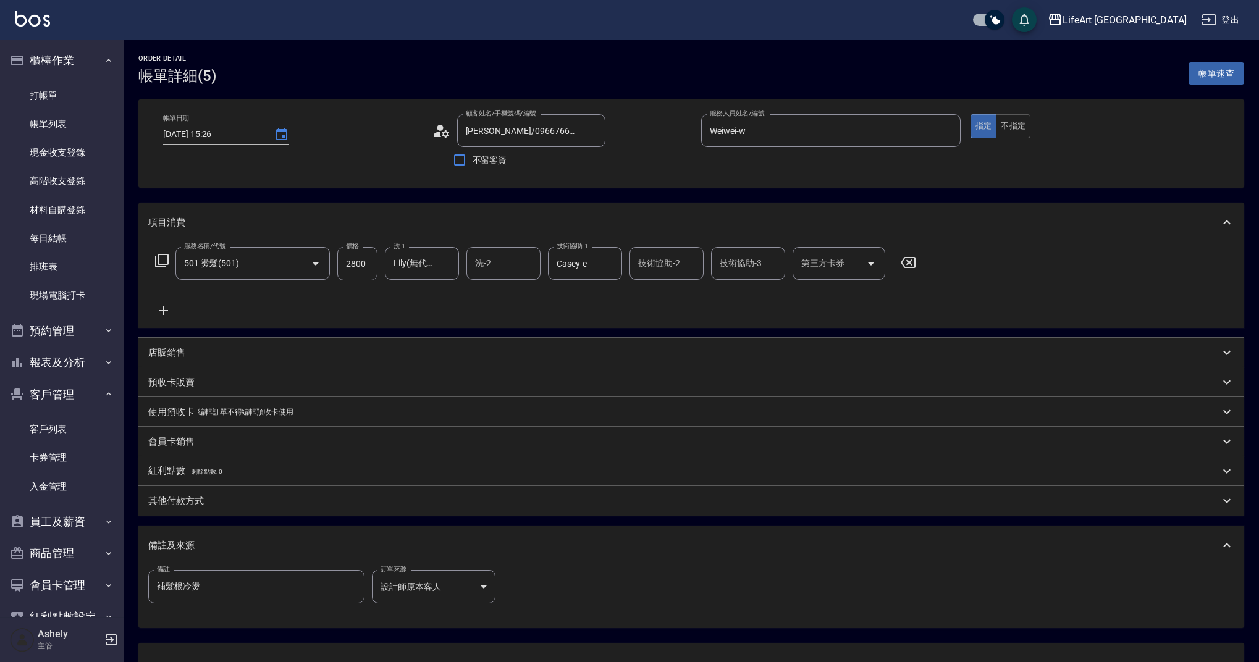
scroll to position [99, 0]
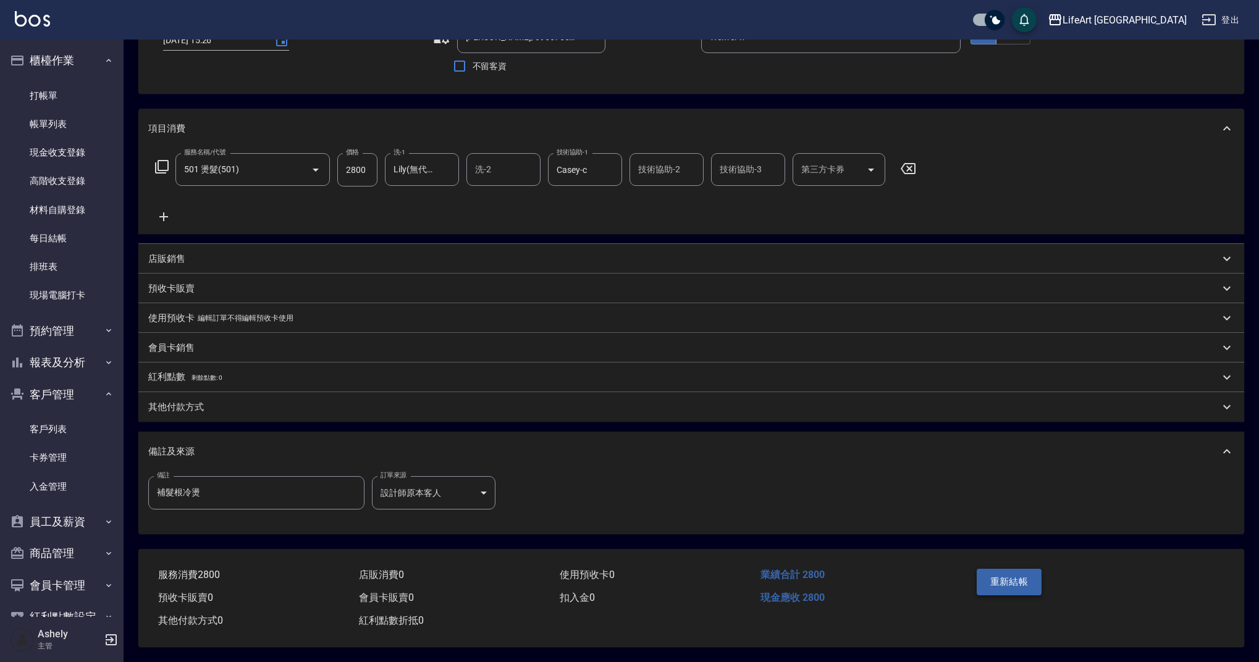
click at [1030, 578] on button "重新結帳" at bounding box center [1009, 582] width 65 height 26
